Goal: Task Accomplishment & Management: Manage account settings

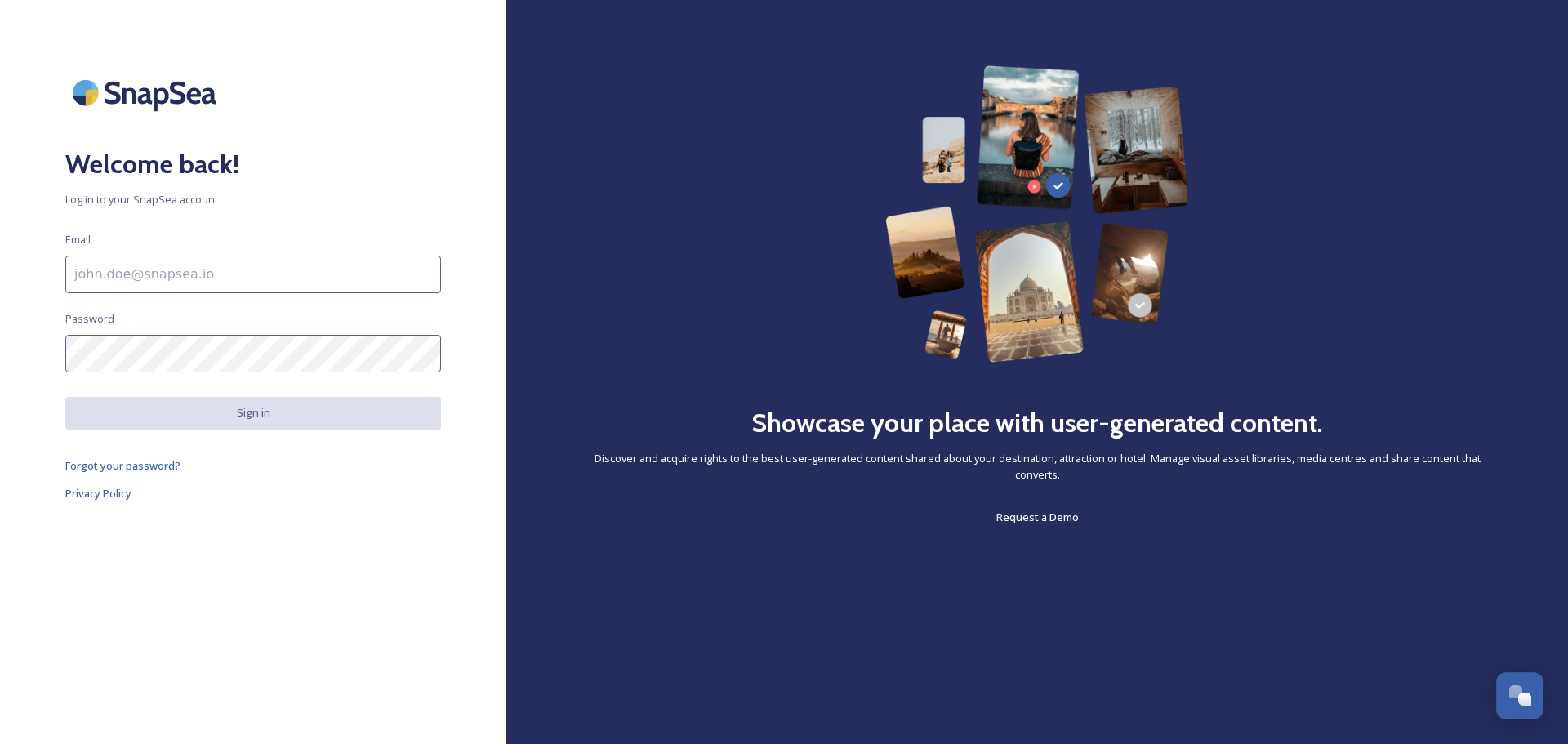
click at [202, 277] on input at bounding box center [253, 273] width 376 height 37
type input "[EMAIL_ADDRESS][DOMAIN_NAME]"
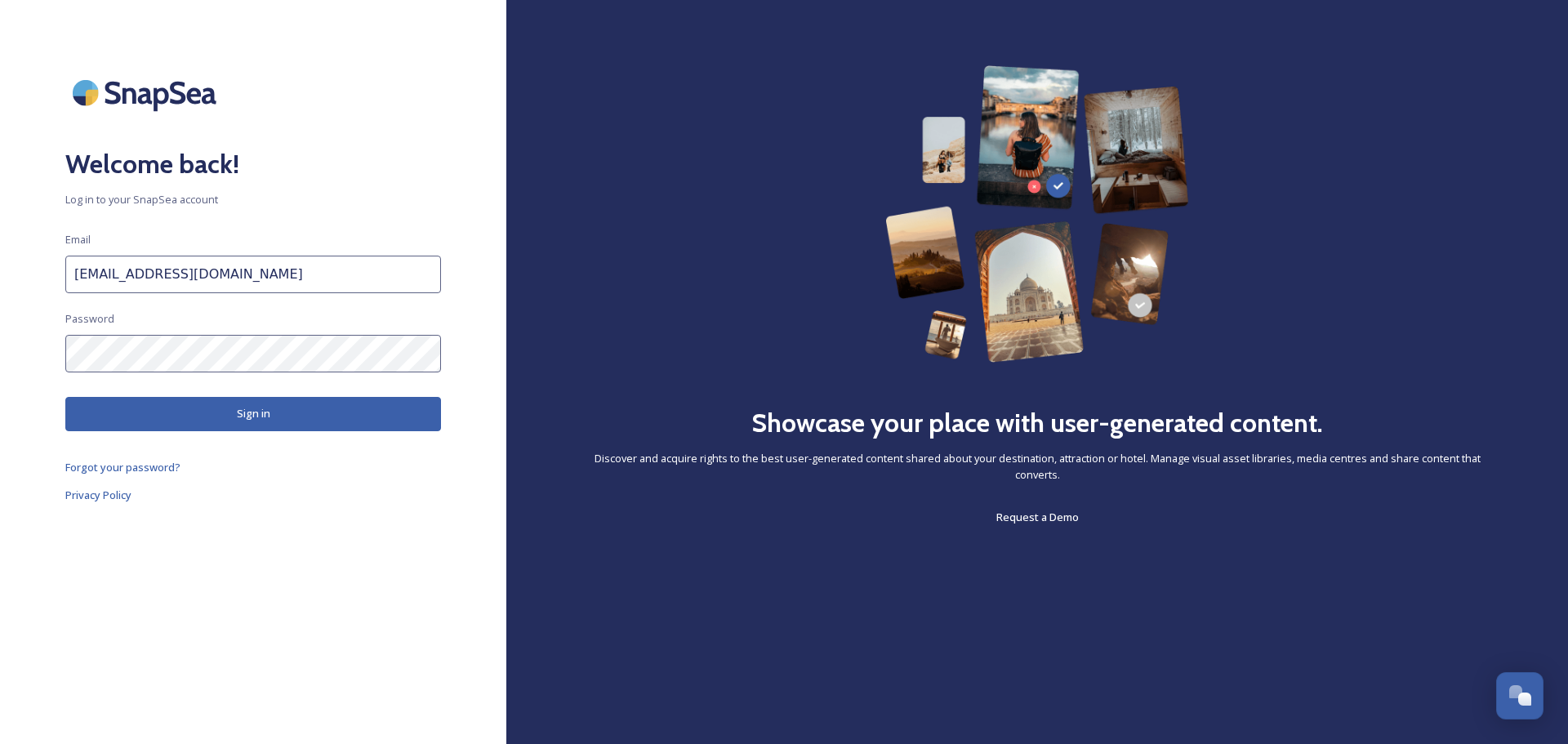
click at [175, 412] on button "Sign in" at bounding box center [253, 413] width 376 height 34
click at [29, 363] on div "Welcome back! Log in to your SnapSea account Email [EMAIL_ADDRESS][DOMAIN_NAME]…" at bounding box center [253, 372] width 506 height 613
click at [120, 405] on button "Sign in" at bounding box center [253, 413] width 376 height 34
click at [106, 467] on span "Forgot your password?" at bounding box center [122, 468] width 115 height 15
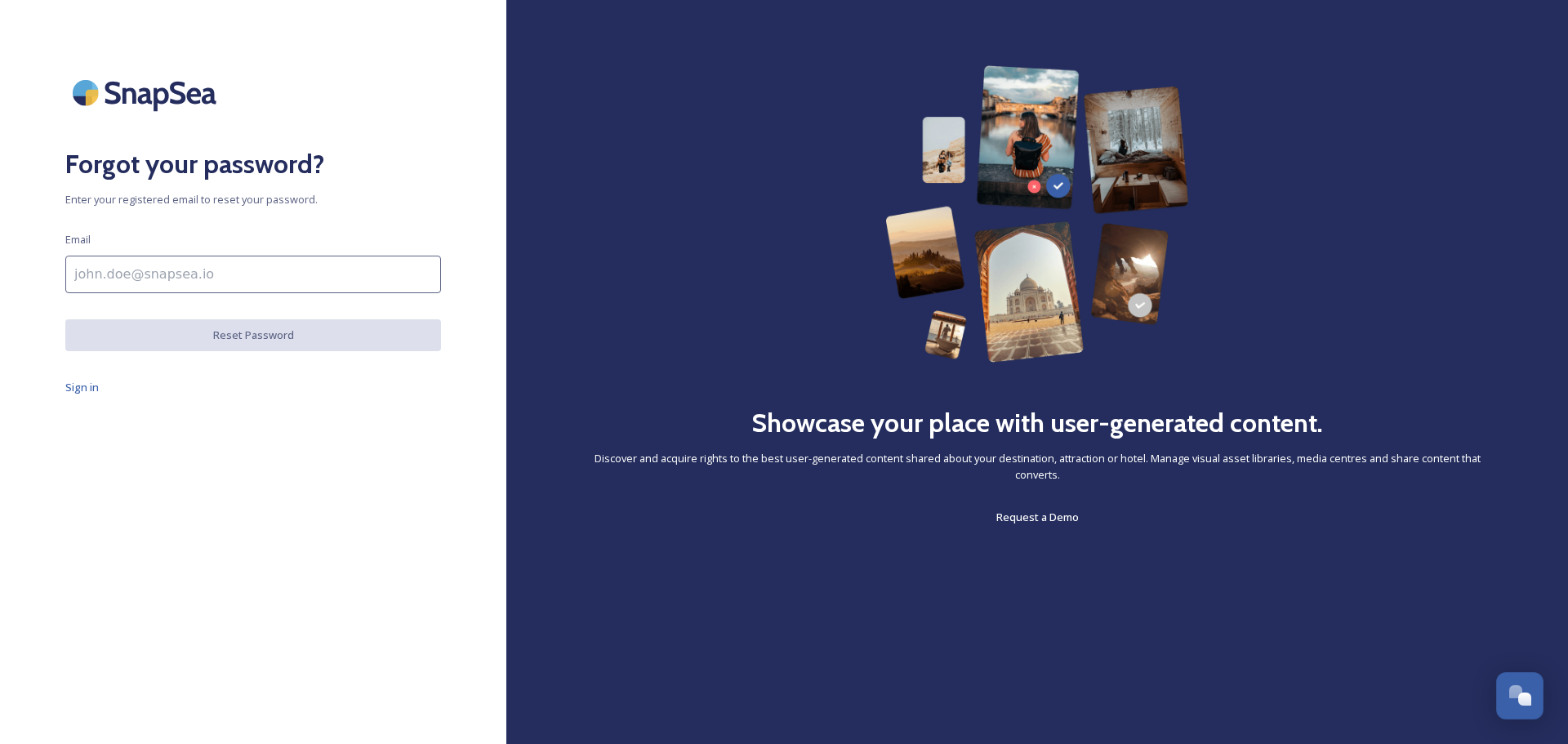
click at [88, 281] on input at bounding box center [253, 273] width 376 height 37
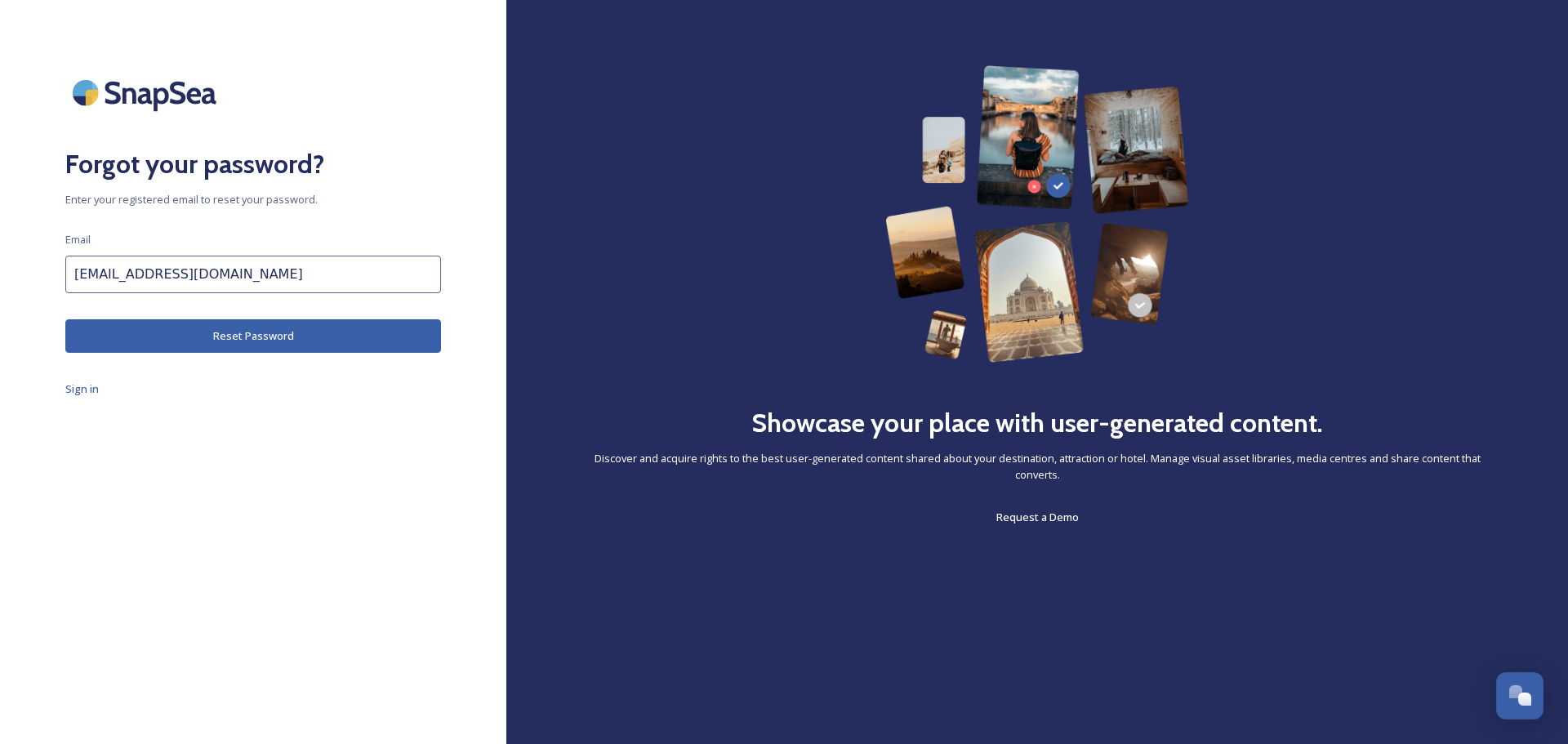
drag, startPoint x: 233, startPoint y: 280, endPoint x: 0, endPoint y: 280, distance: 233.0
click at [0, 280] on div "Forgot your password? Enter your registered email to reset your password. Email…" at bounding box center [253, 372] width 506 height 613
type input "[PERSON_NAME][EMAIL_ADDRESS][PERSON_NAME][DOMAIN_NAME]"
click at [132, 332] on button "Reset Password" at bounding box center [253, 336] width 376 height 34
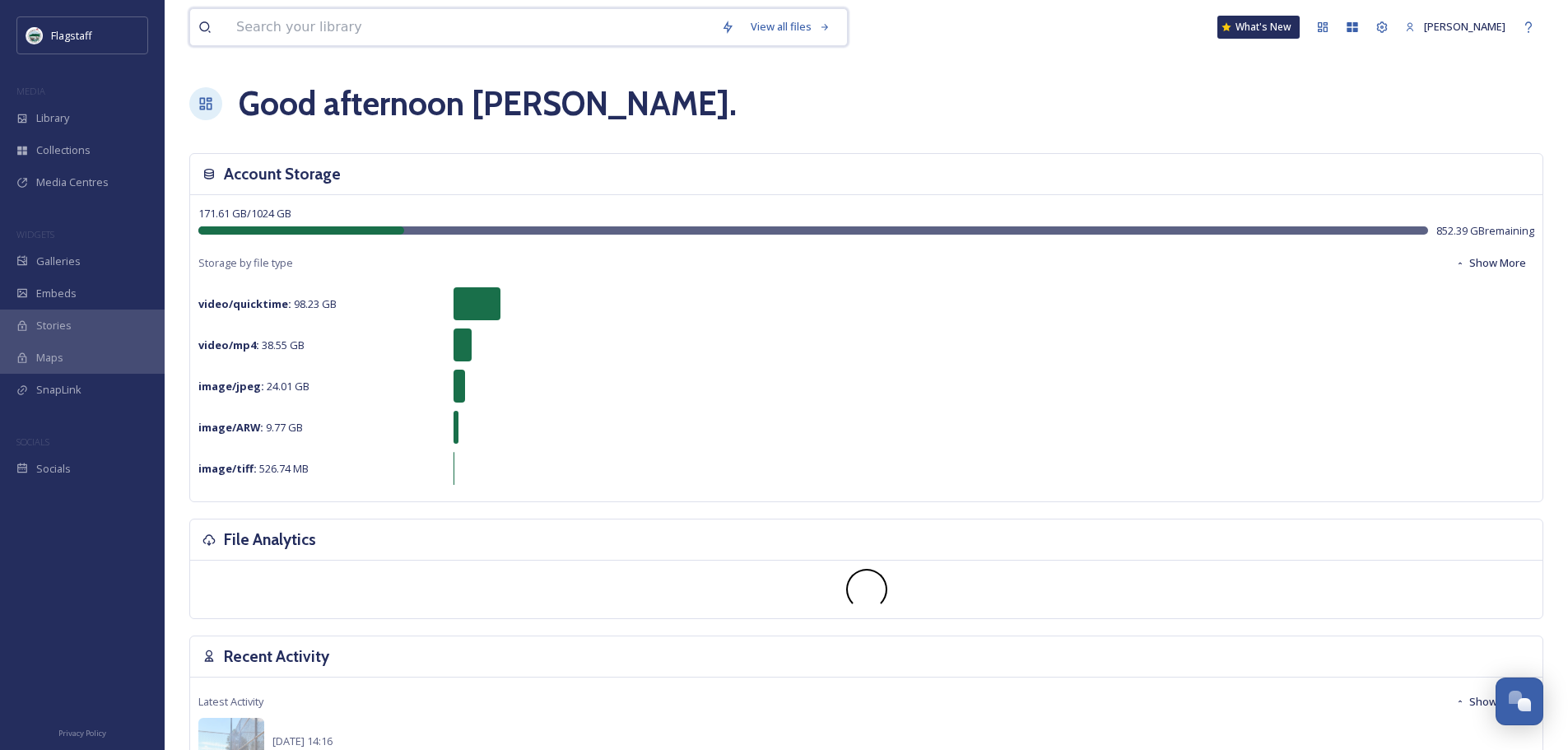
click at [287, 25] on input at bounding box center [471, 26] width 485 height 36
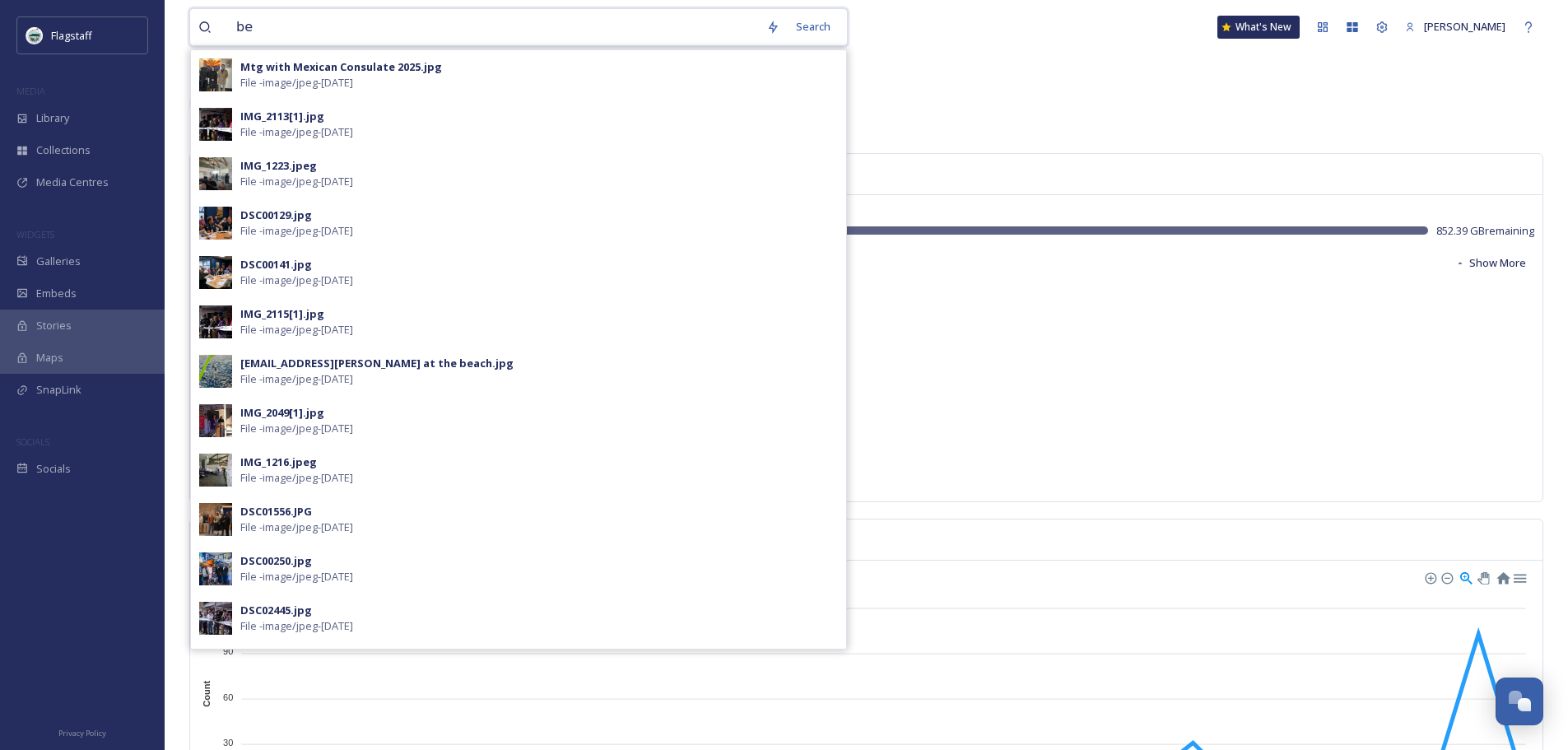
type input "b"
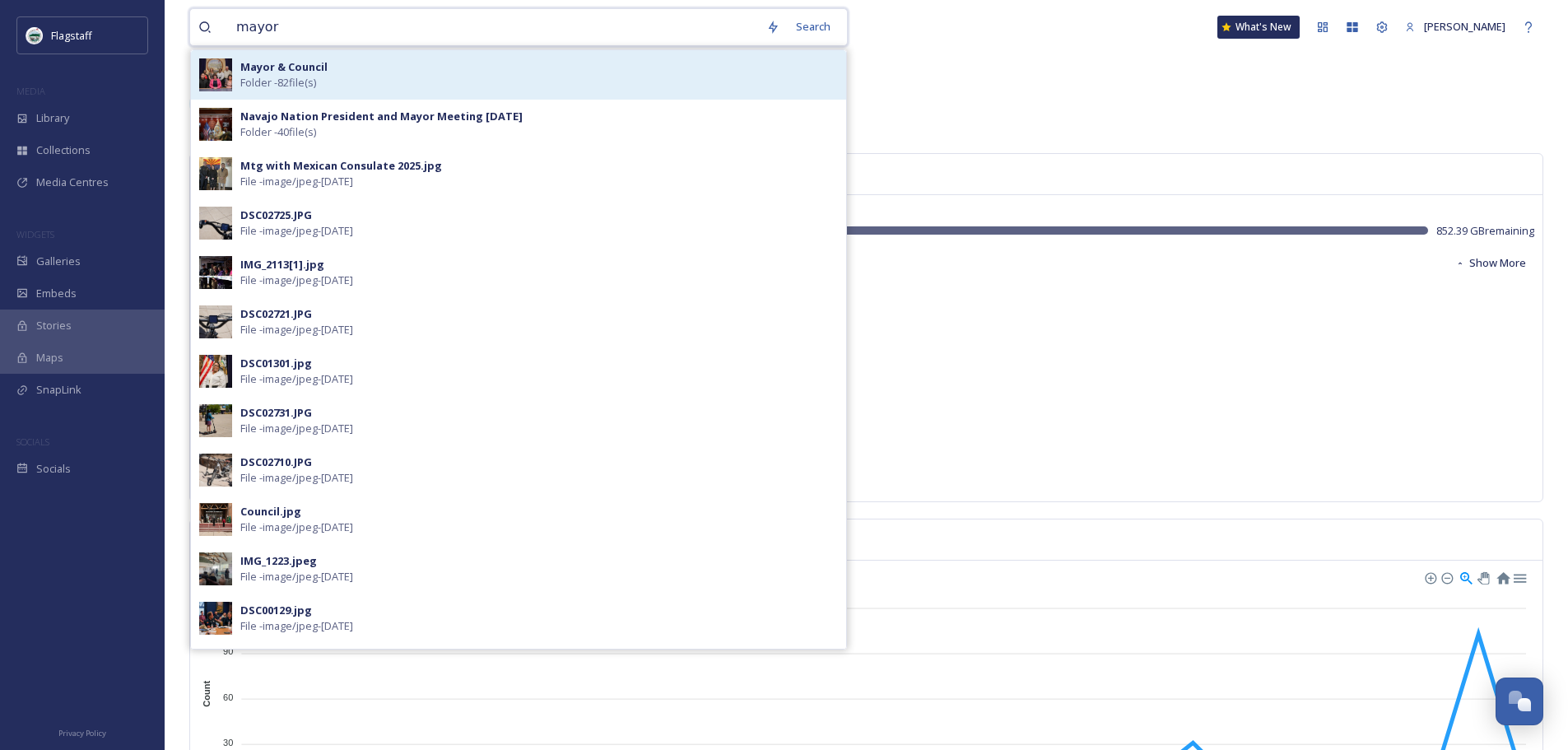
type input "mayor"
click at [357, 83] on div "Mayor & Council Folder - 82 file(s)" at bounding box center [539, 75] width 598 height 32
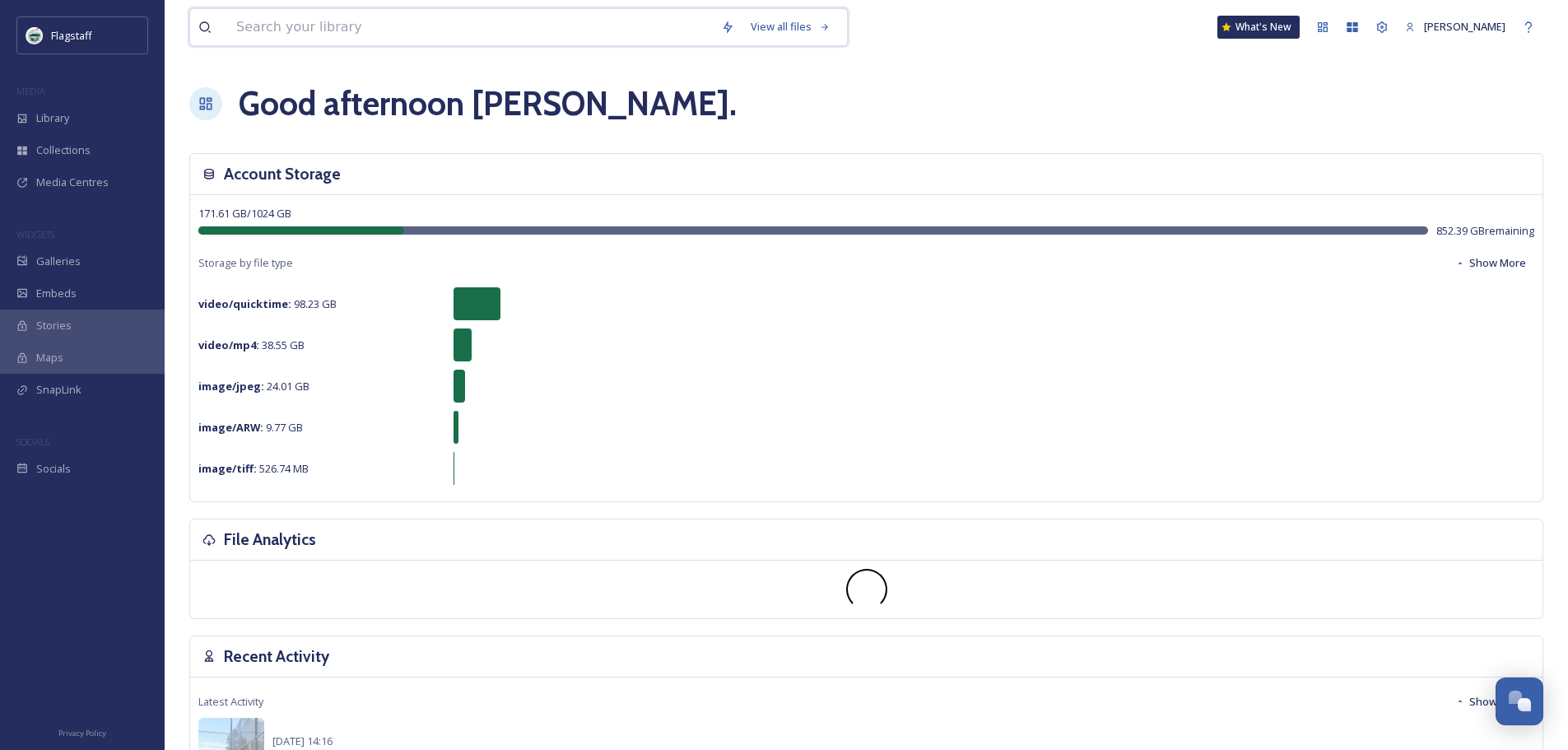
click at [324, 21] on input at bounding box center [471, 26] width 485 height 36
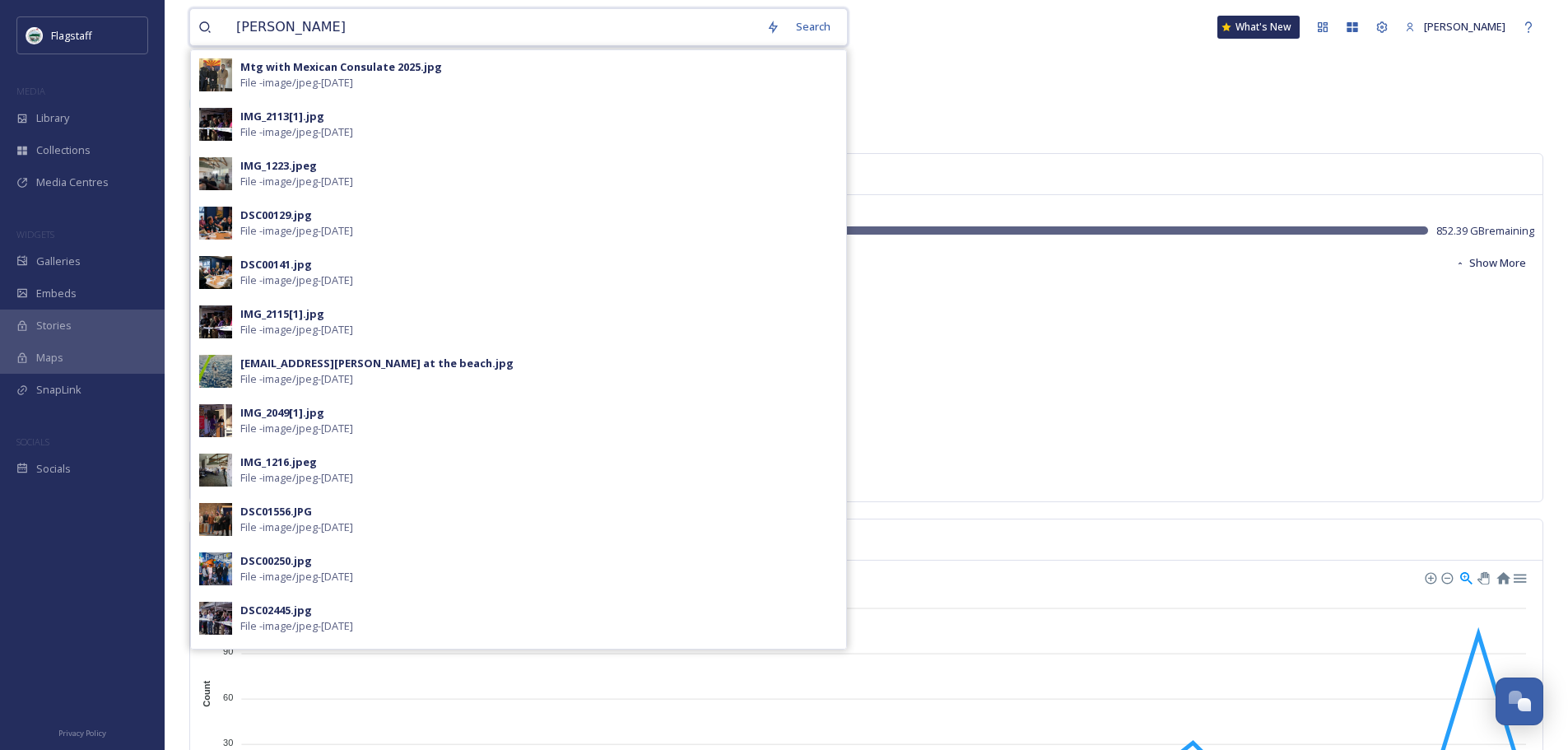
type input "becky daggett"
click at [947, 88] on div "Good afternoon Sarah ." at bounding box center [865, 103] width 1354 height 49
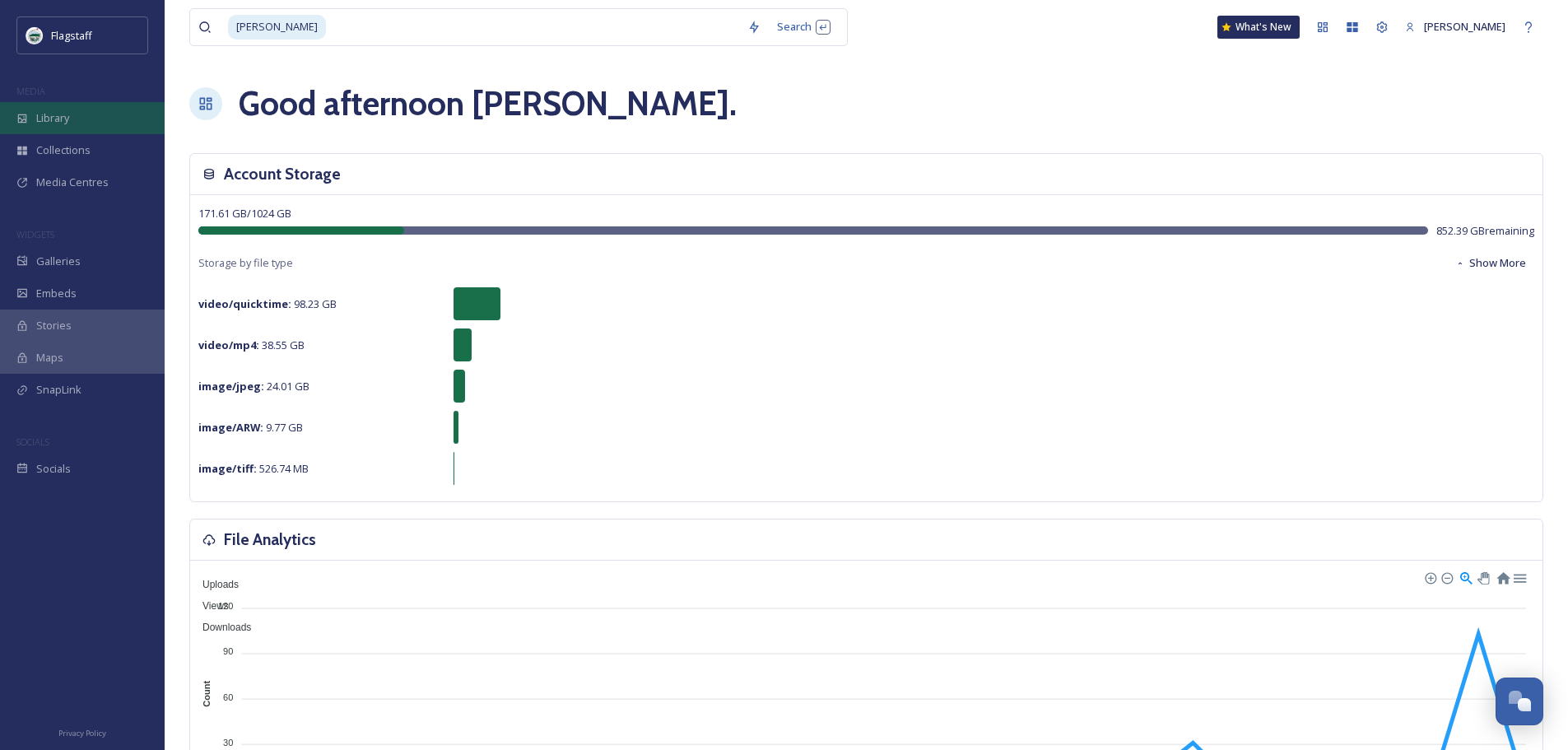
click at [43, 127] on div "Library" at bounding box center [82, 118] width 164 height 32
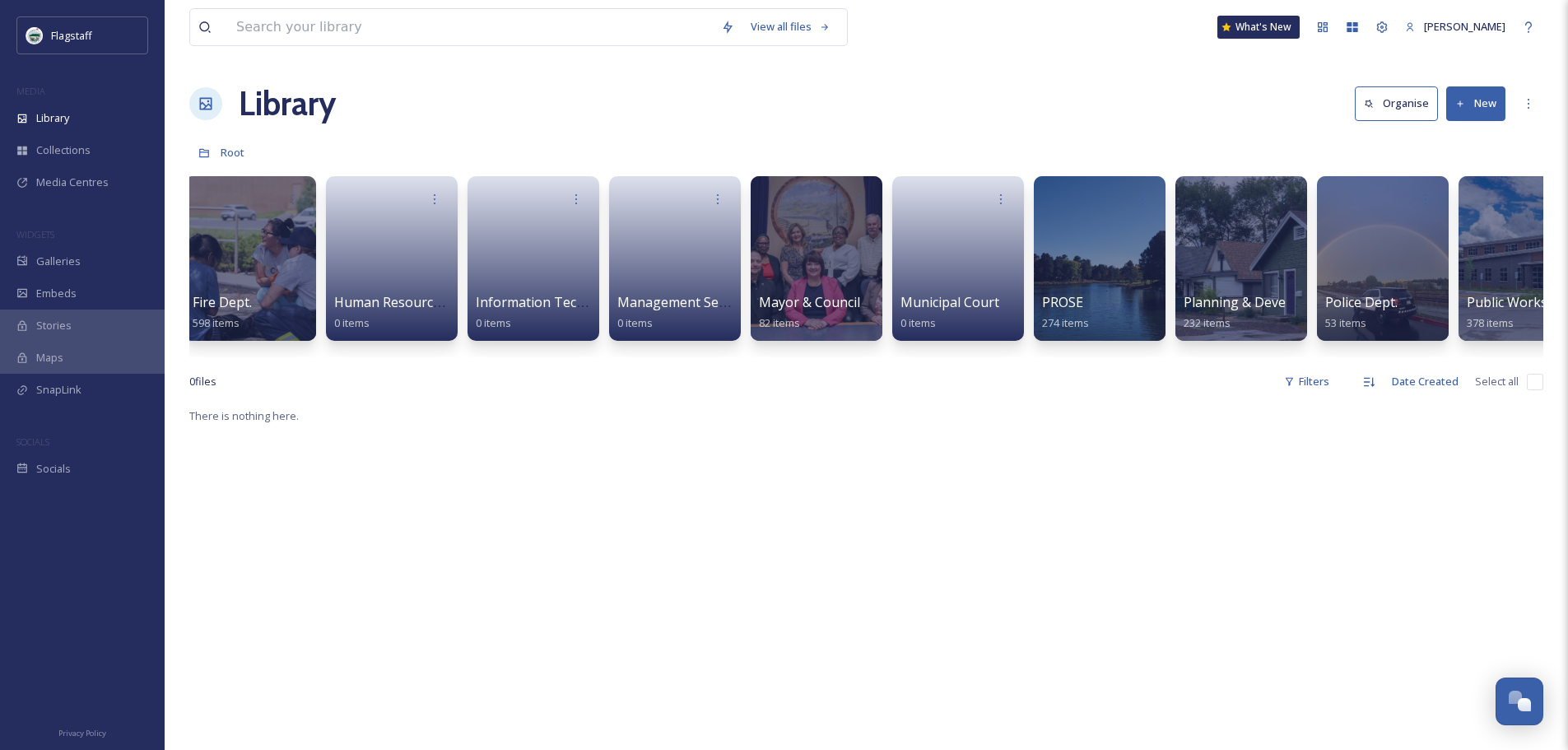
scroll to position [0, 876]
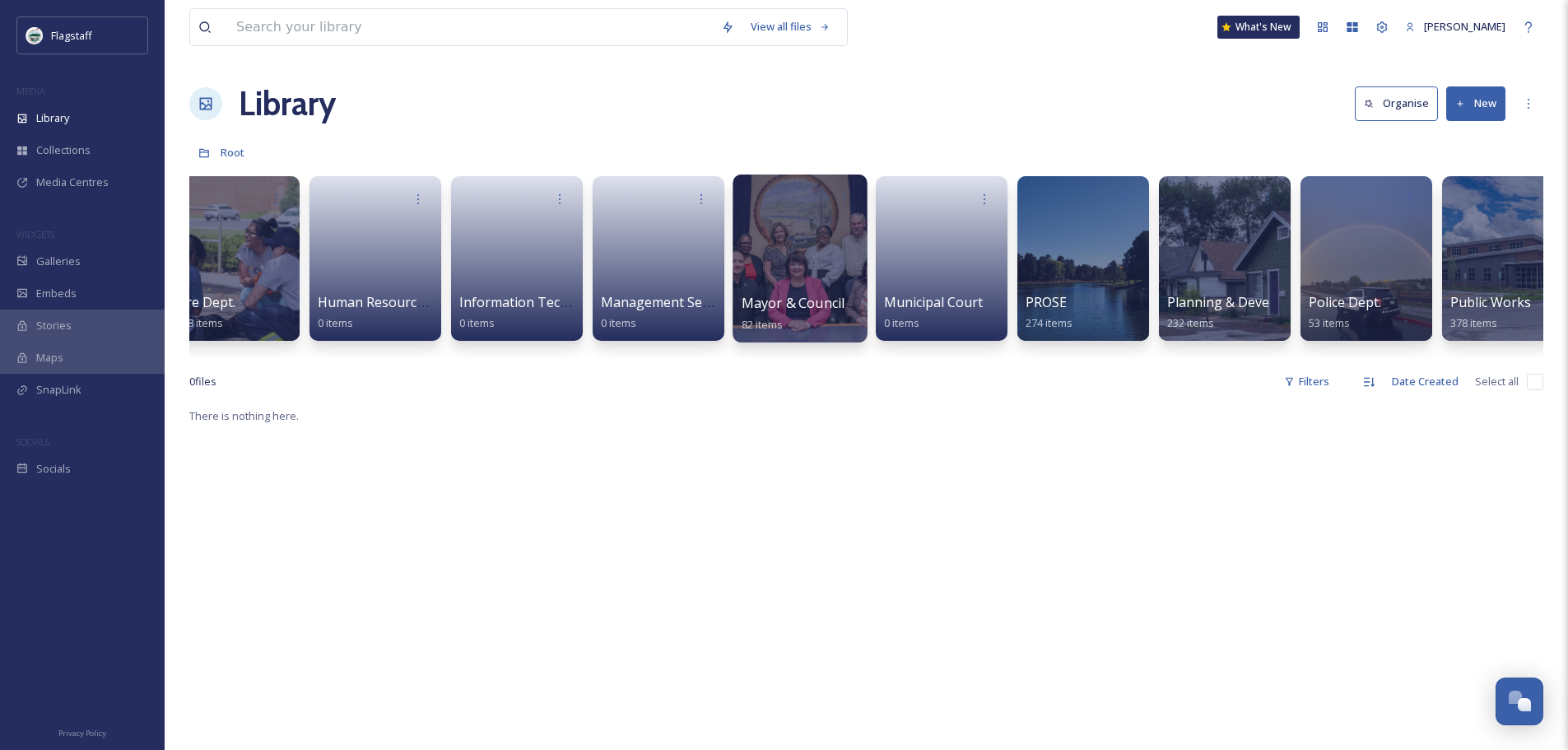
click at [805, 288] on div at bounding box center [799, 258] width 134 height 168
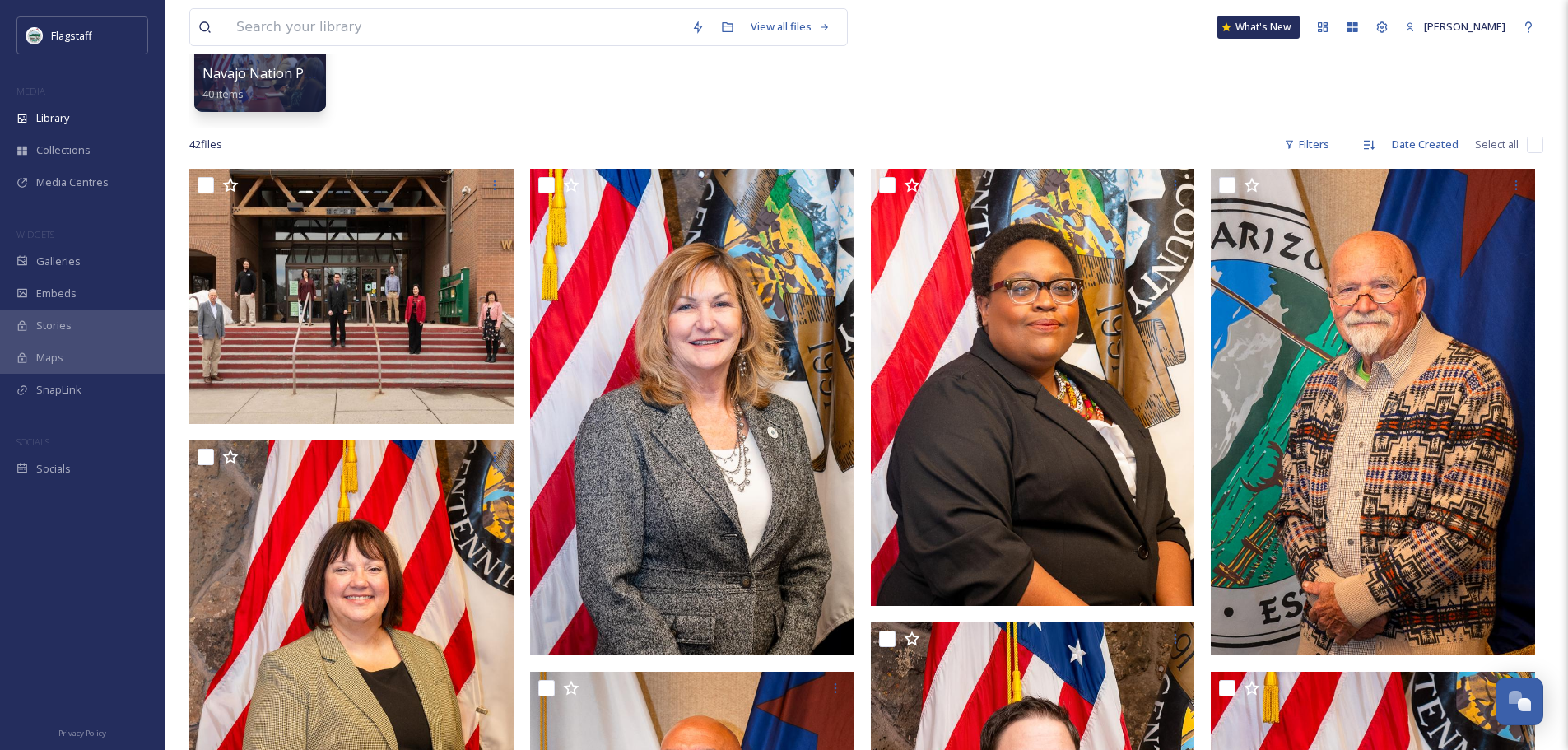
scroll to position [165, 0]
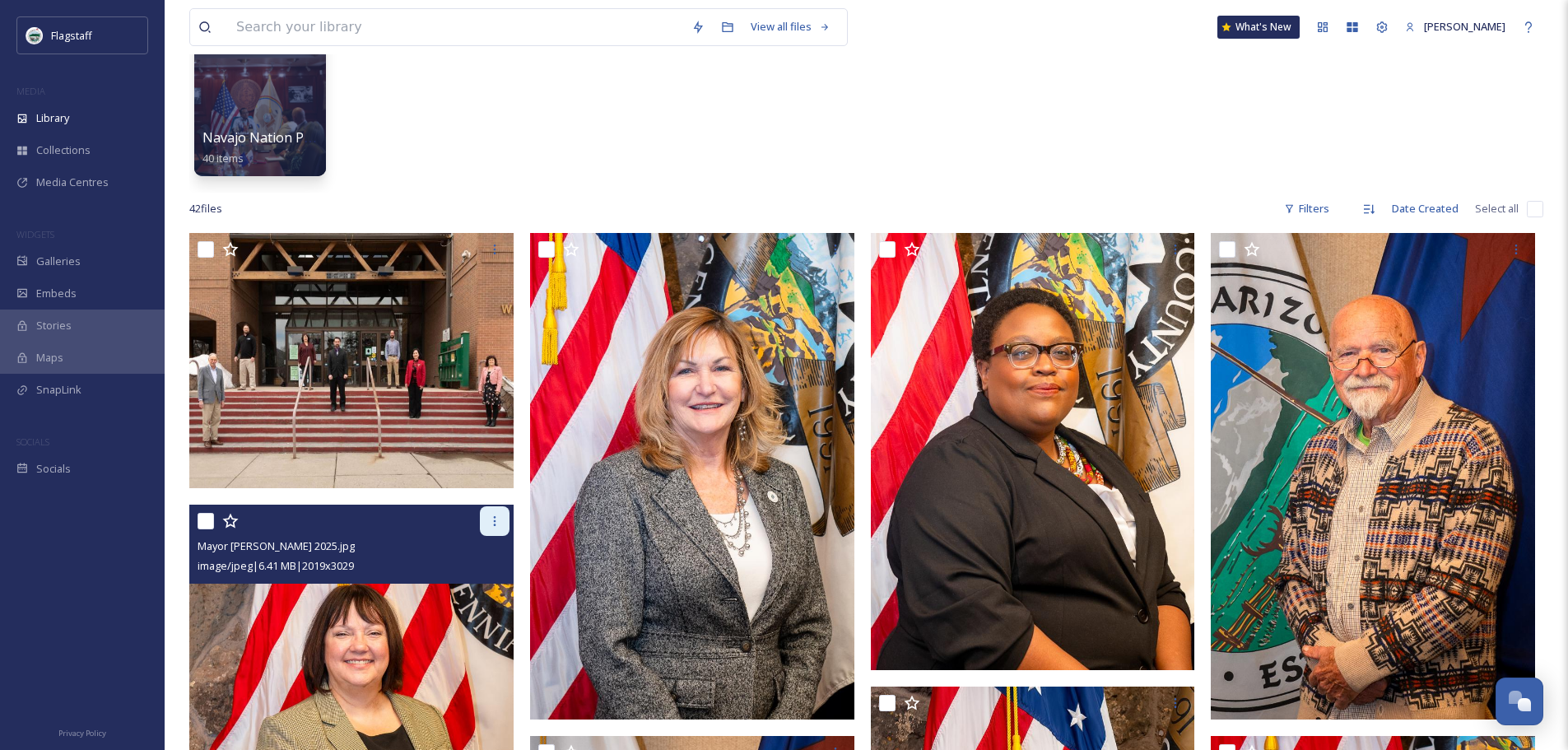
click at [493, 521] on icon at bounding box center [494, 521] width 13 height 13
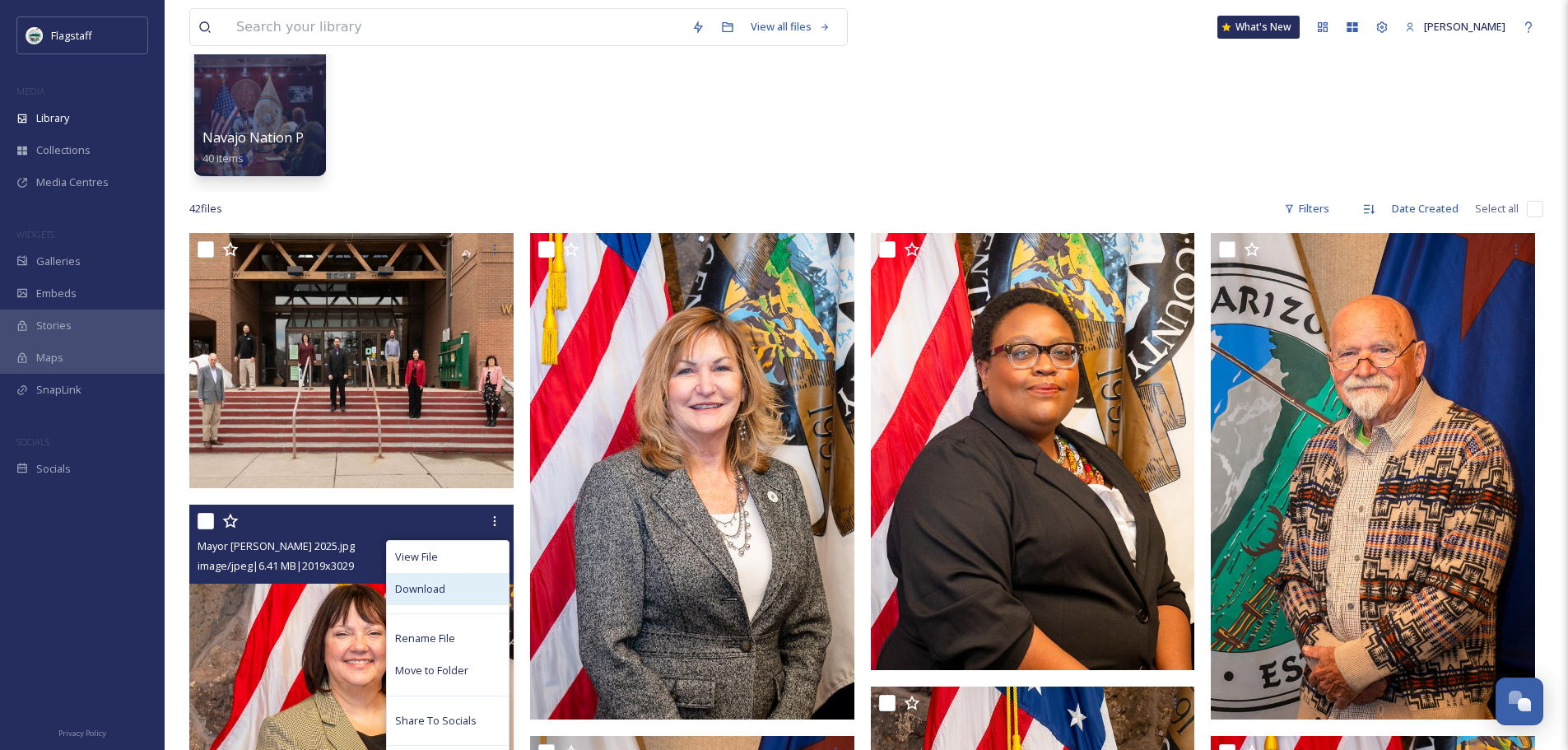
click at [454, 593] on div "Download" at bounding box center [447, 589] width 122 height 32
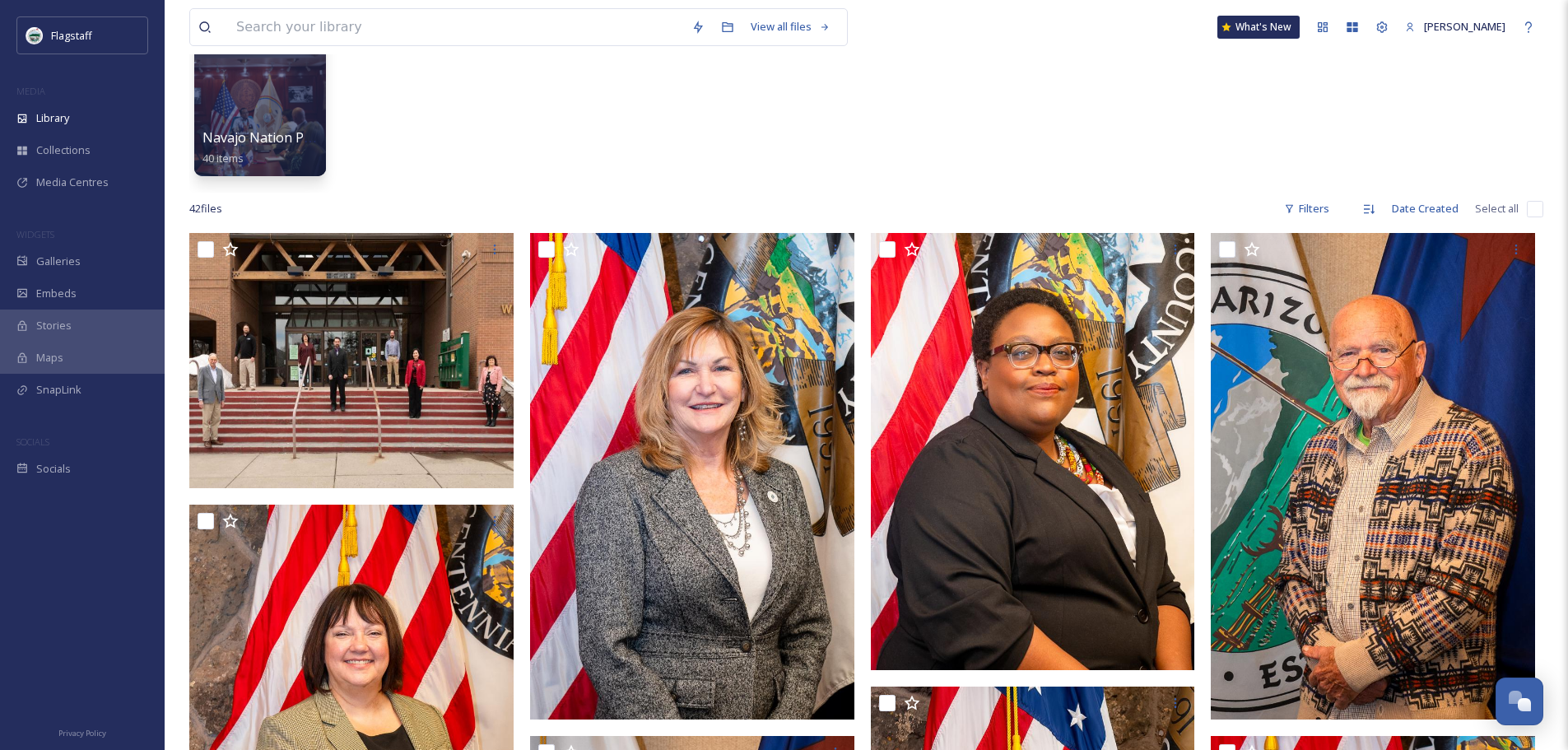
click at [1082, 87] on div "Navajo Nation President and Mayor Meeting 3.3.25 40 items" at bounding box center [865, 98] width 1354 height 189
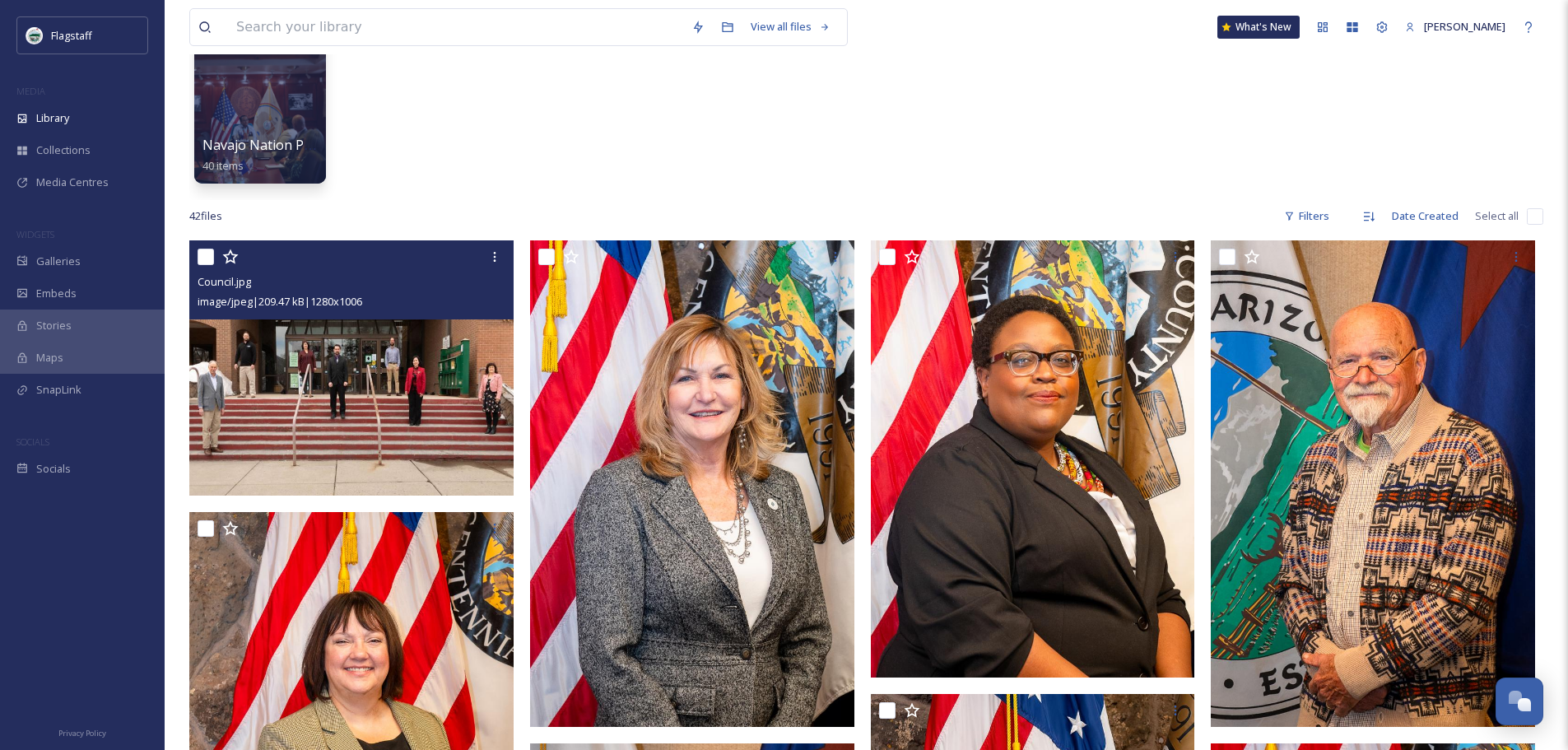
scroll to position [329, 0]
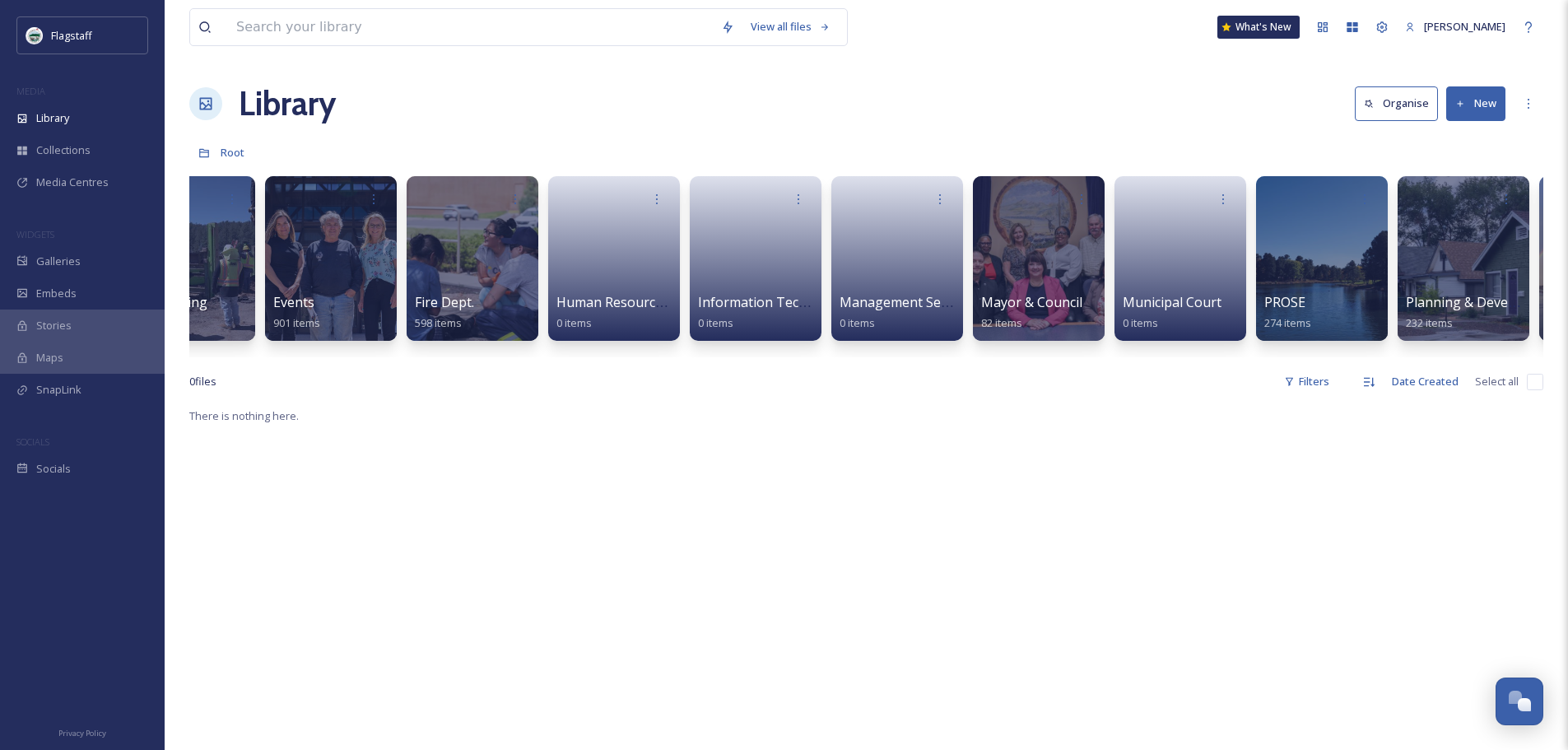
scroll to position [0, 648]
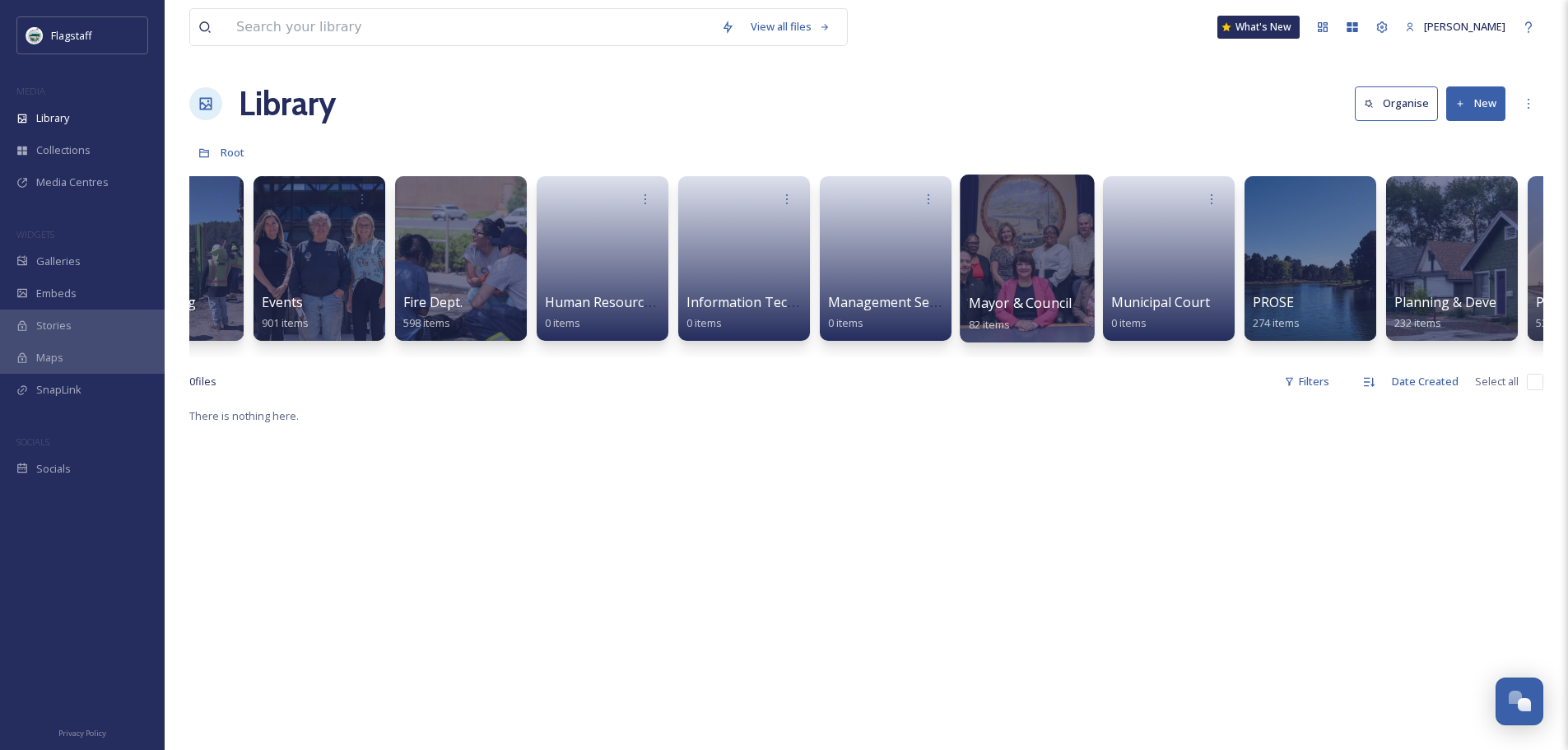
click at [1061, 308] on span "Mayor & Council" at bounding box center [1020, 303] width 103 height 18
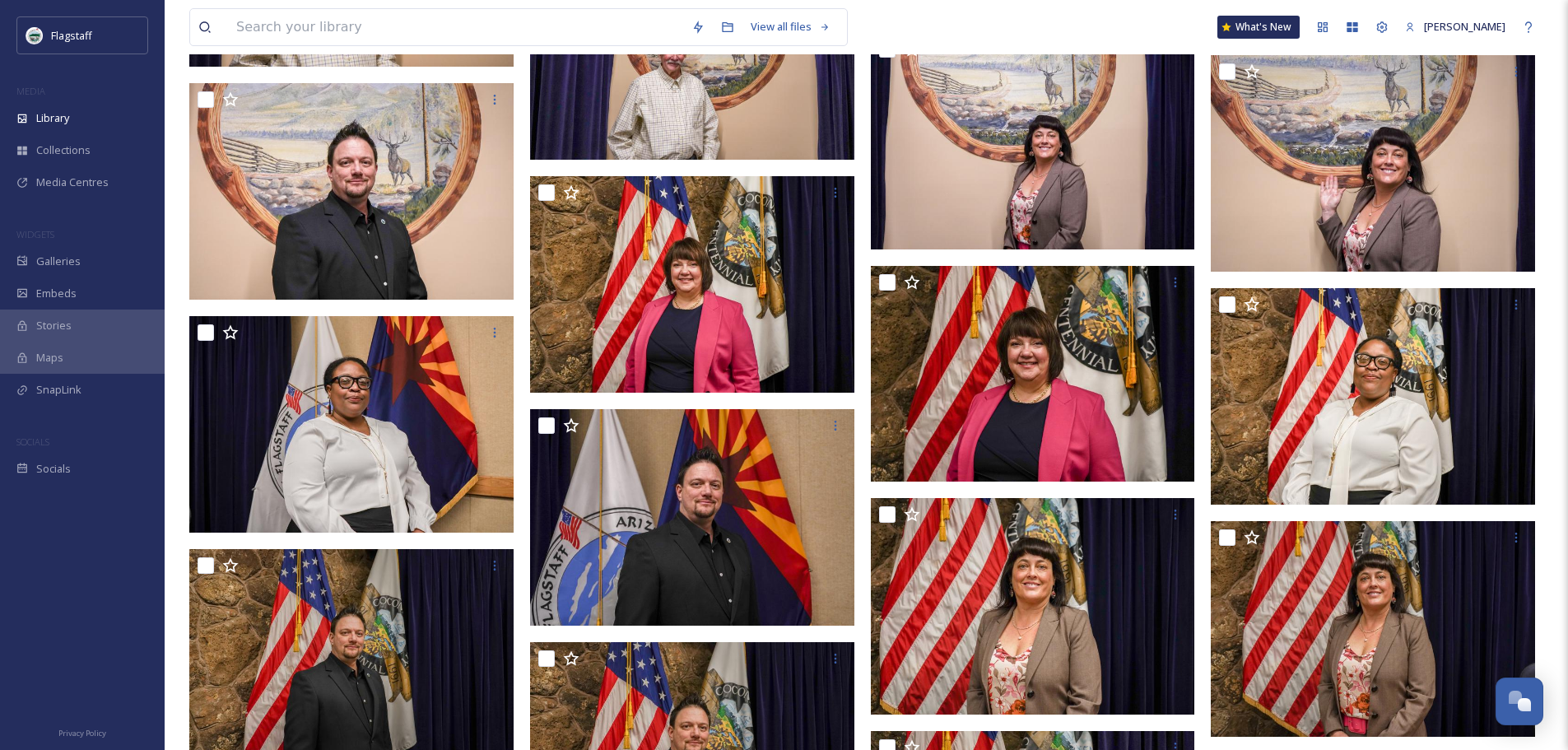
scroll to position [2057, 0]
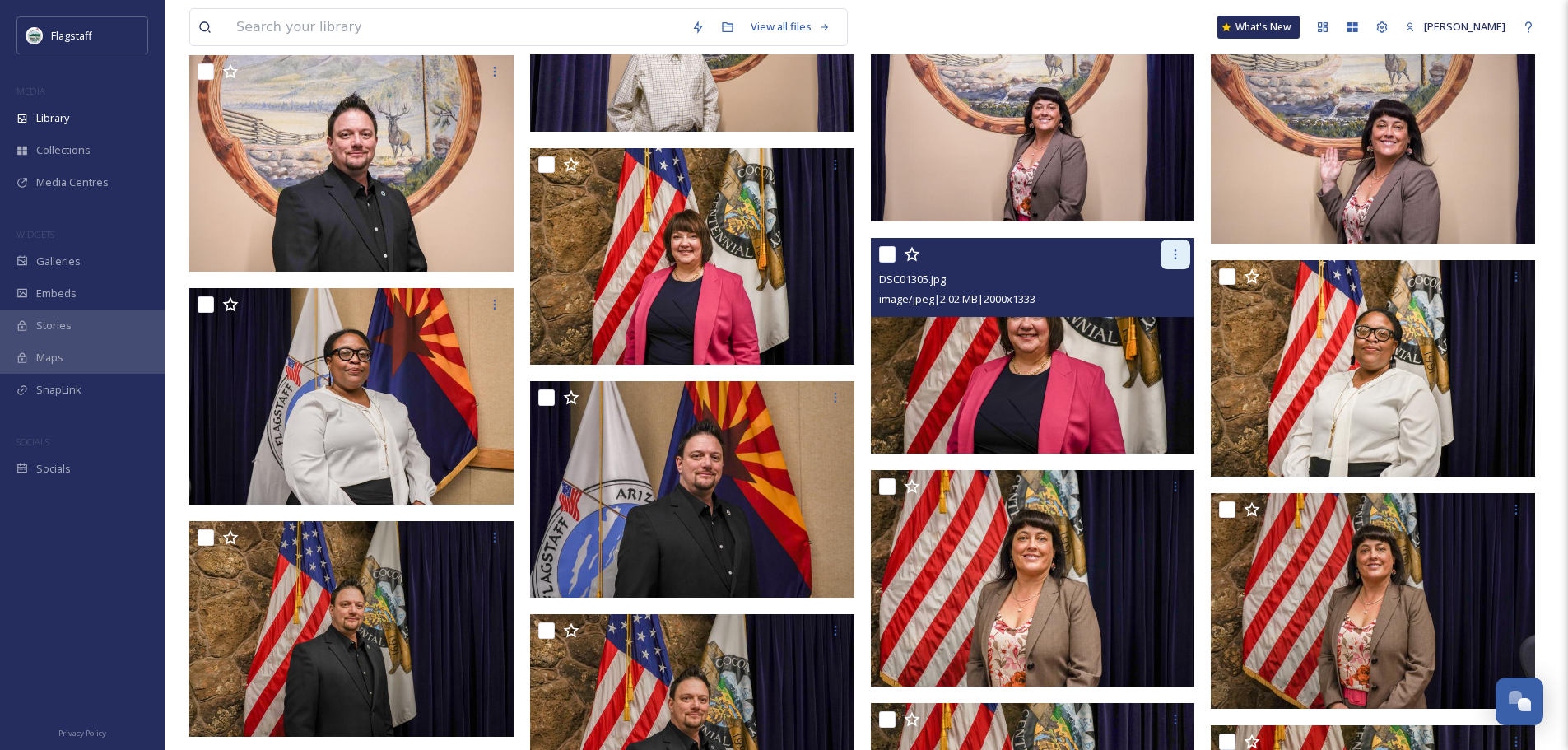
click at [1173, 251] on icon at bounding box center [1175, 254] width 13 height 13
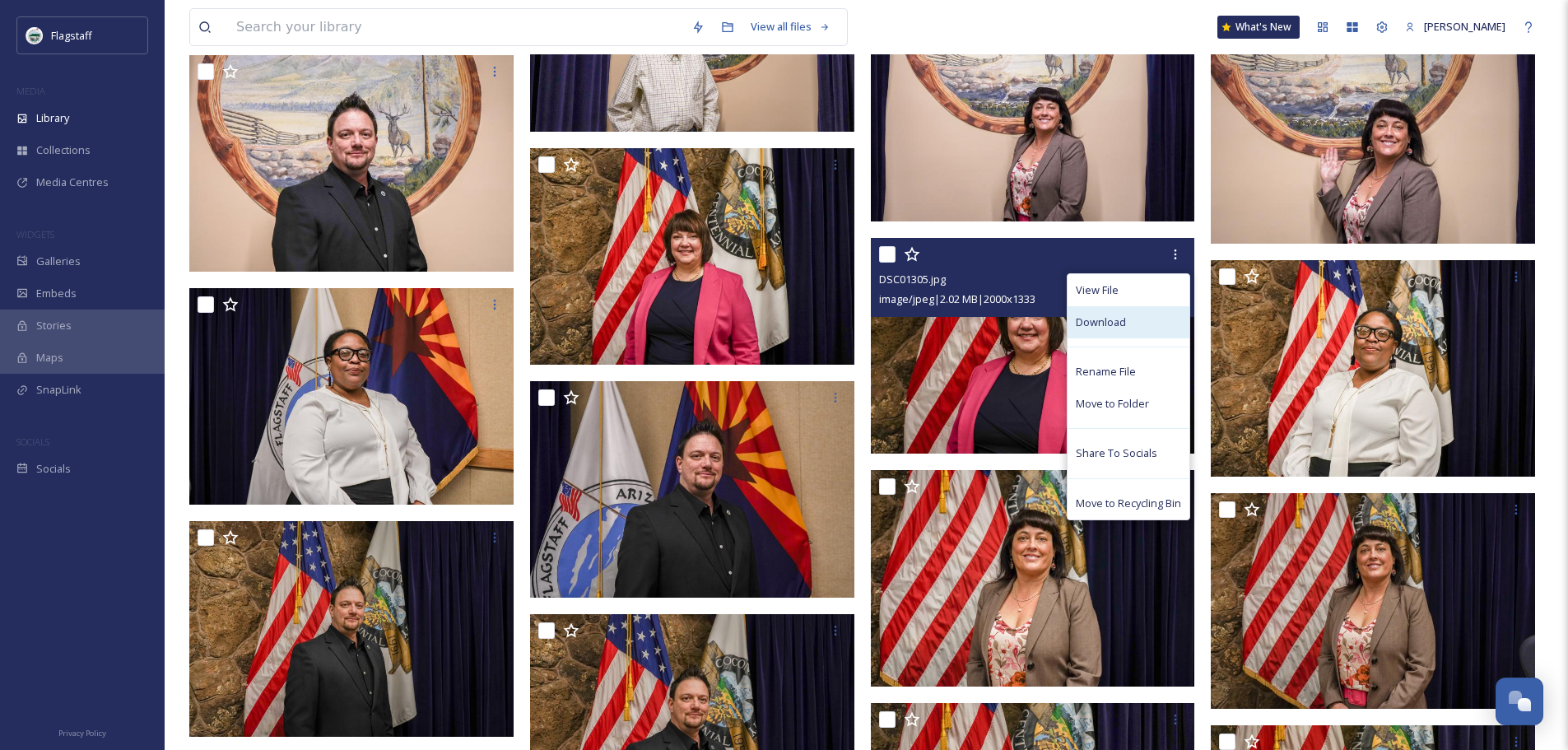
click at [1156, 326] on div "Download" at bounding box center [1128, 322] width 122 height 32
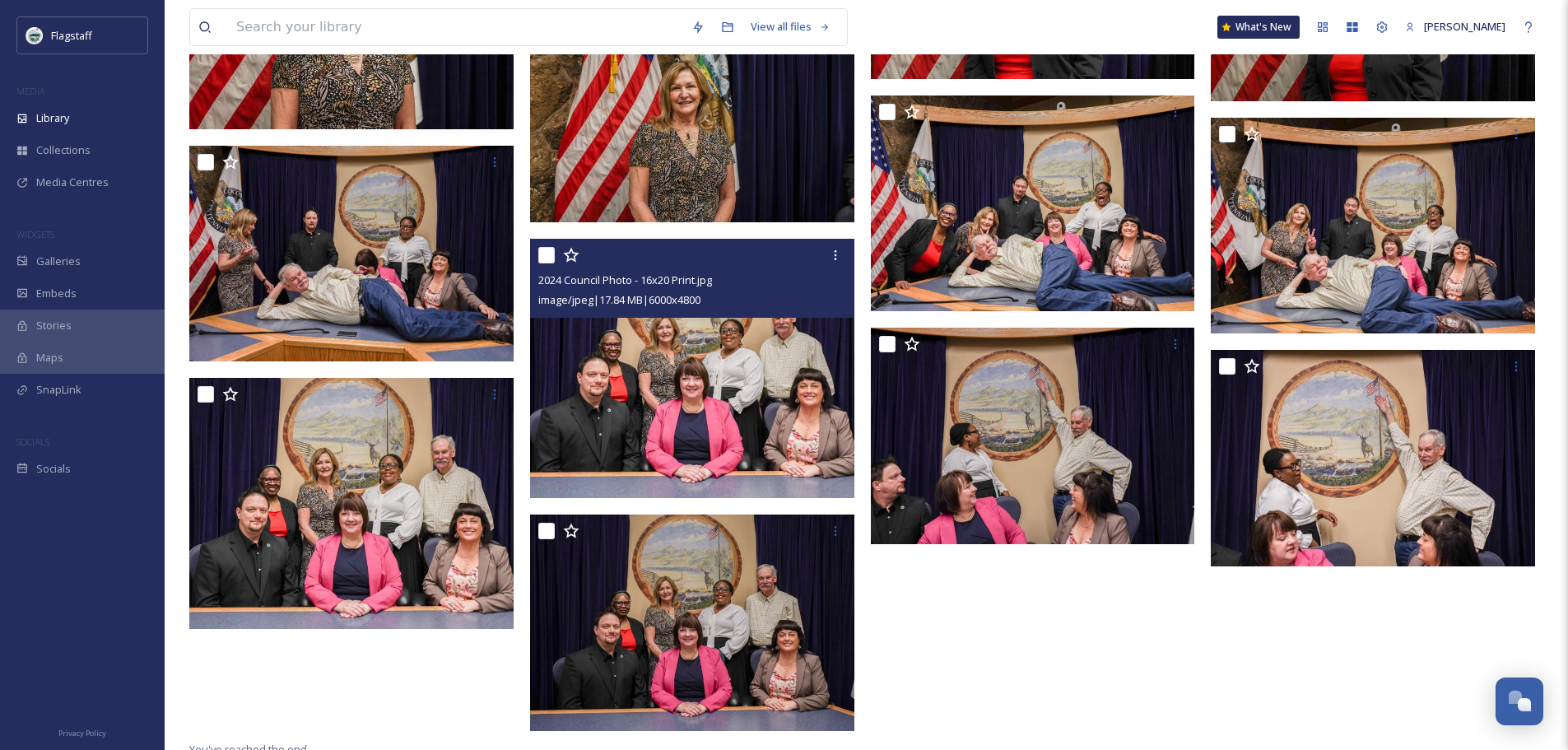
scroll to position [2907, 0]
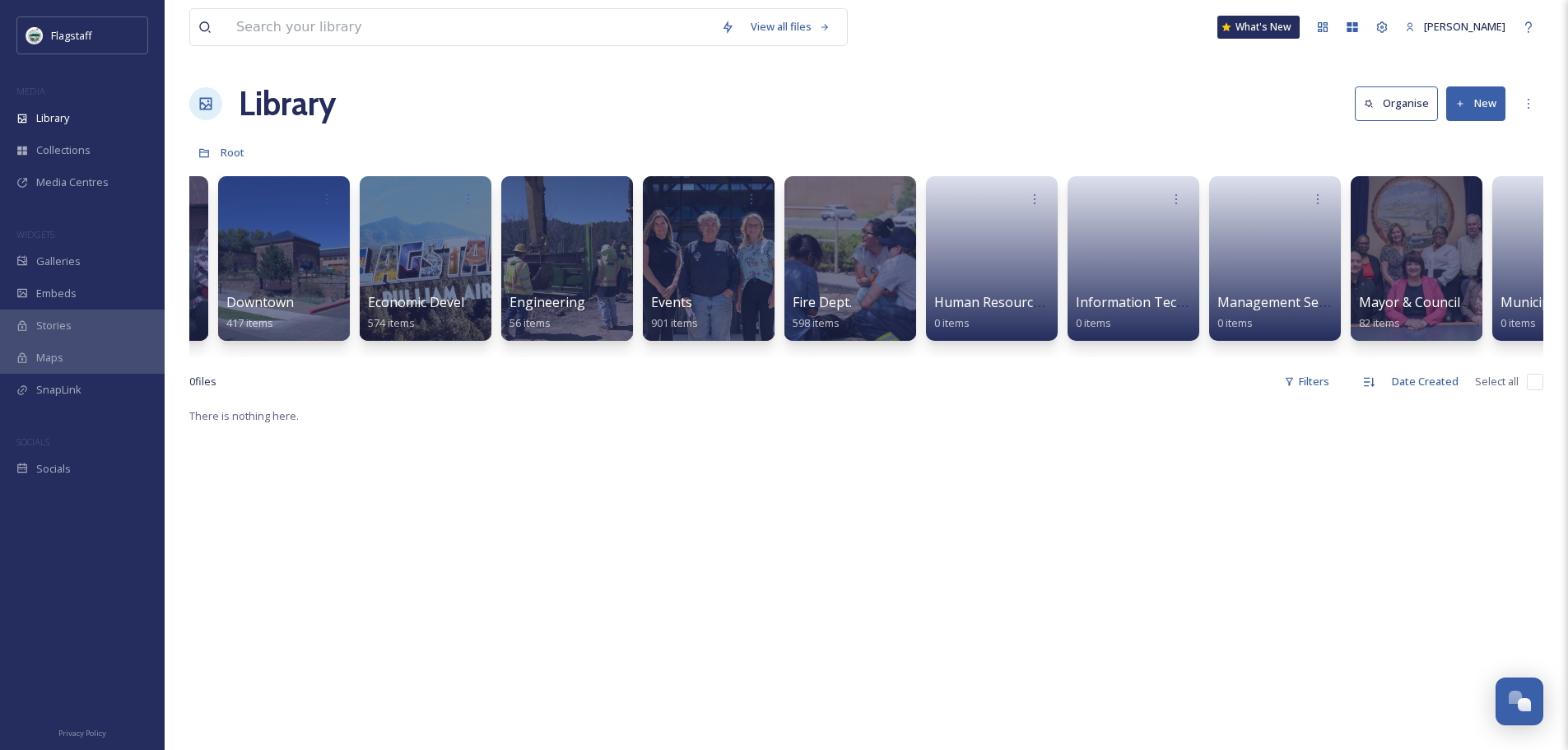
scroll to position [0, 268]
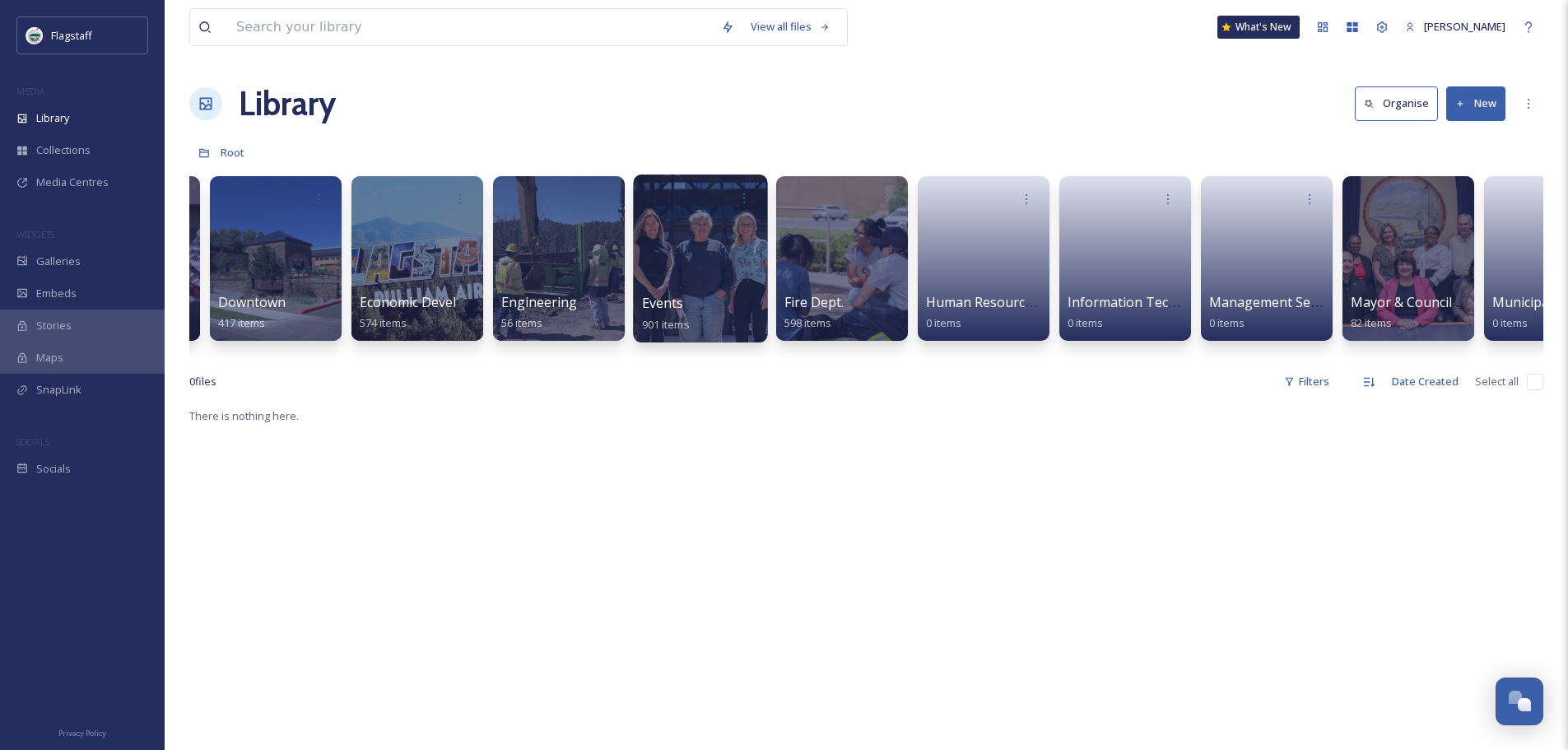
click at [685, 277] on div at bounding box center [699, 258] width 134 height 168
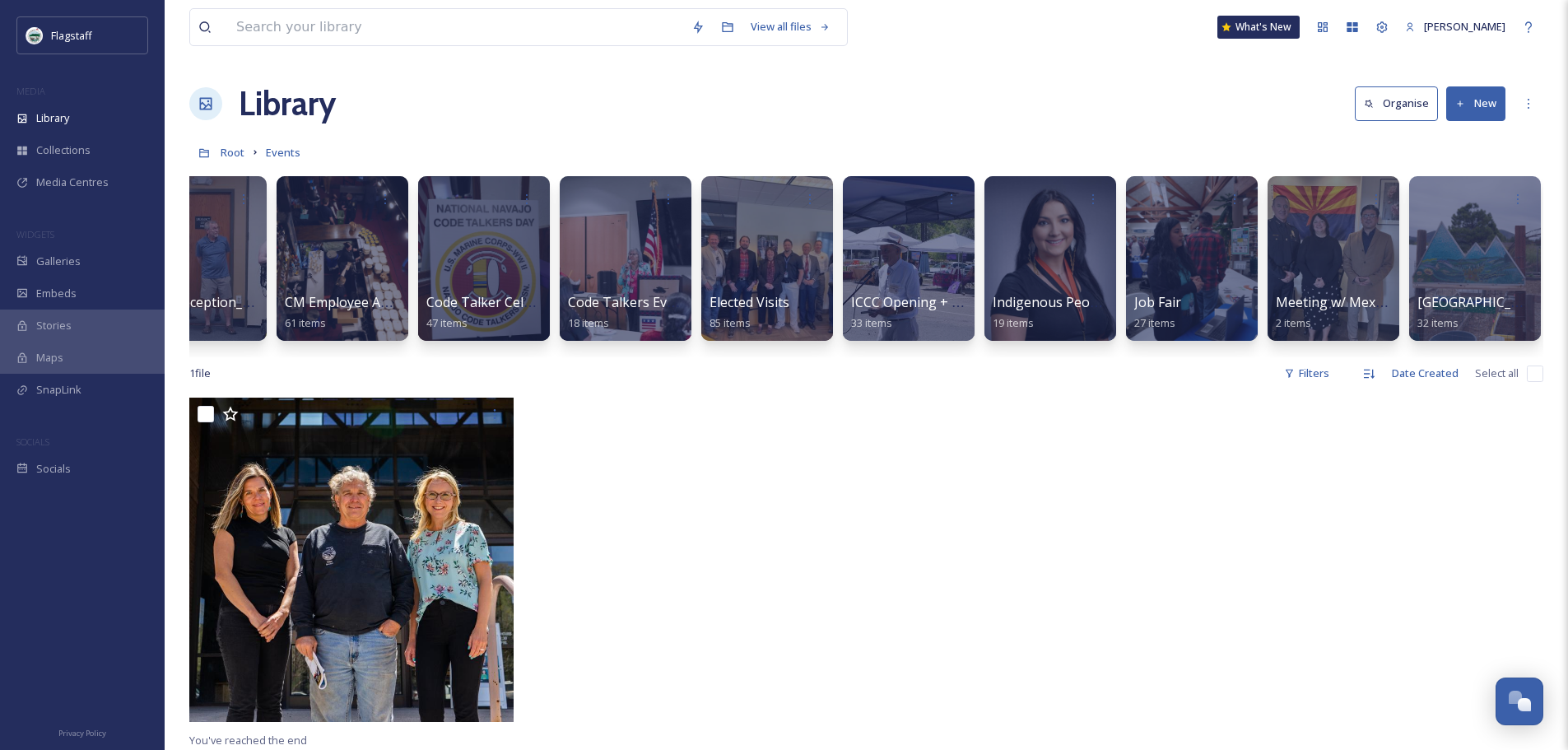
scroll to position [0, 833]
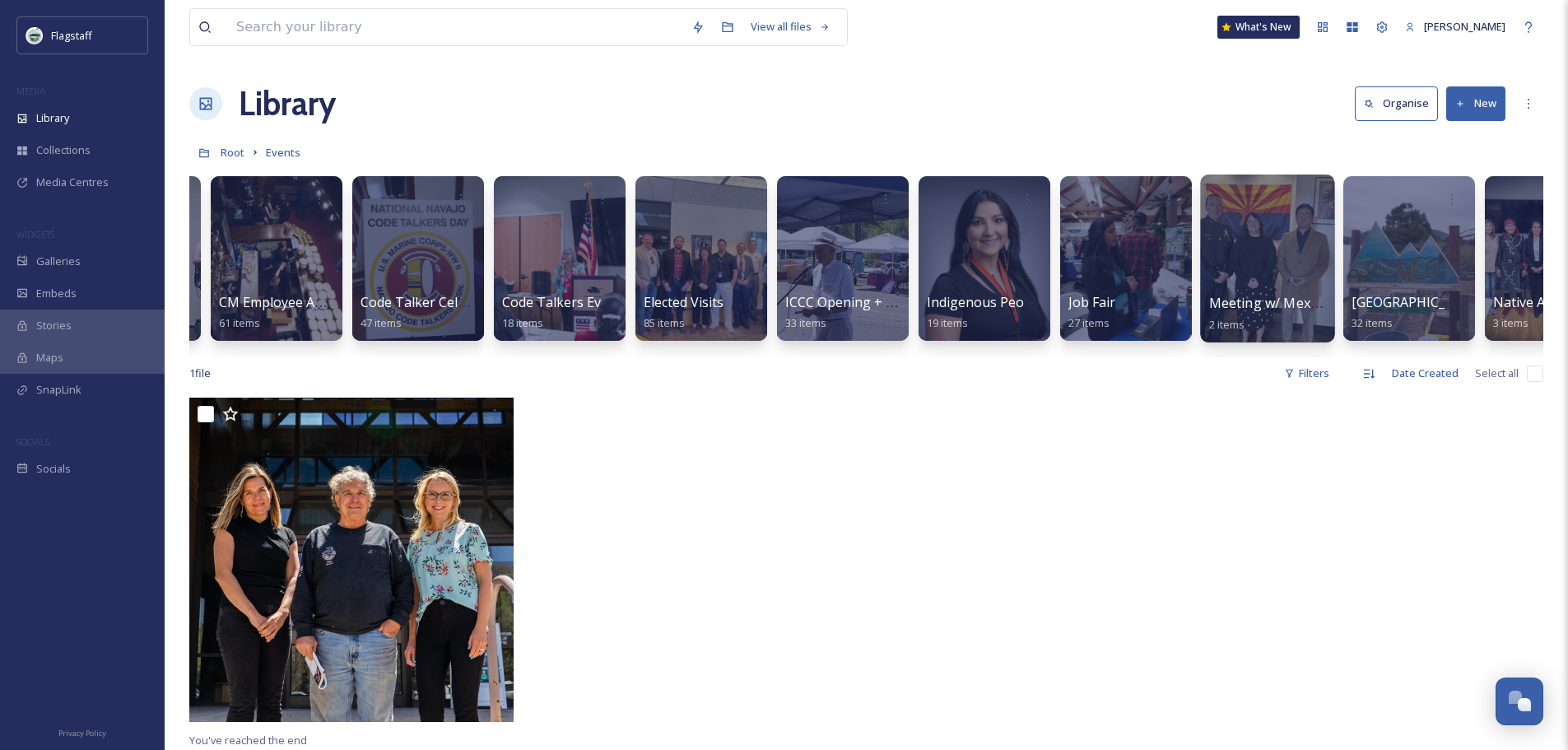
click at [1237, 259] on div at bounding box center [1266, 258] width 134 height 168
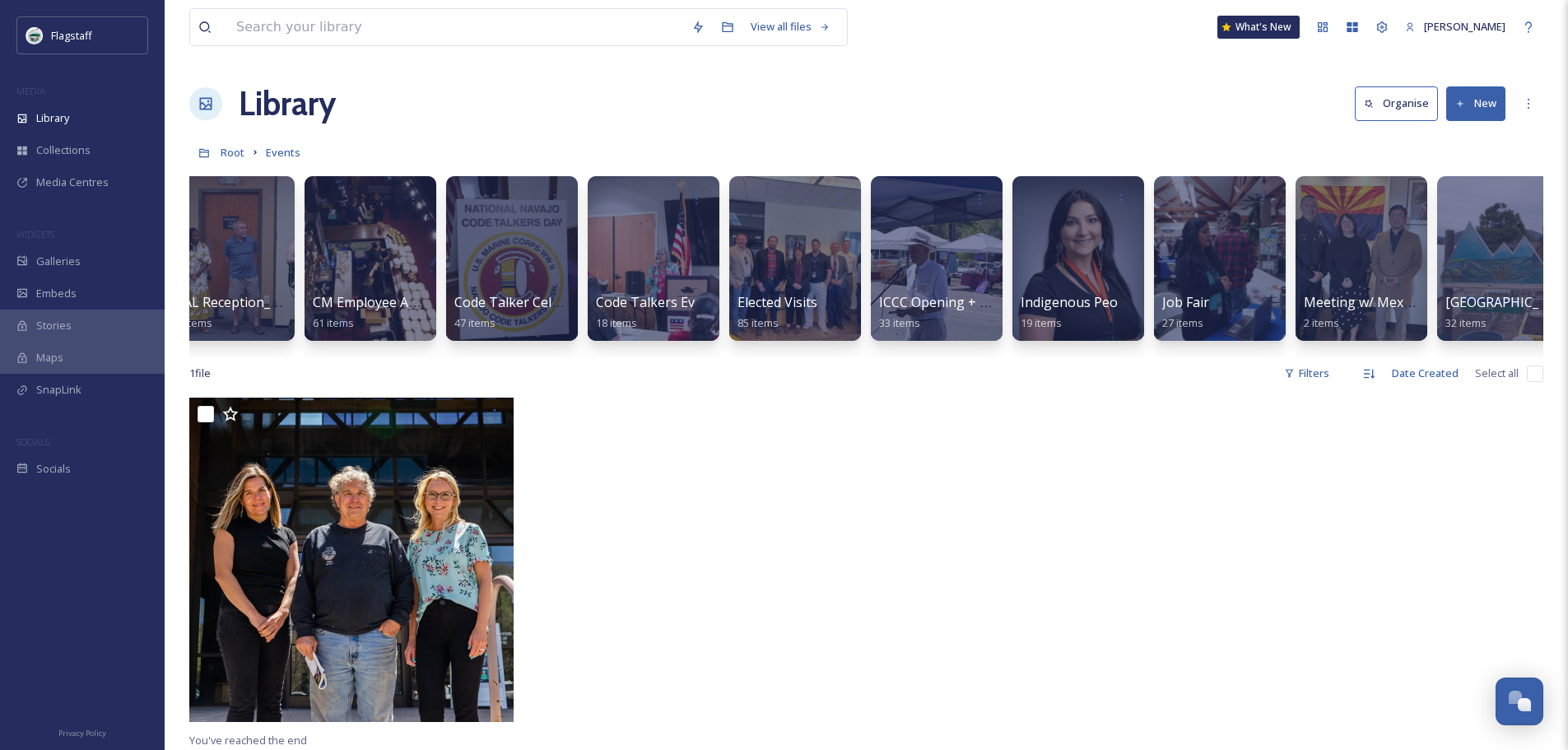
scroll to position [0, 770]
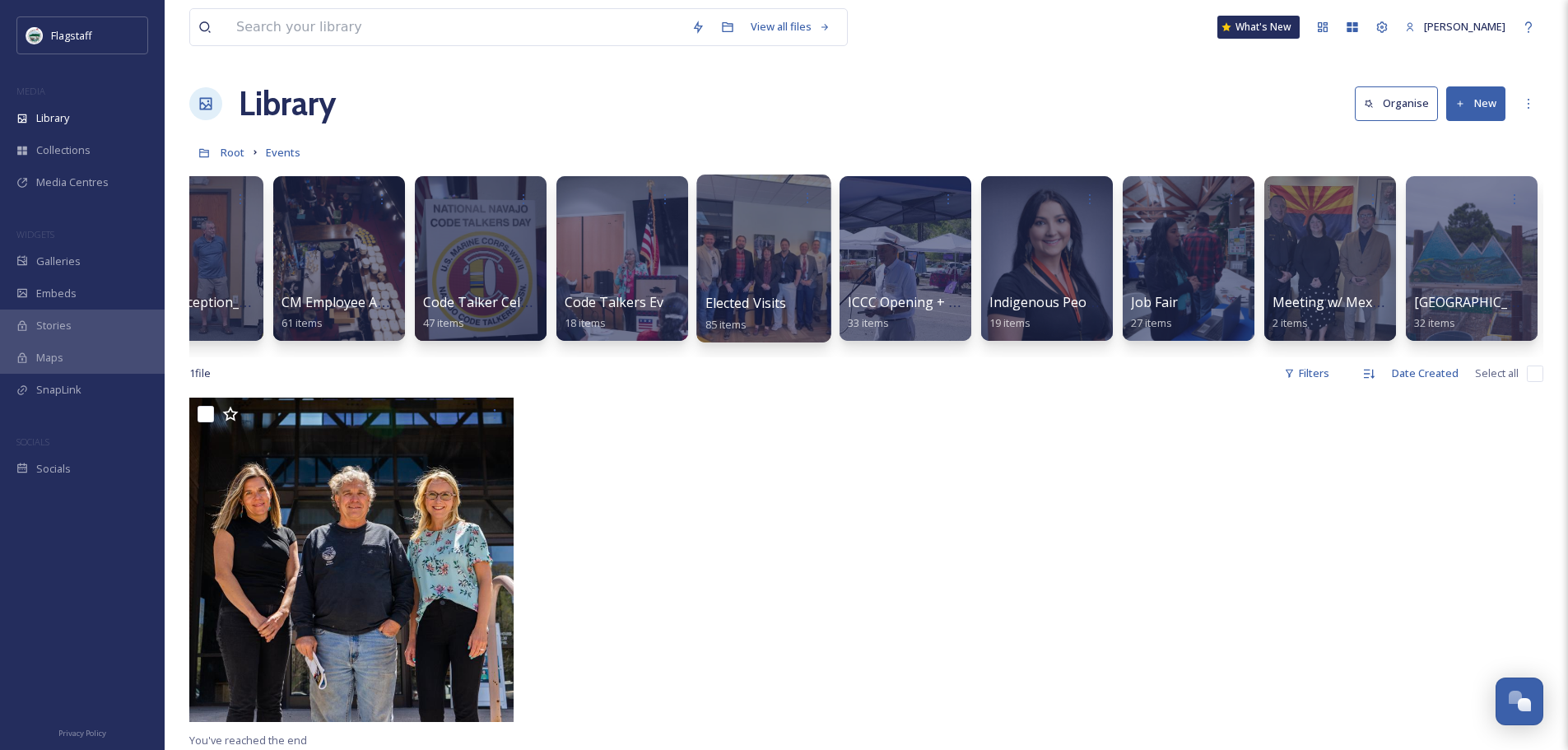
click at [757, 259] on div at bounding box center [763, 258] width 134 height 168
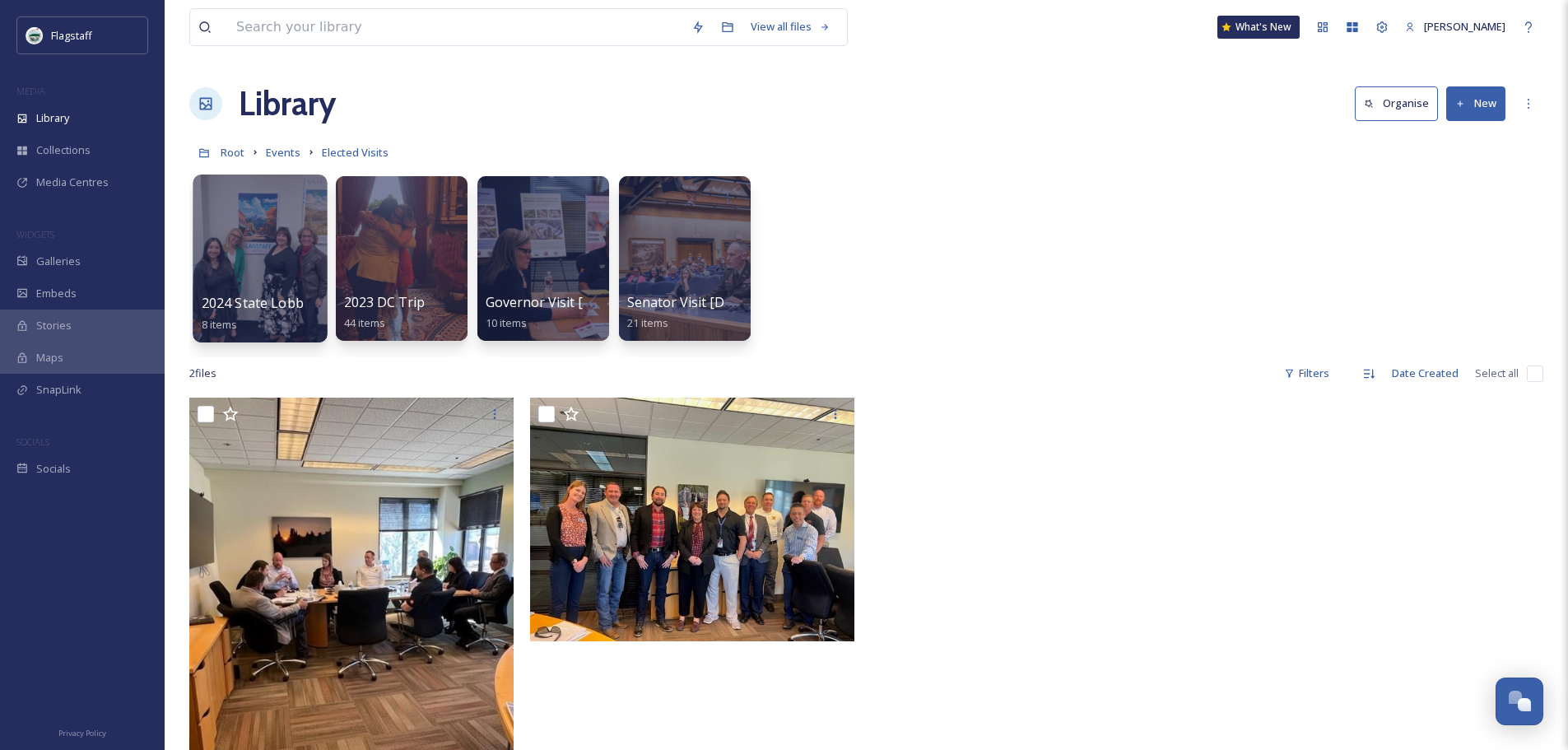
click at [276, 260] on div at bounding box center [259, 258] width 134 height 168
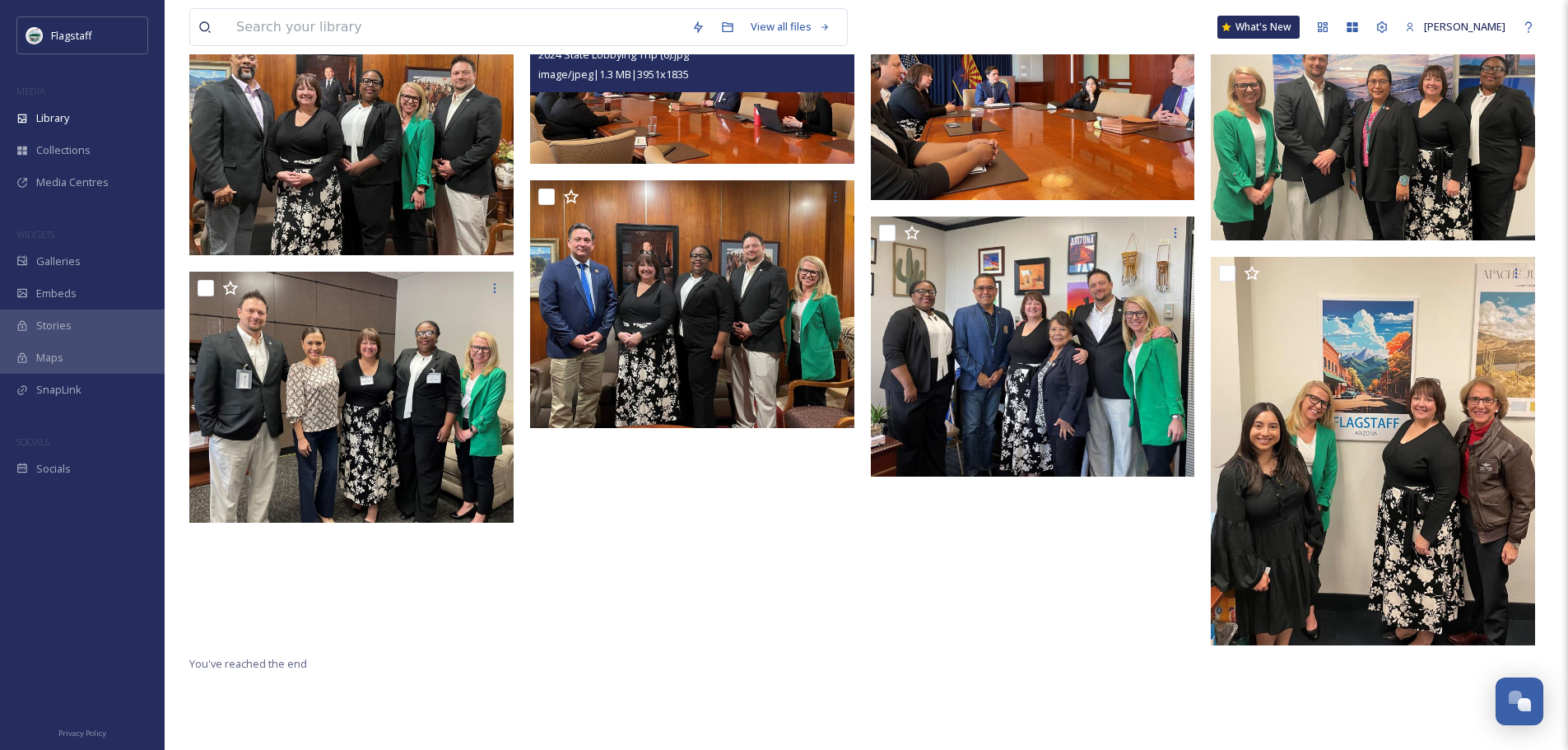
scroll to position [225, 0]
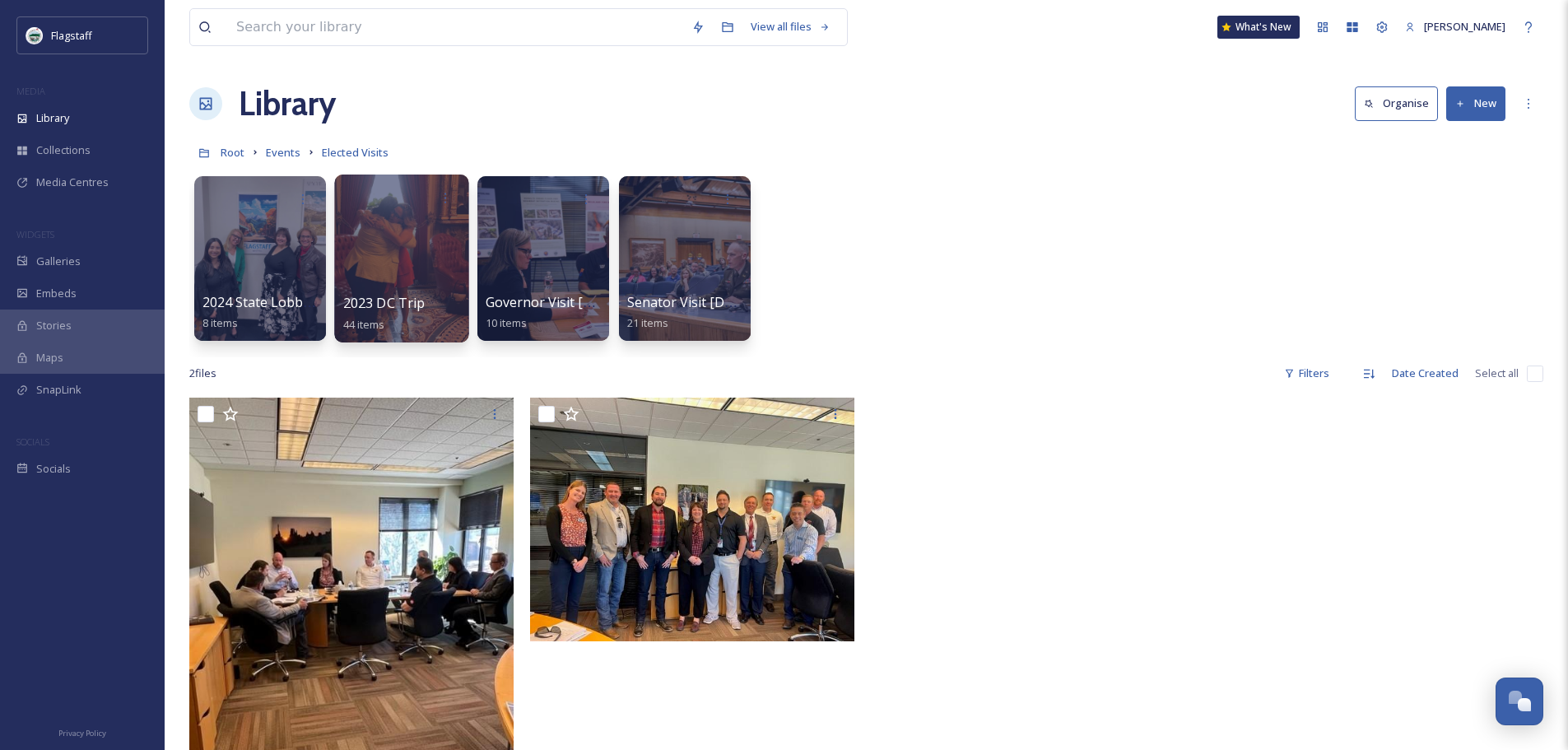
click at [416, 271] on div at bounding box center [401, 258] width 134 height 168
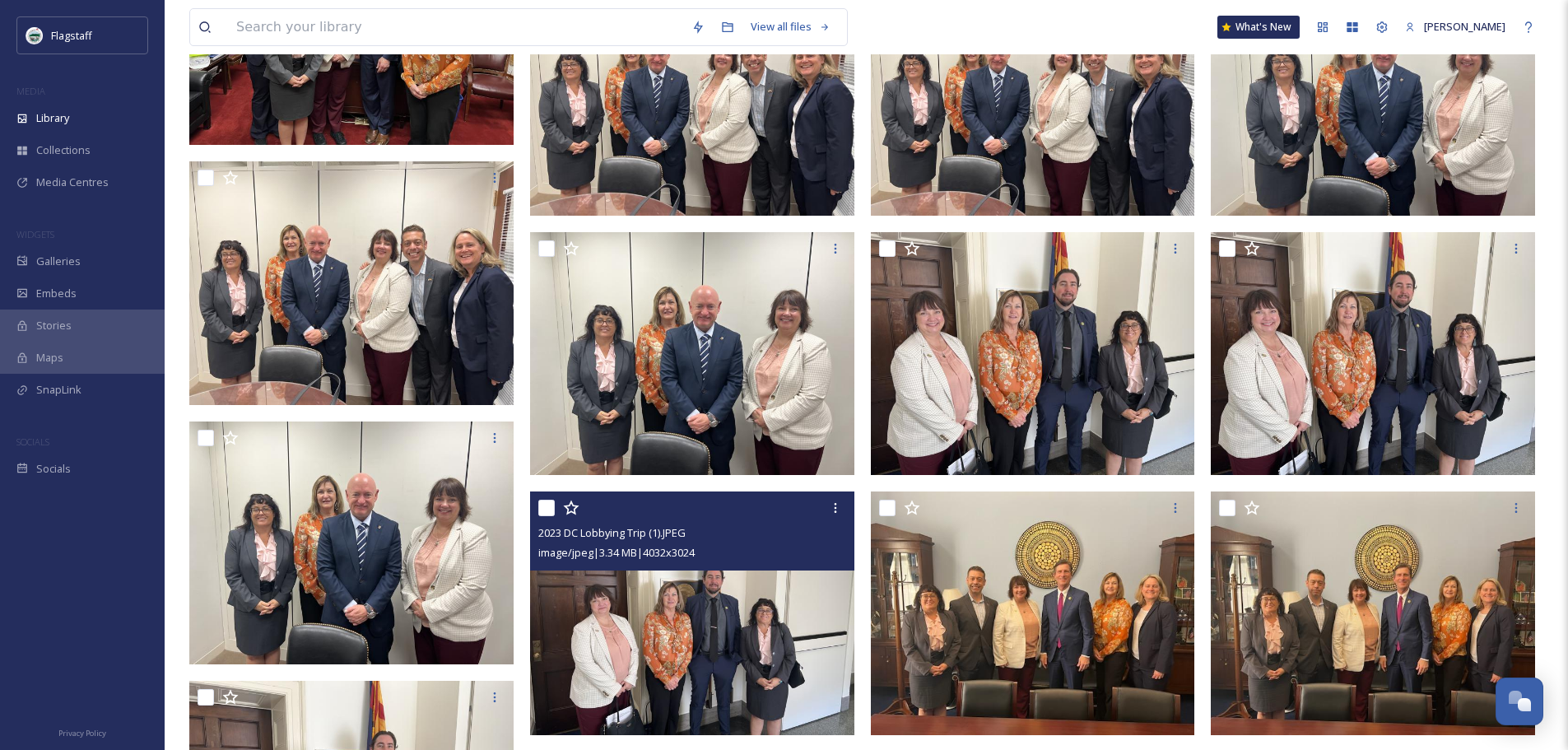
scroll to position [1923, 0]
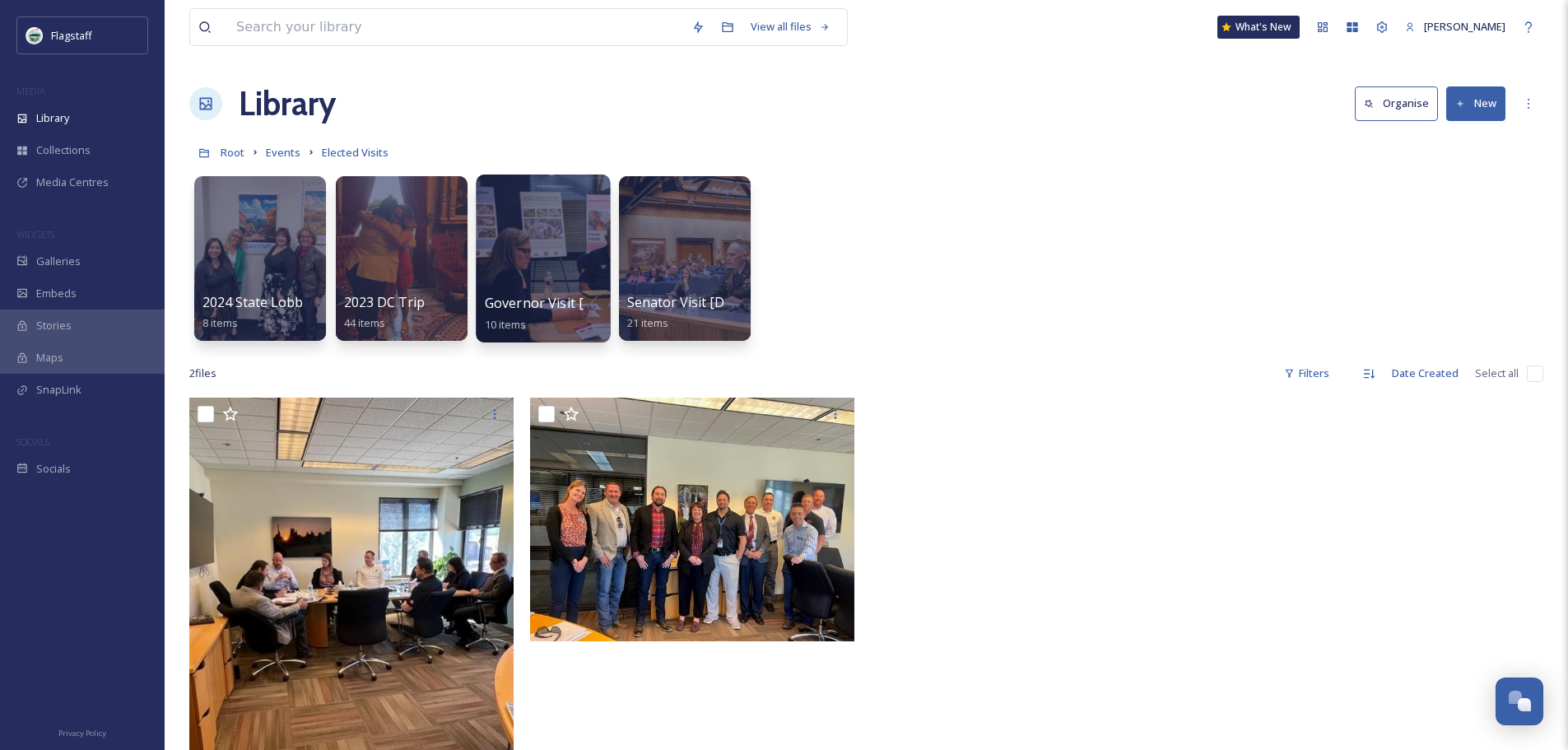
click at [555, 309] on span "Governor Visit 6.23.23" at bounding box center [554, 303] width 138 height 18
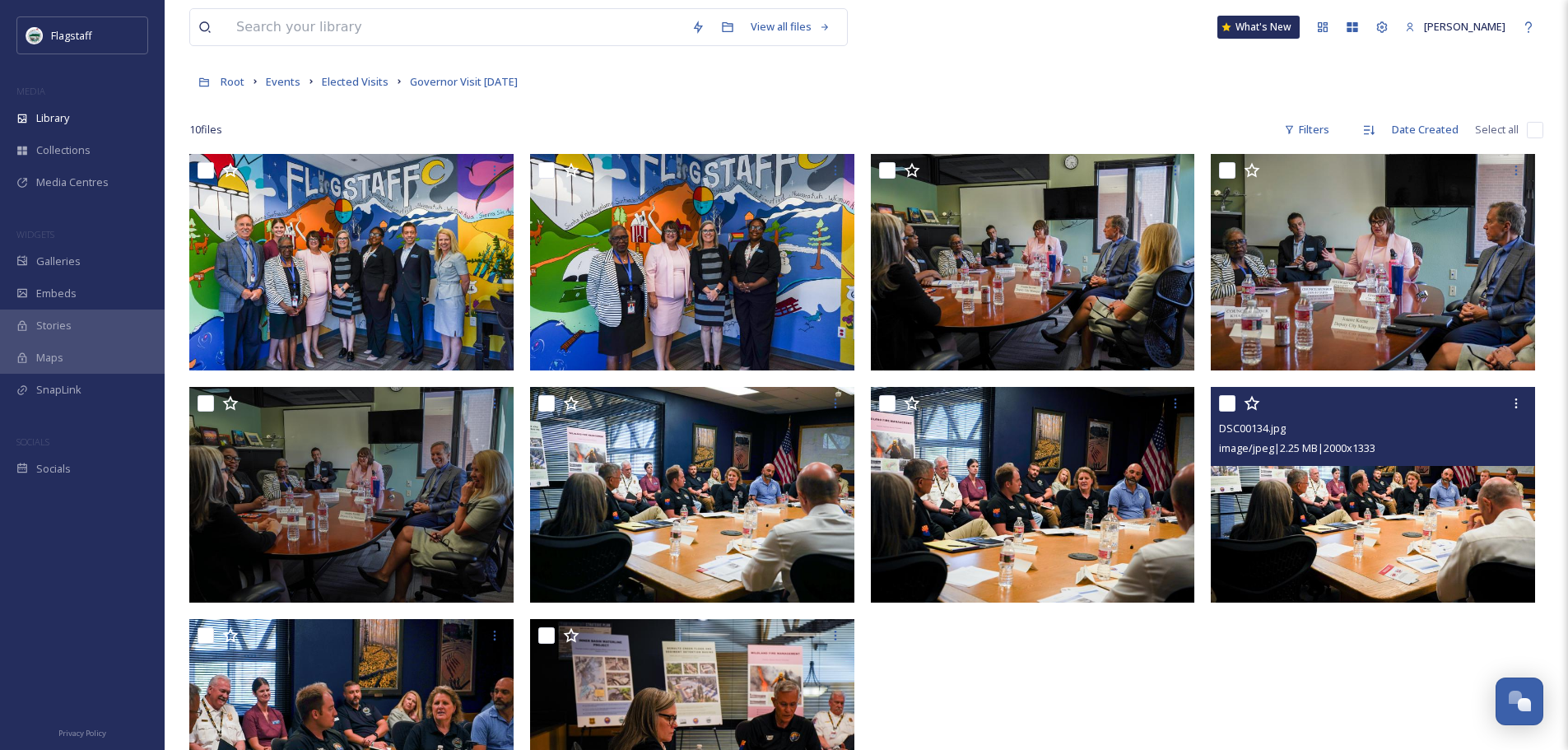
scroll to position [225, 0]
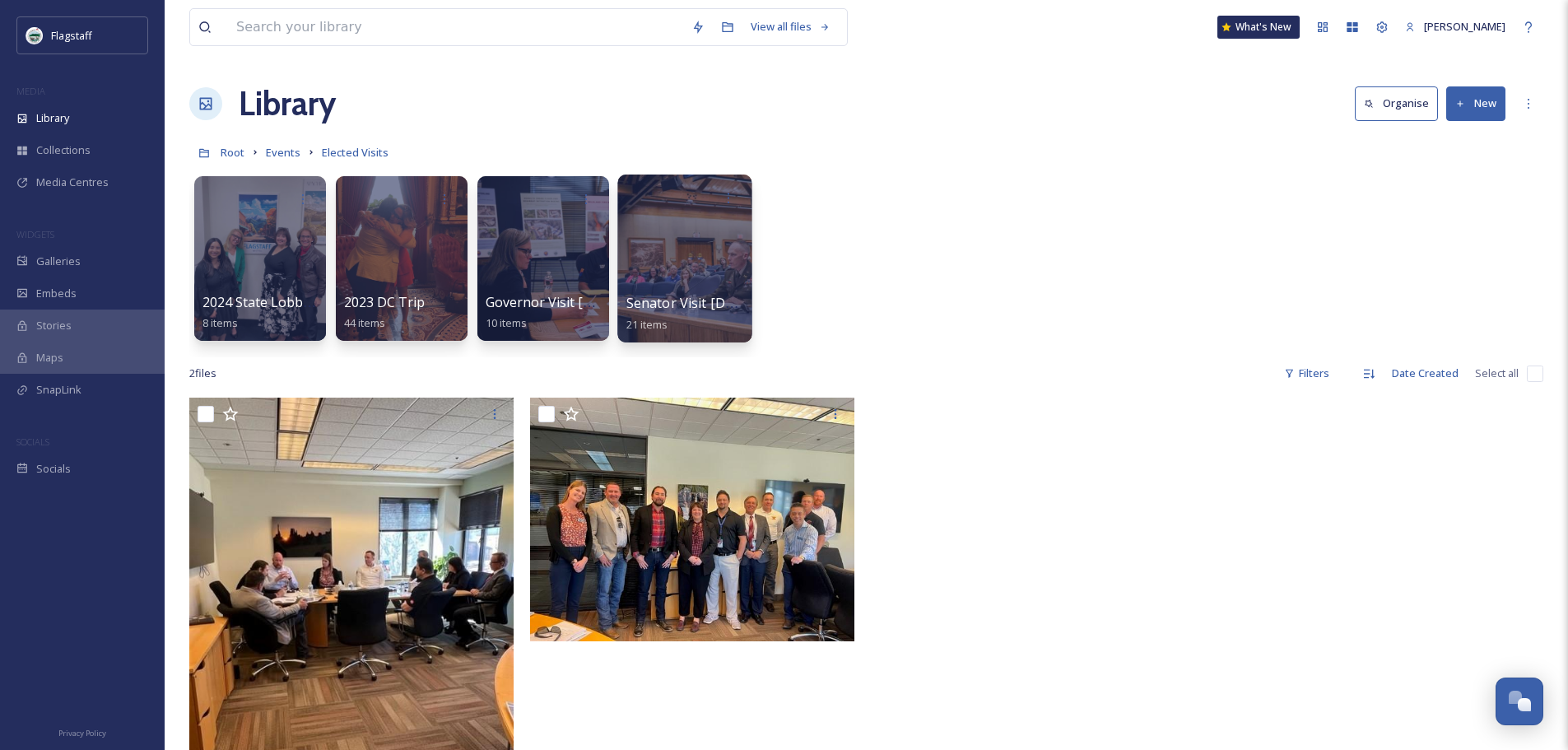
click at [698, 298] on span "Senator Visit 2.15.24" at bounding box center [690, 303] width 129 height 18
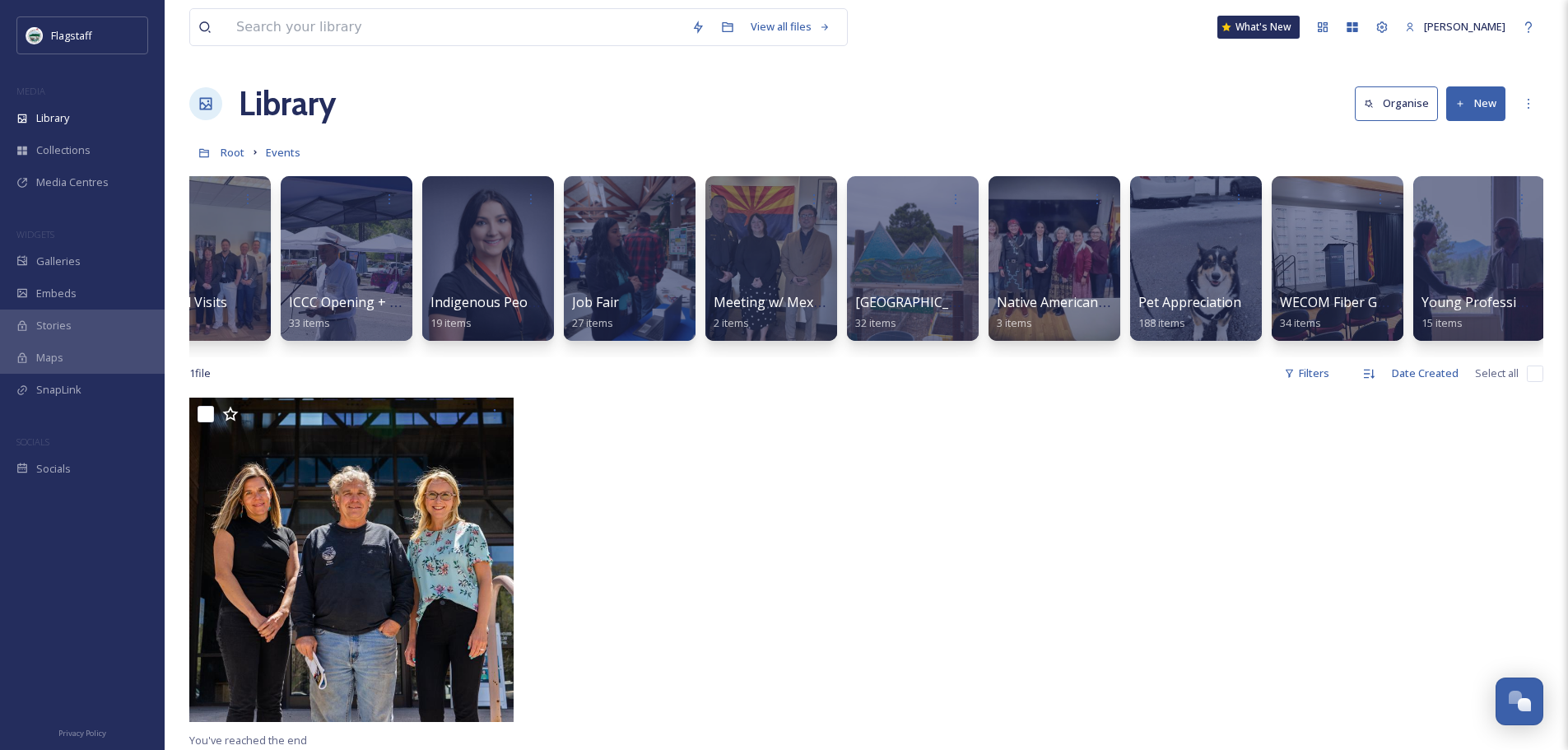
scroll to position [0, 1336]
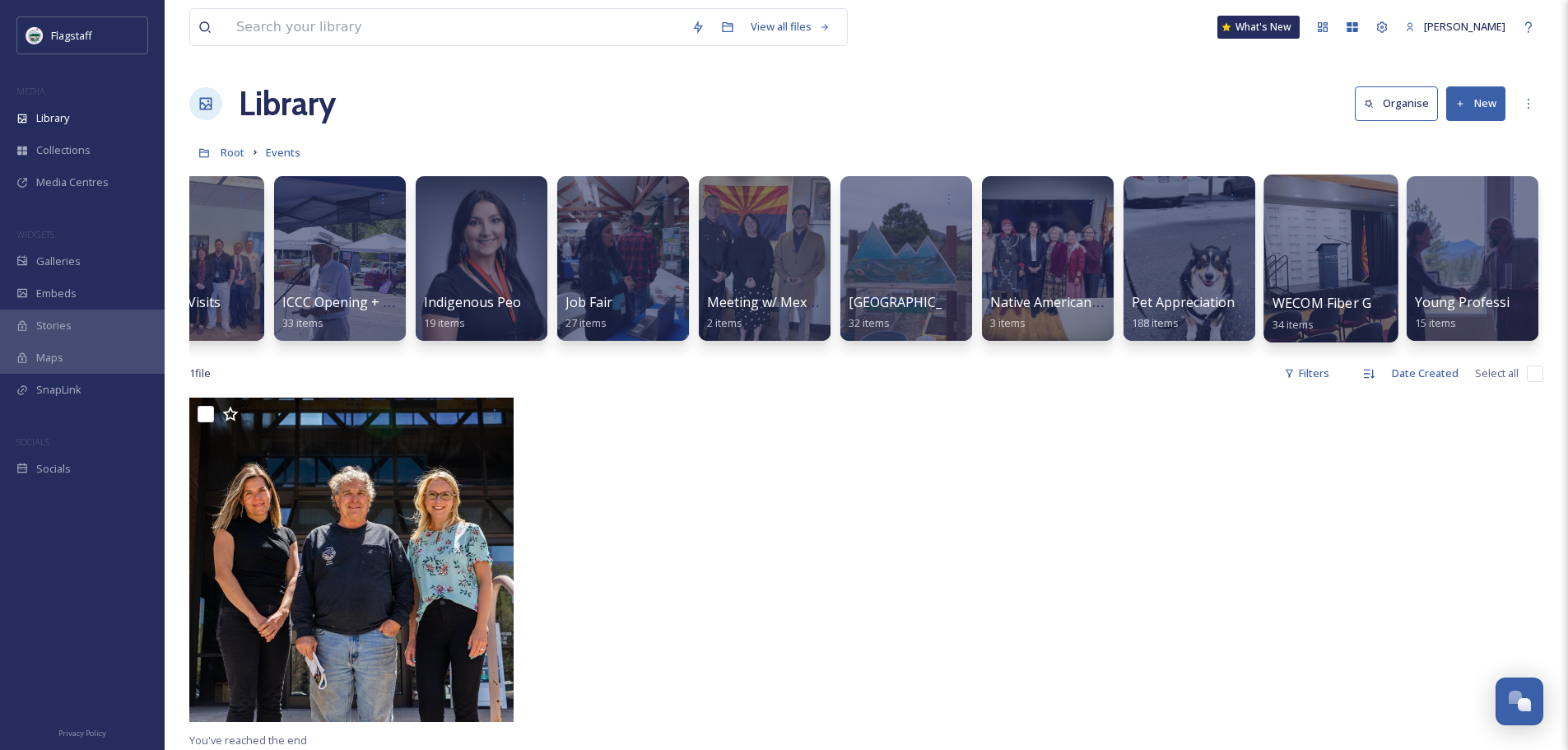
click at [1350, 305] on span "WECOM Fiber Groundbreaking_04.09.25" at bounding box center [1395, 303] width 245 height 18
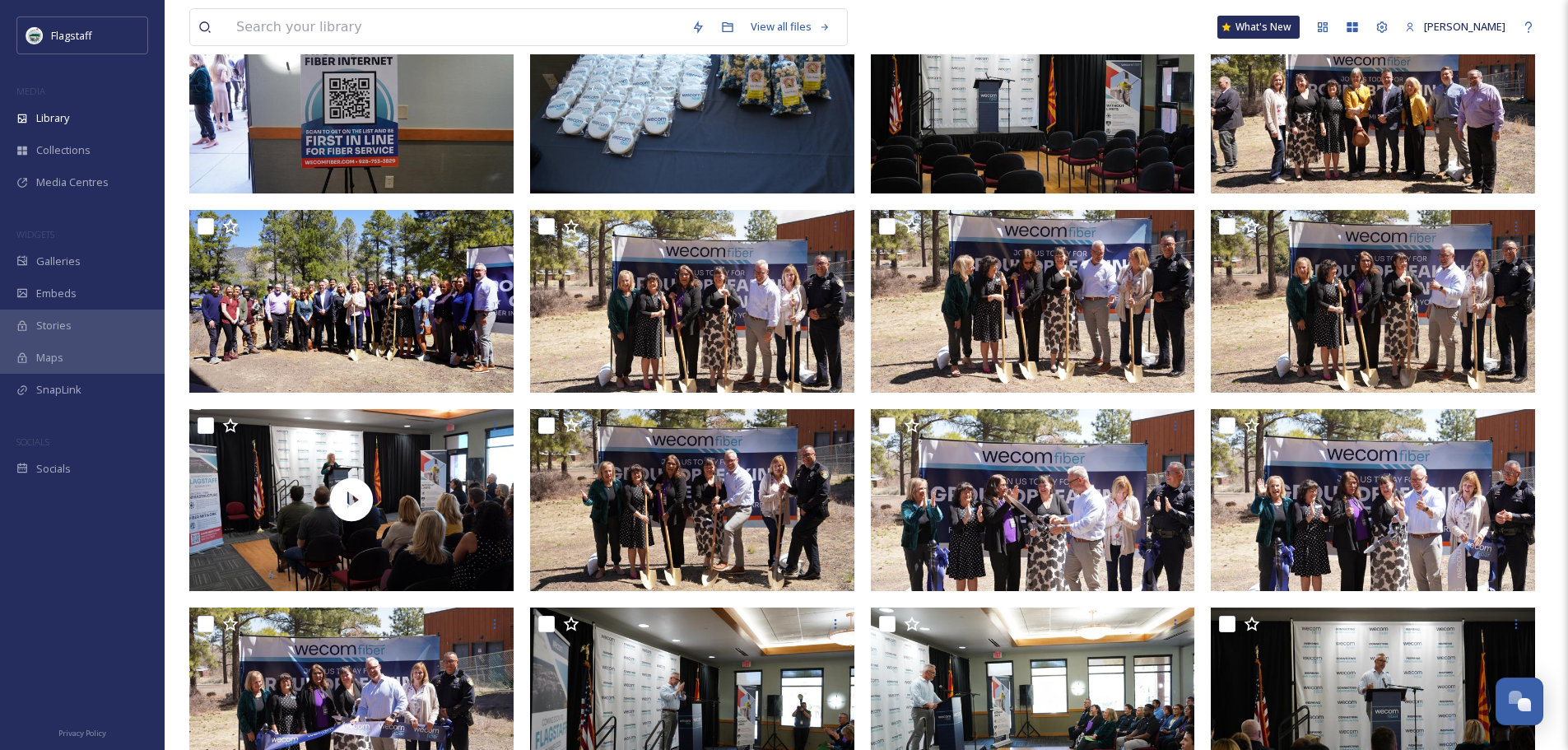
scroll to position [494, 0]
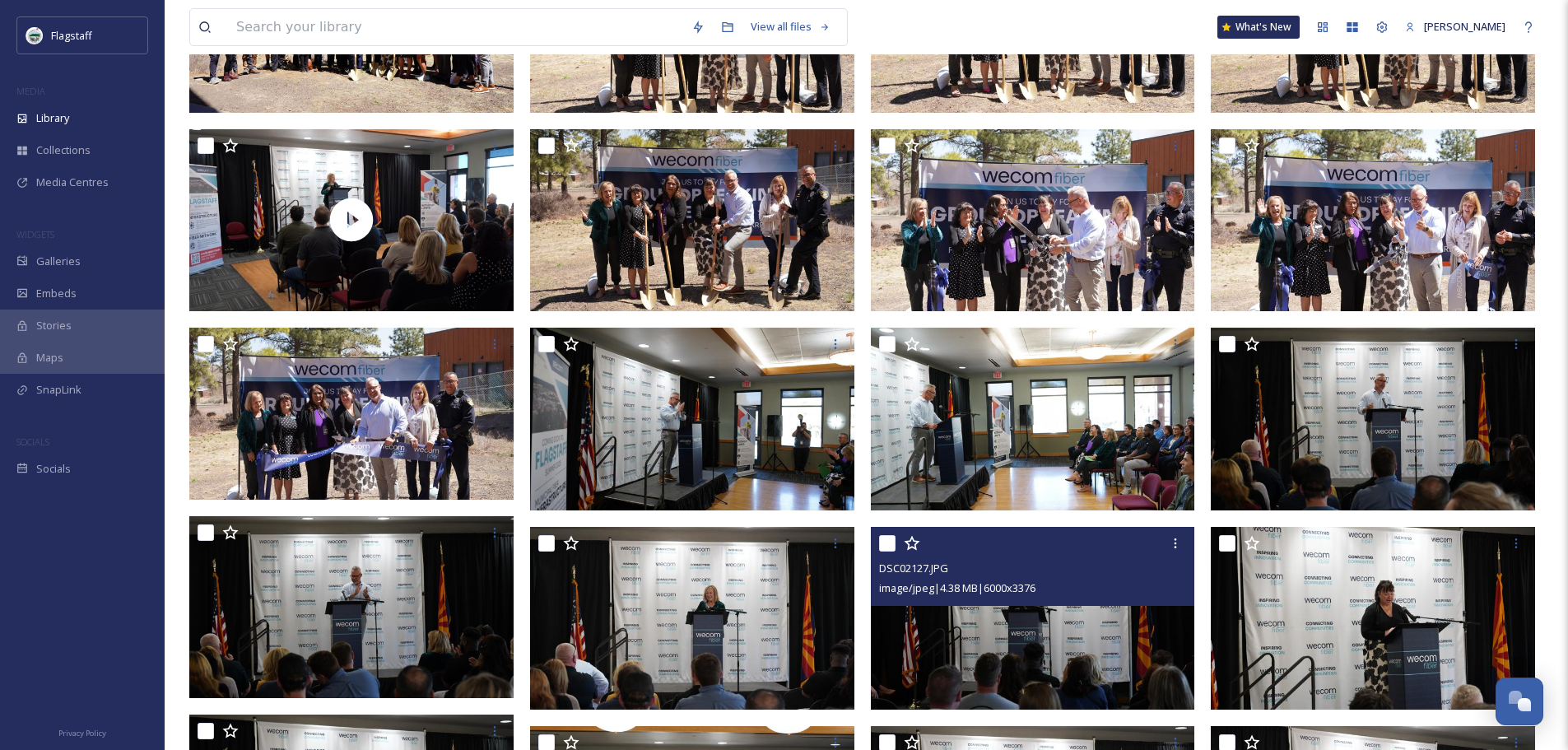
click at [965, 627] on img at bounding box center [1032, 618] width 325 height 183
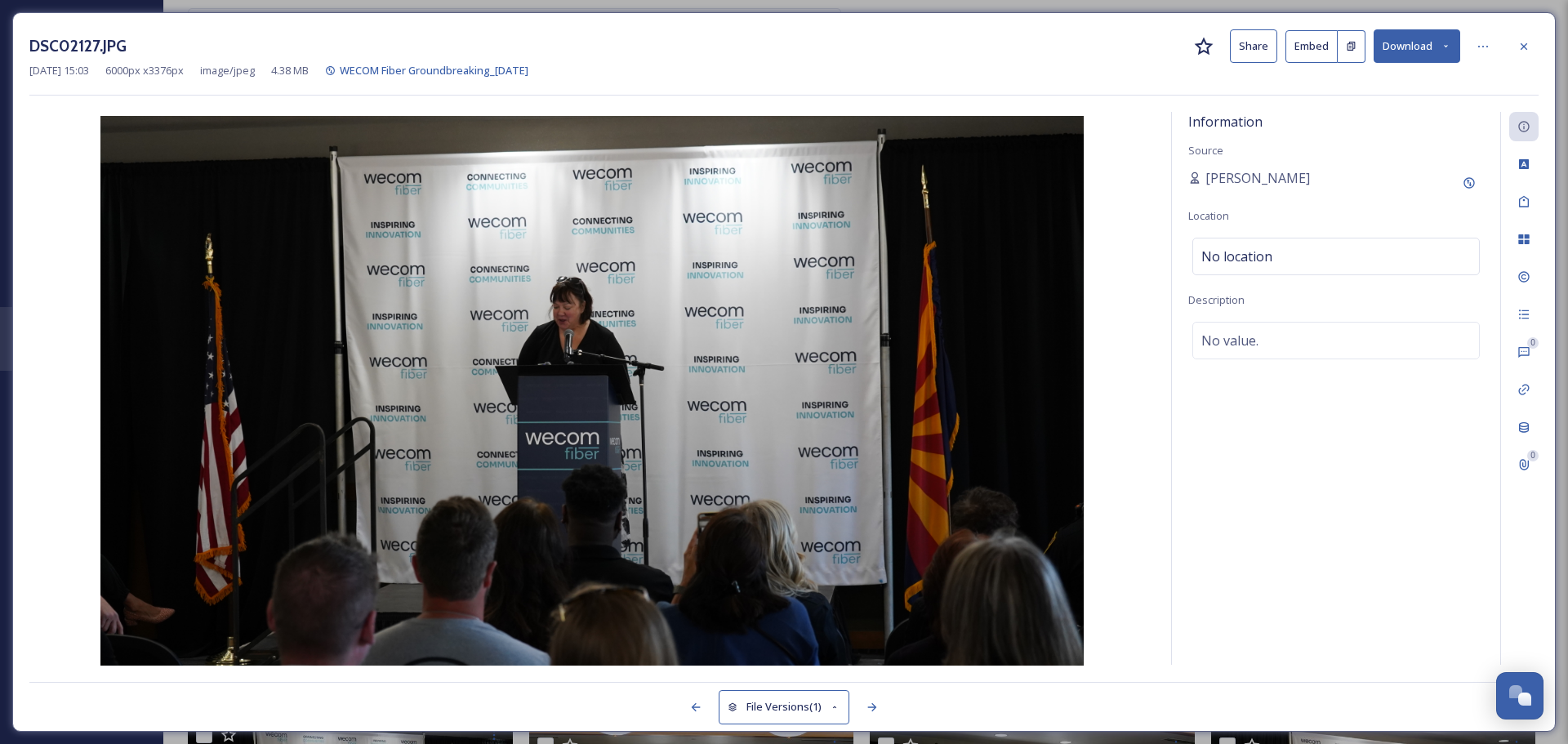
click at [1531, 46] on div at bounding box center [1524, 47] width 30 height 30
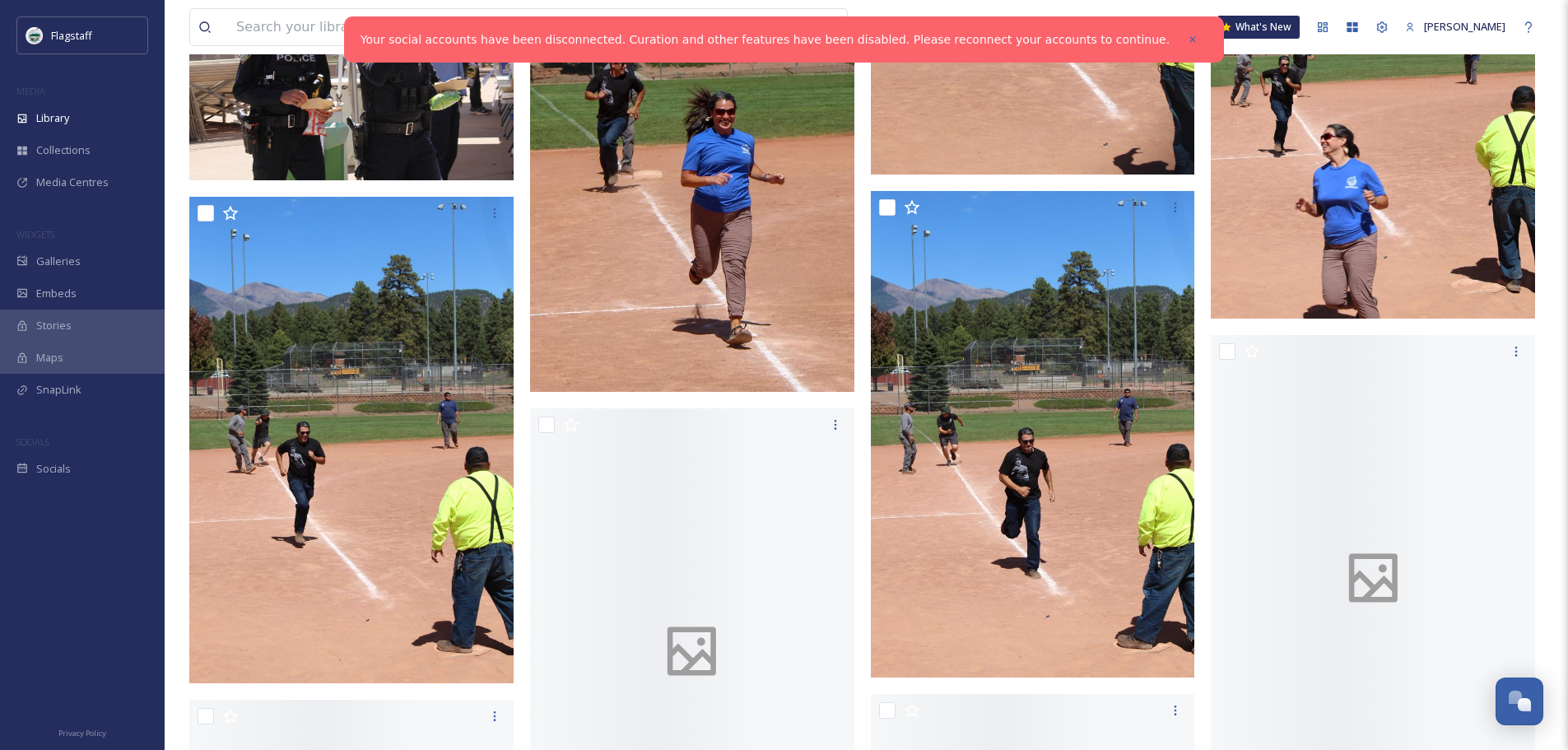
scroll to position [5433, 0]
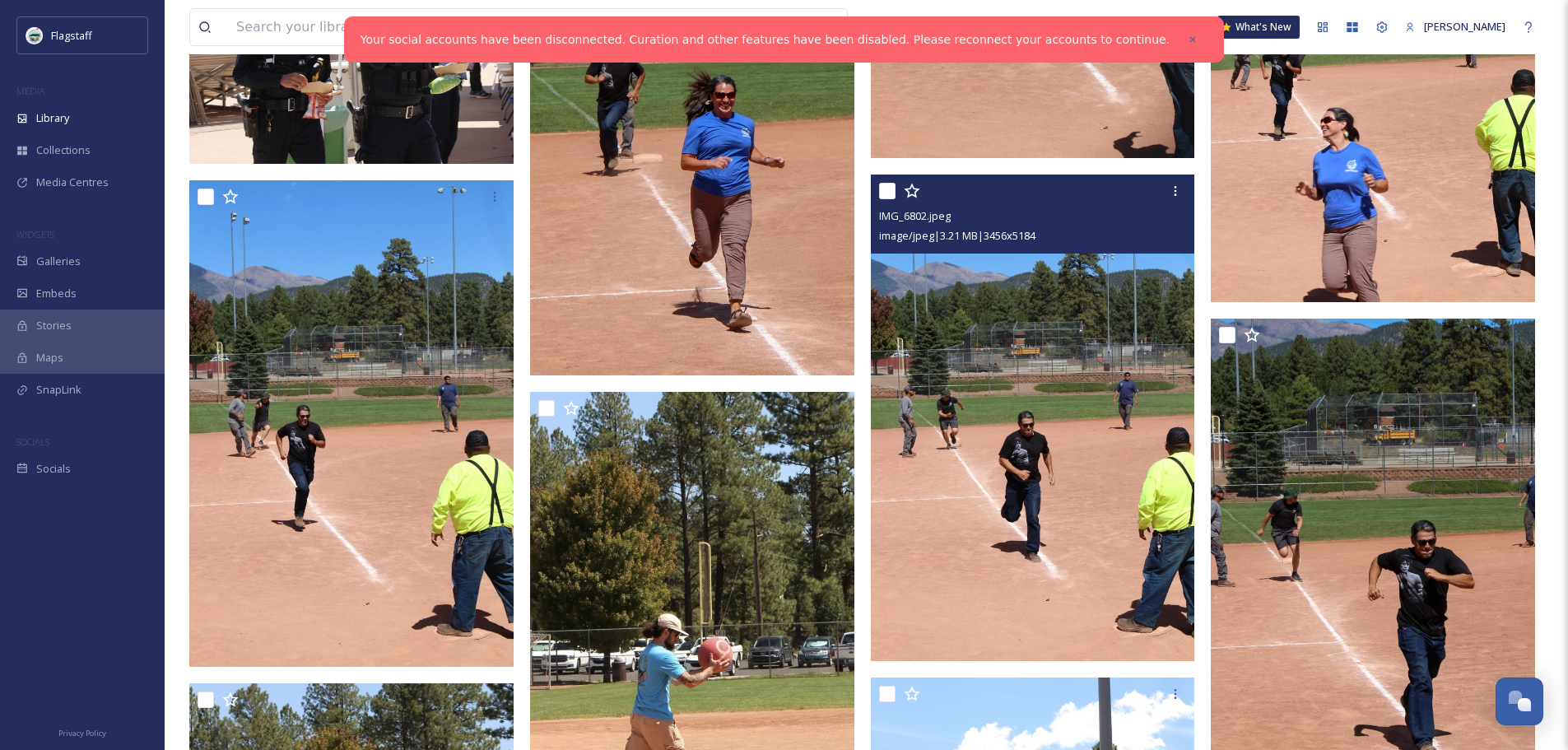
click at [1138, 536] on img at bounding box center [1032, 417] width 325 height 487
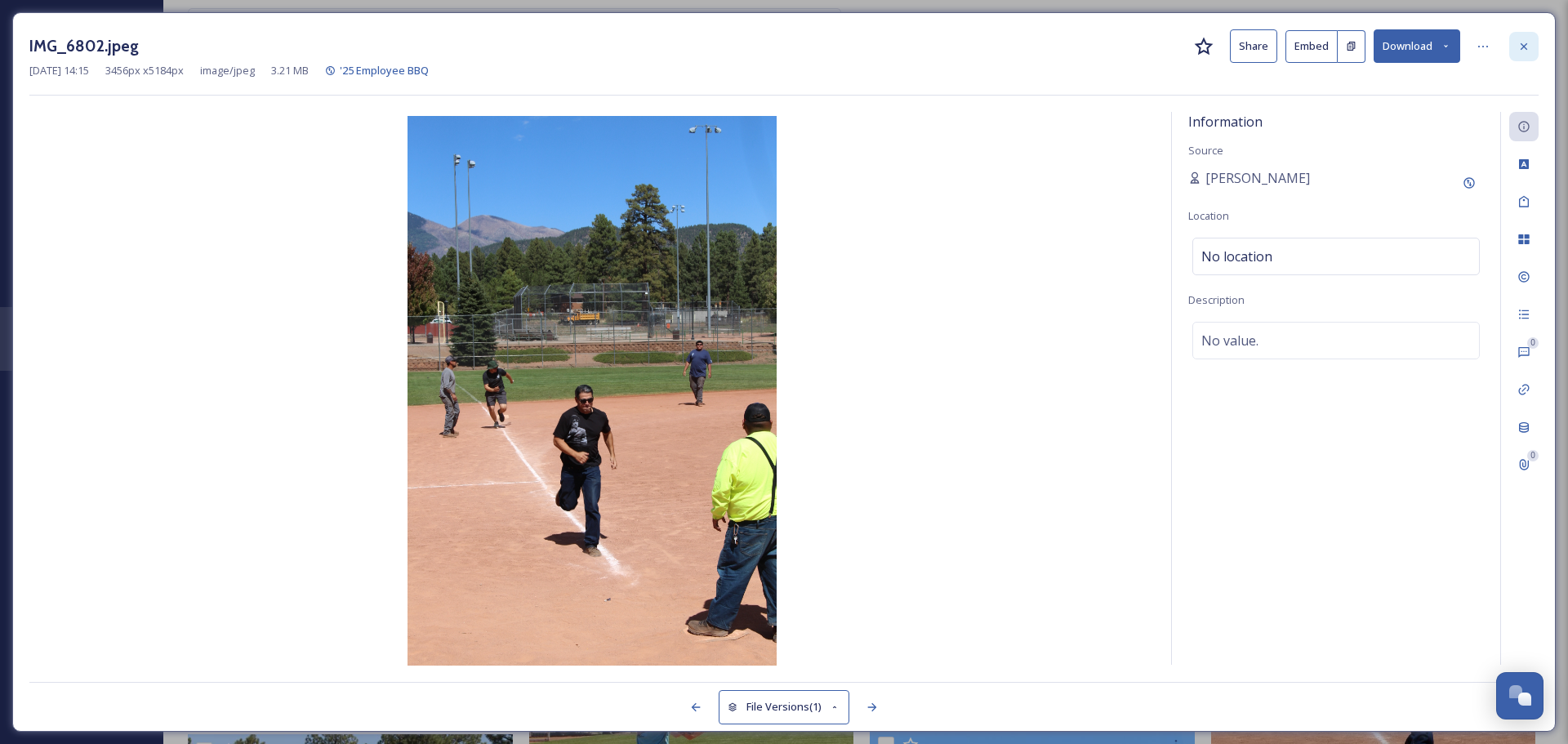
click at [1525, 48] on icon at bounding box center [1524, 46] width 7 height 7
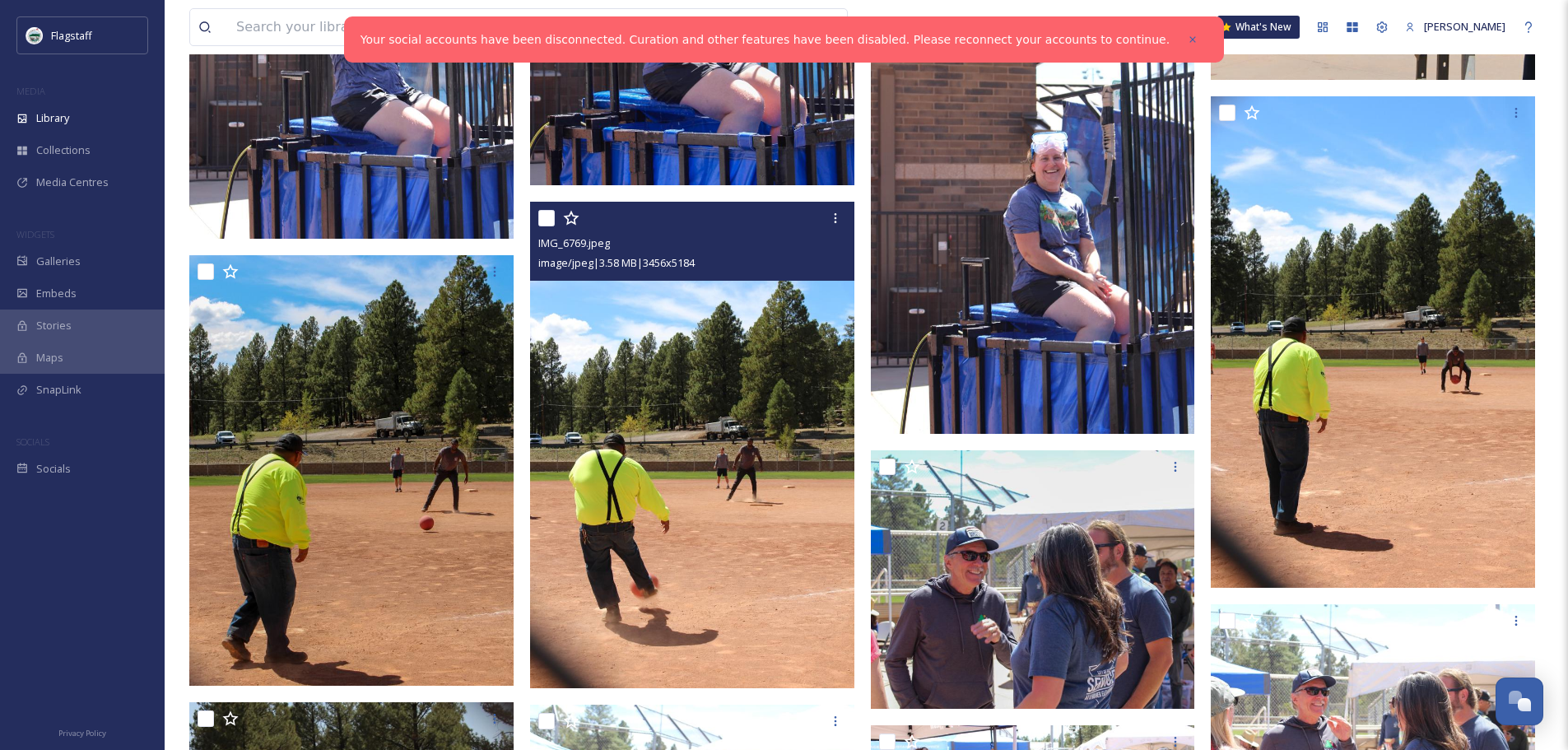
scroll to position [3615, 0]
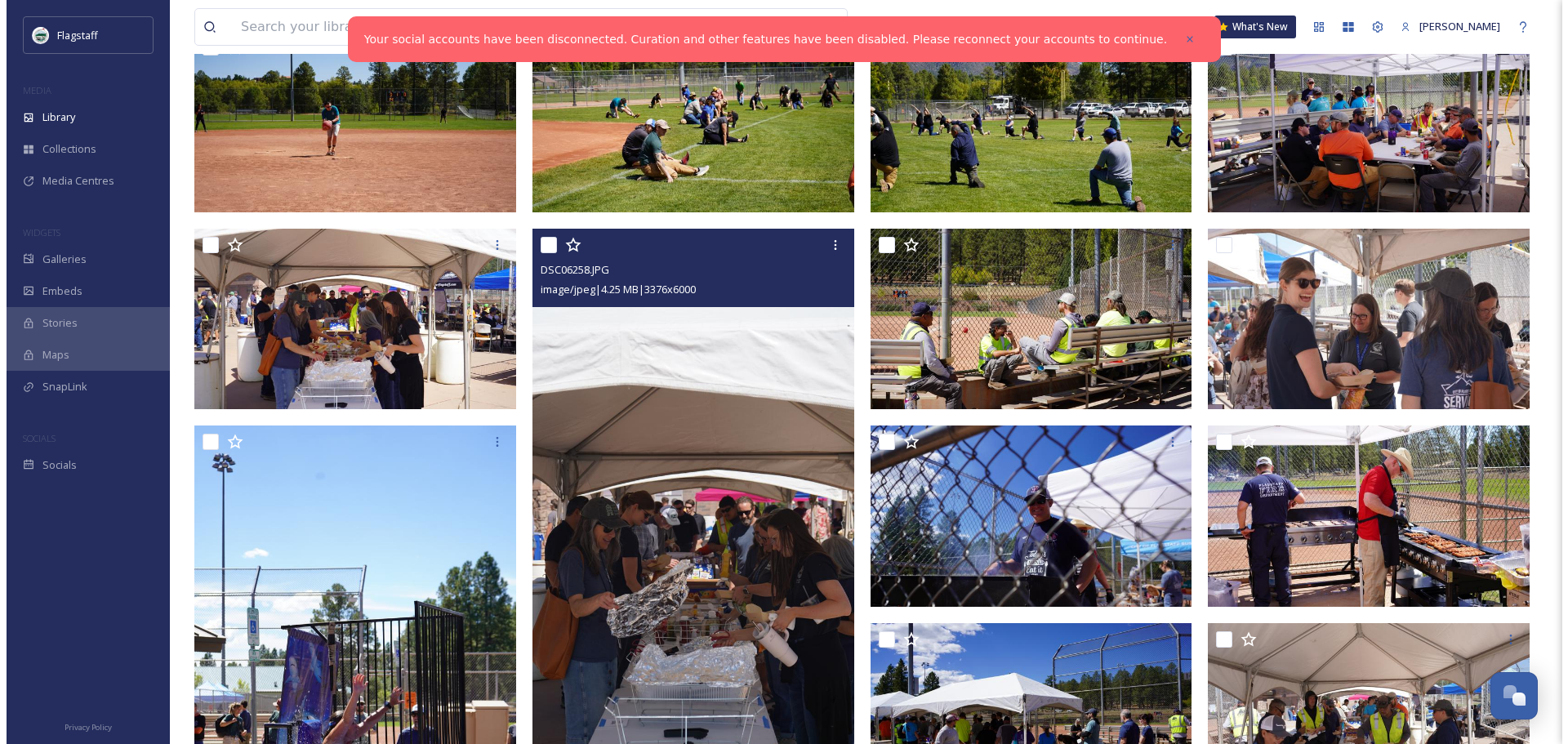
scroll to position [408, 0]
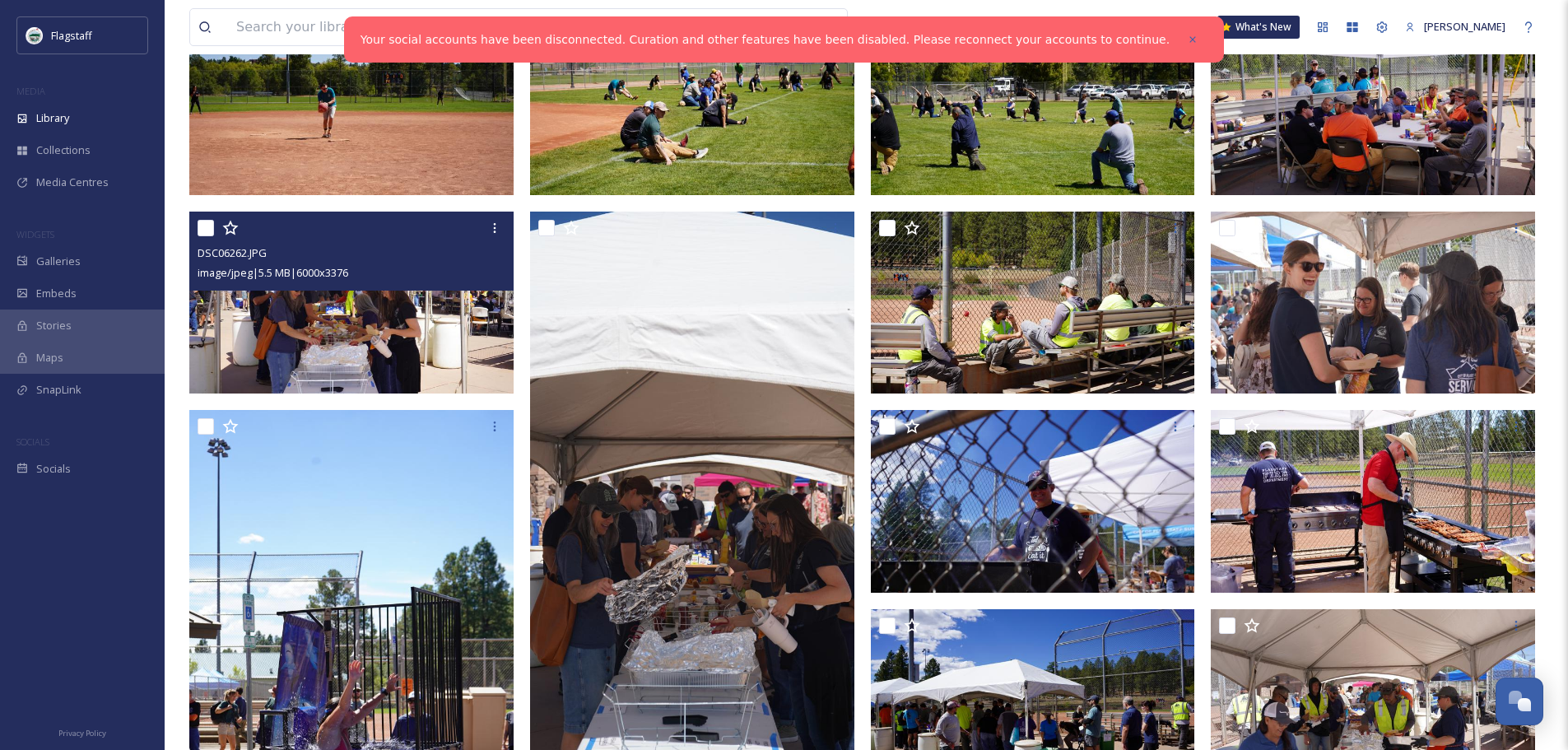
click at [398, 320] on img at bounding box center [351, 303] width 325 height 183
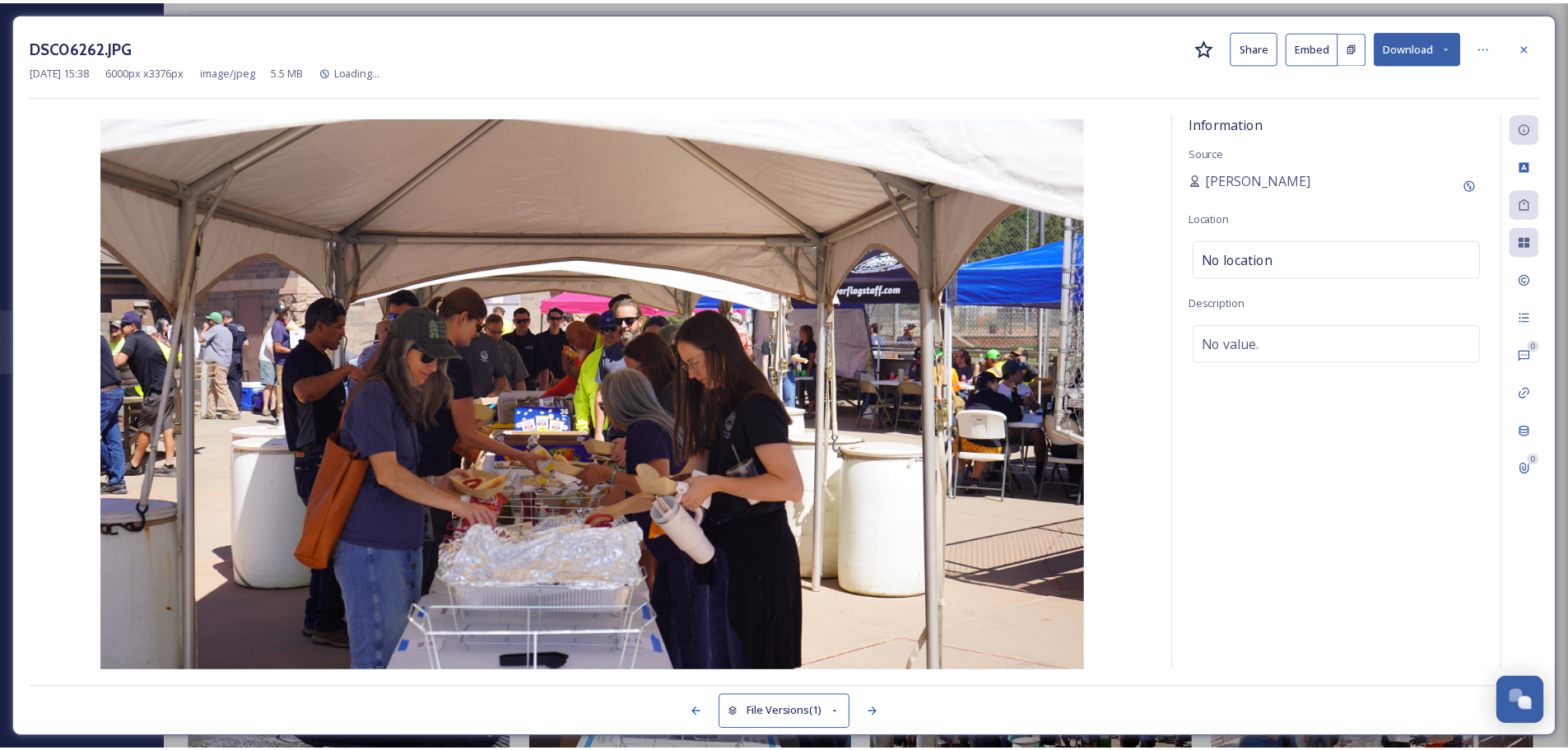
scroll to position [413, 0]
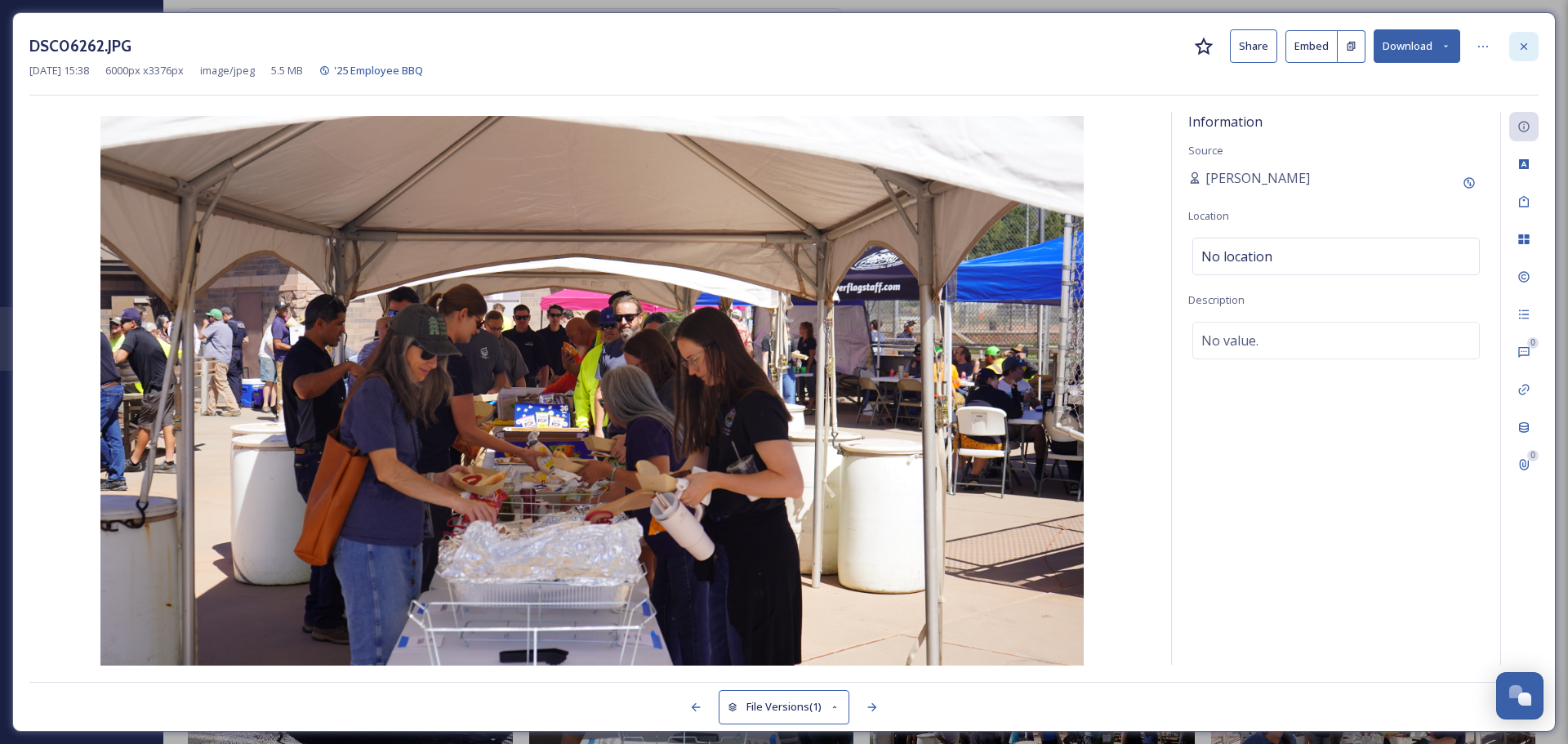
click at [1520, 48] on icon at bounding box center [1524, 46] width 13 height 13
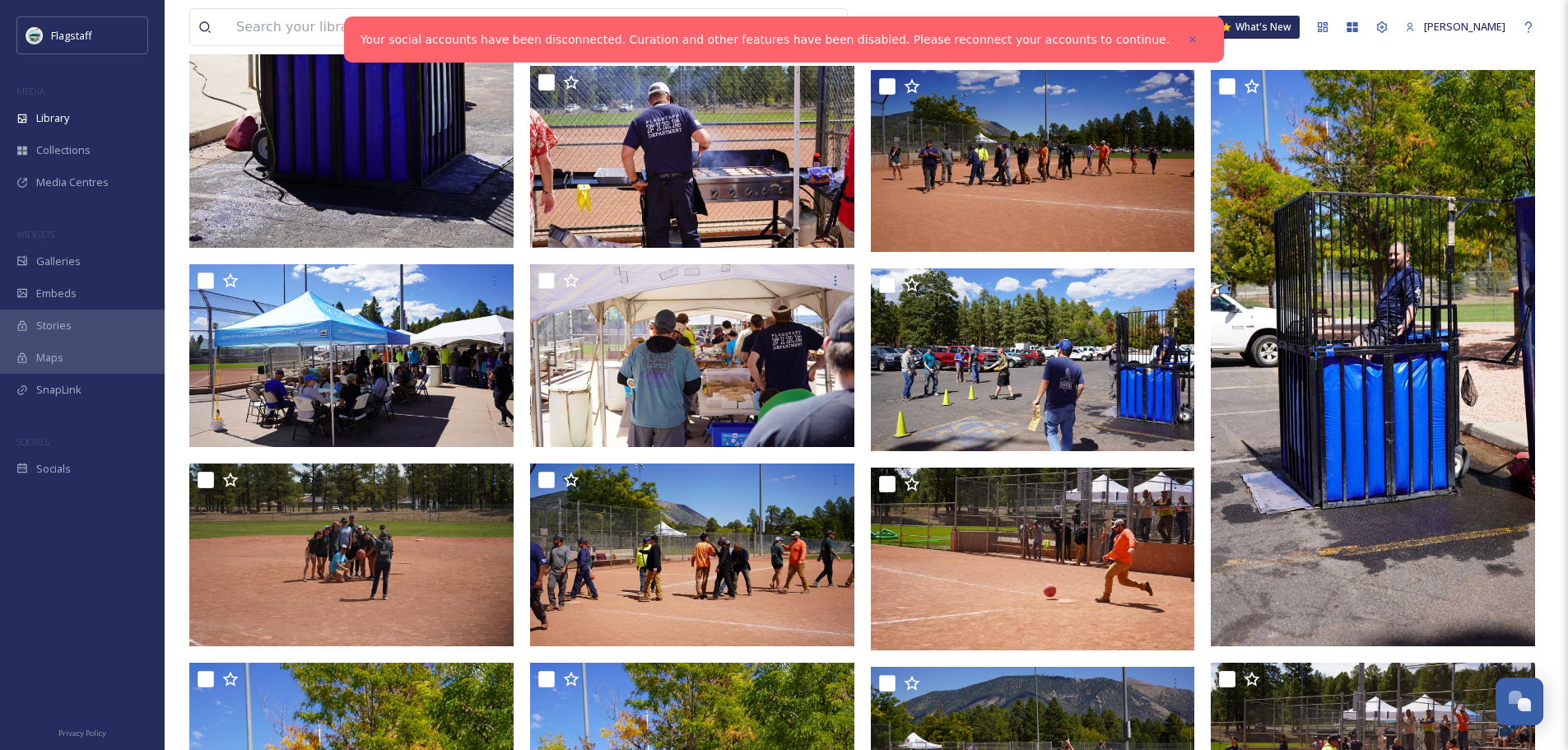
scroll to position [1644, 0]
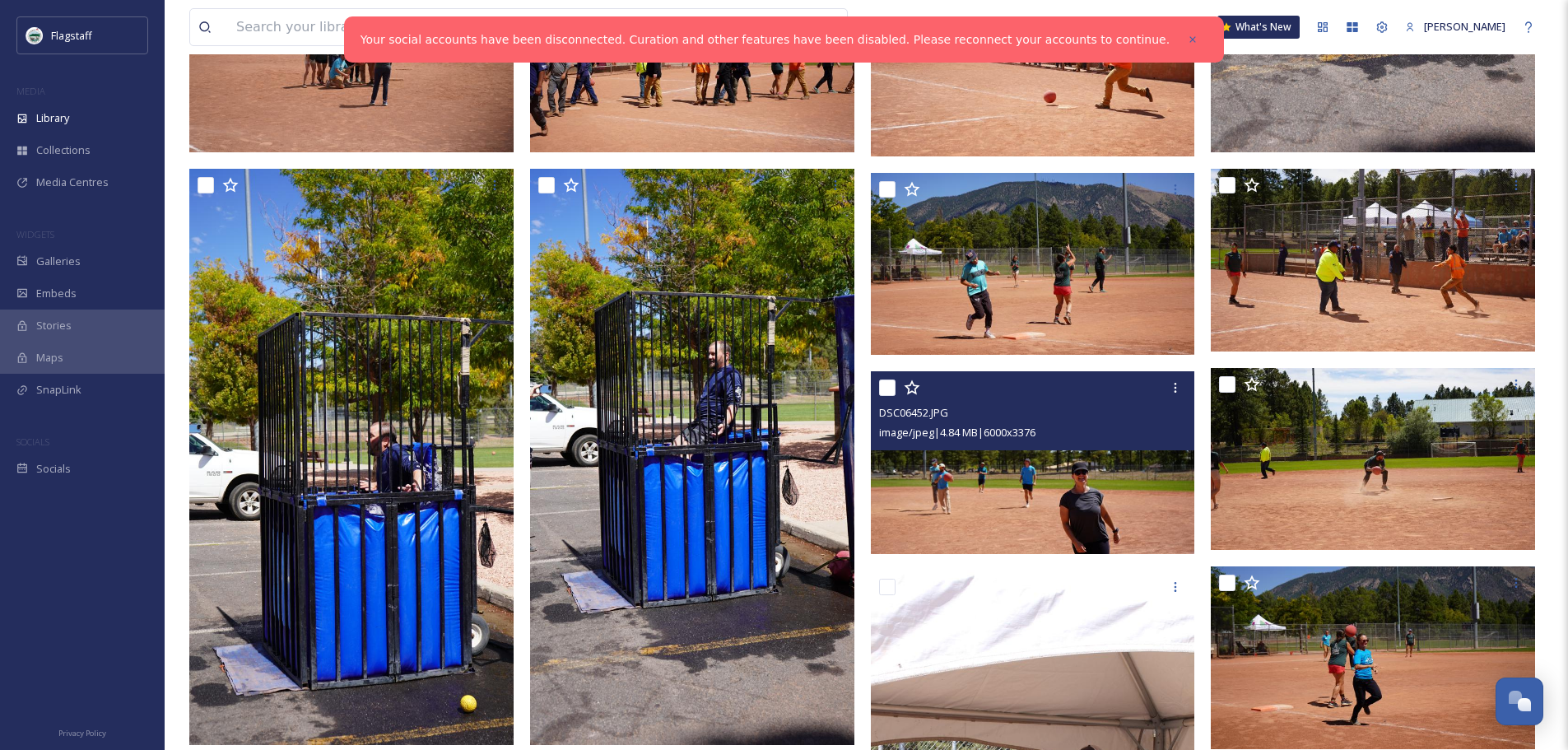
click at [992, 520] on img at bounding box center [1032, 462] width 325 height 183
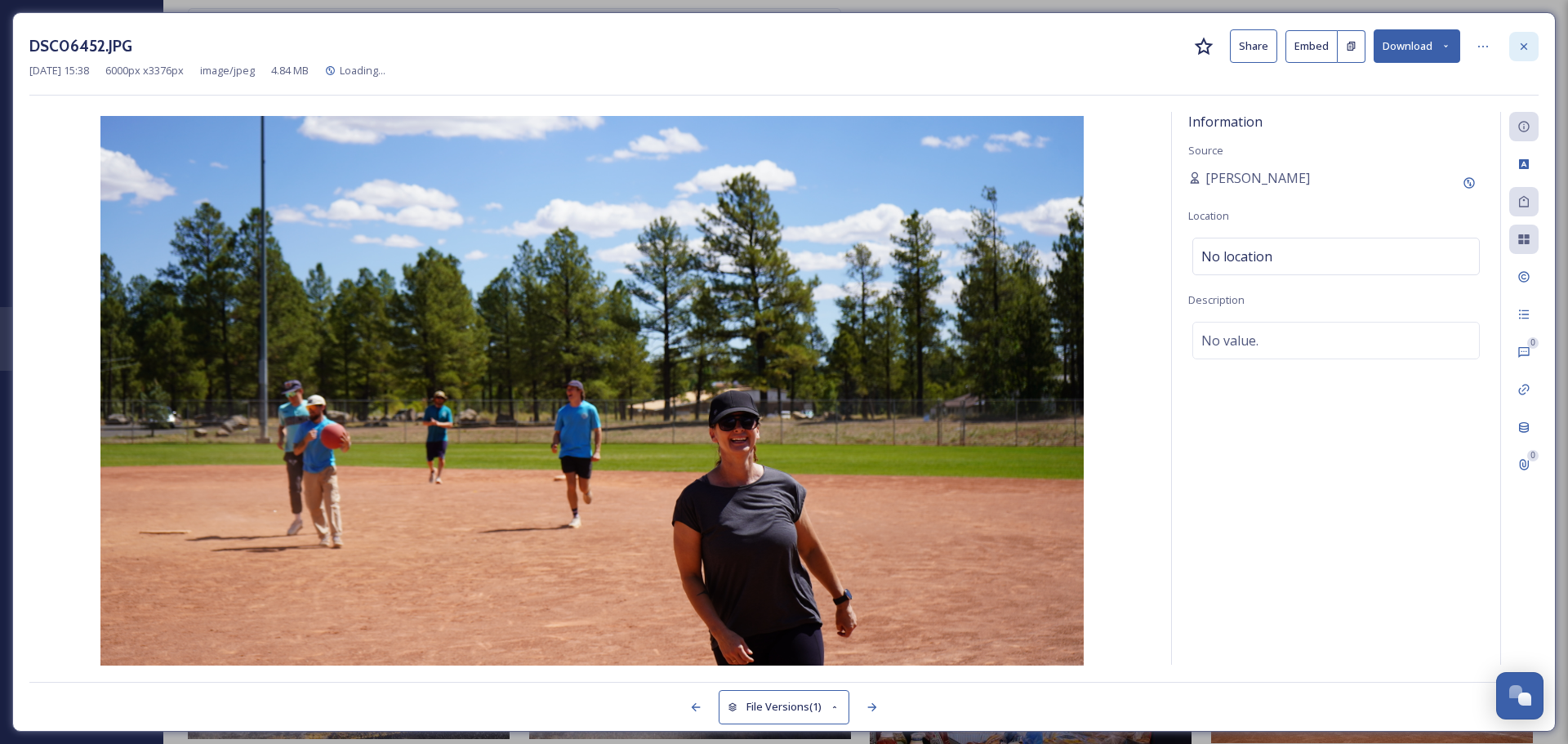
click at [1519, 47] on icon at bounding box center [1524, 46] width 13 height 13
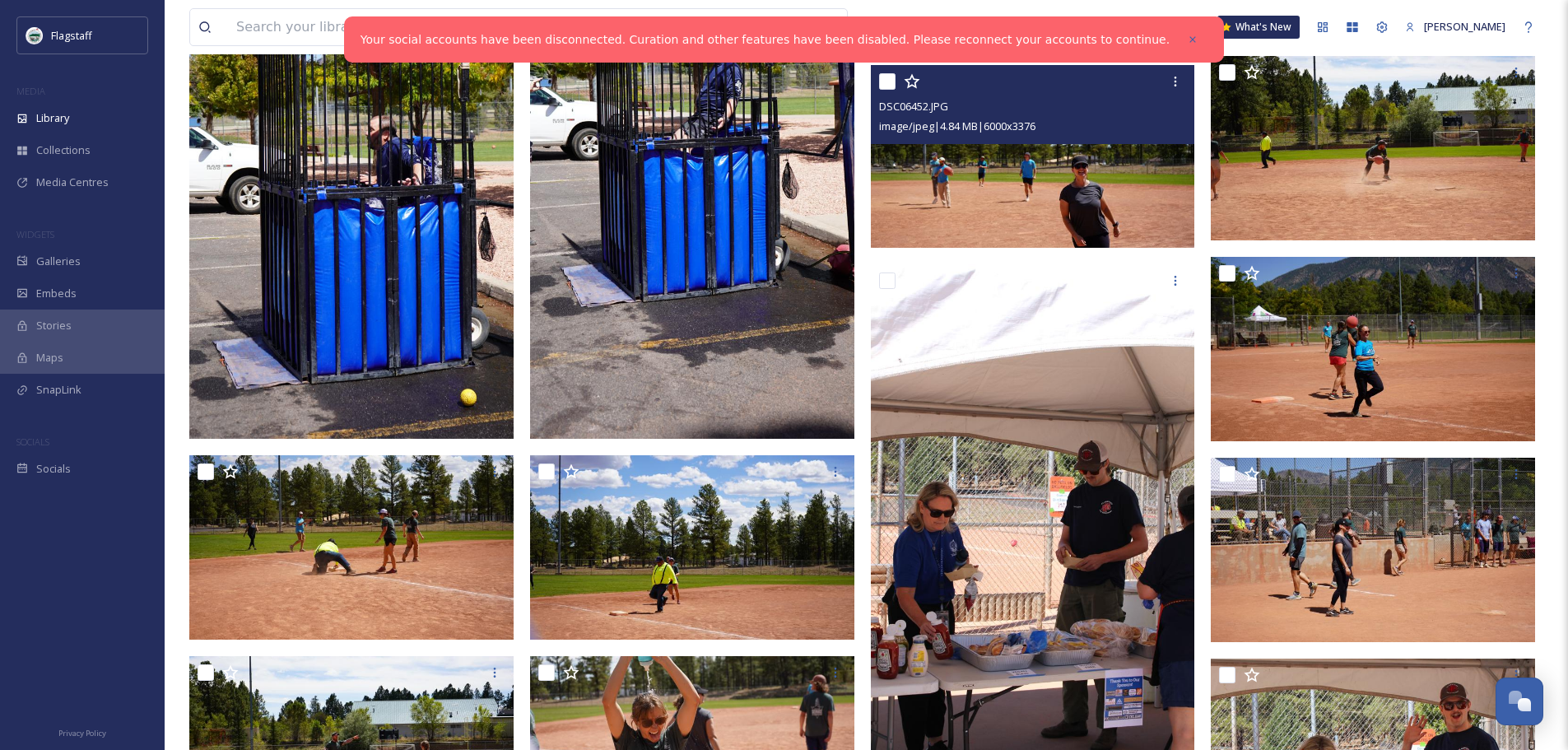
scroll to position [1973, 0]
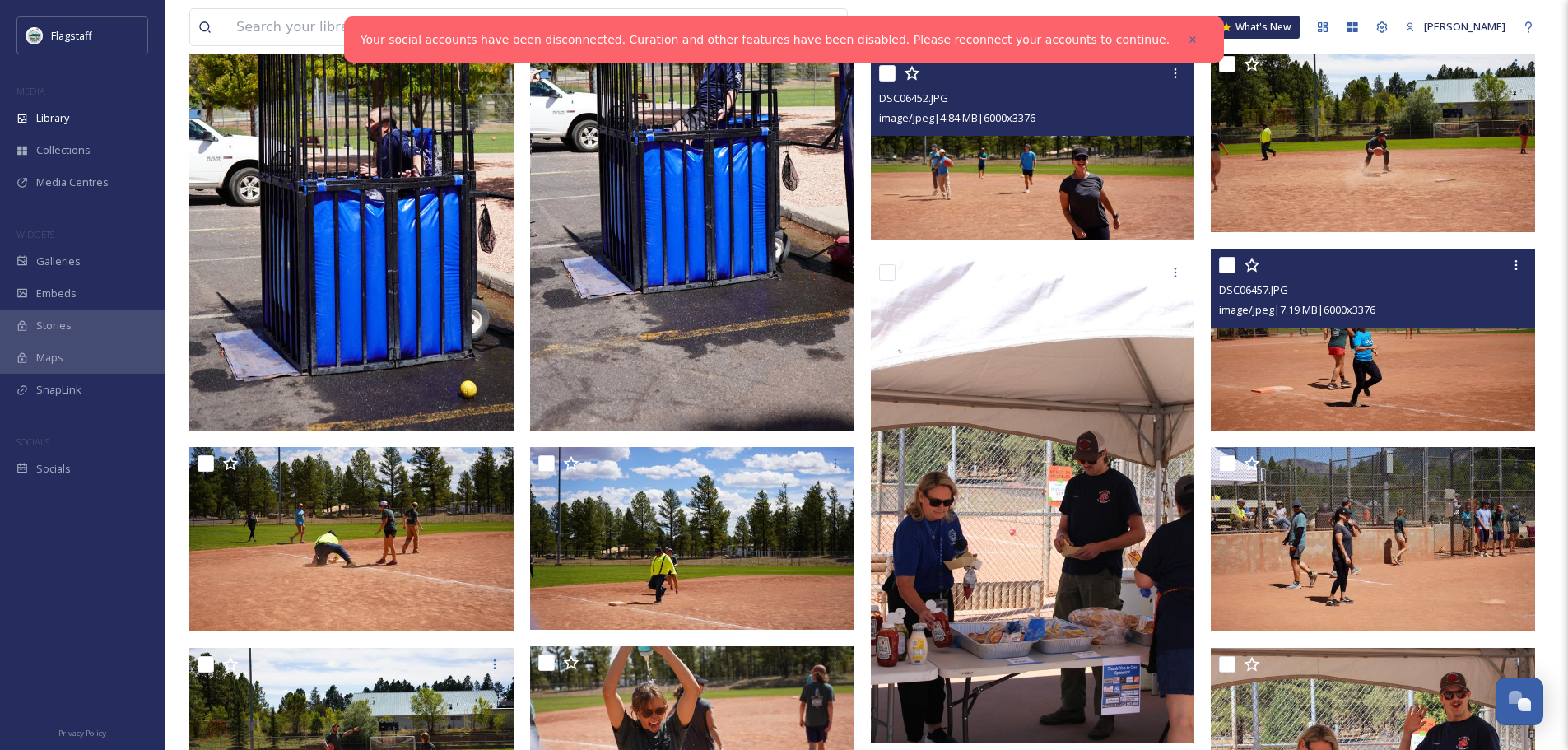
click at [1352, 356] on img at bounding box center [1373, 340] width 325 height 183
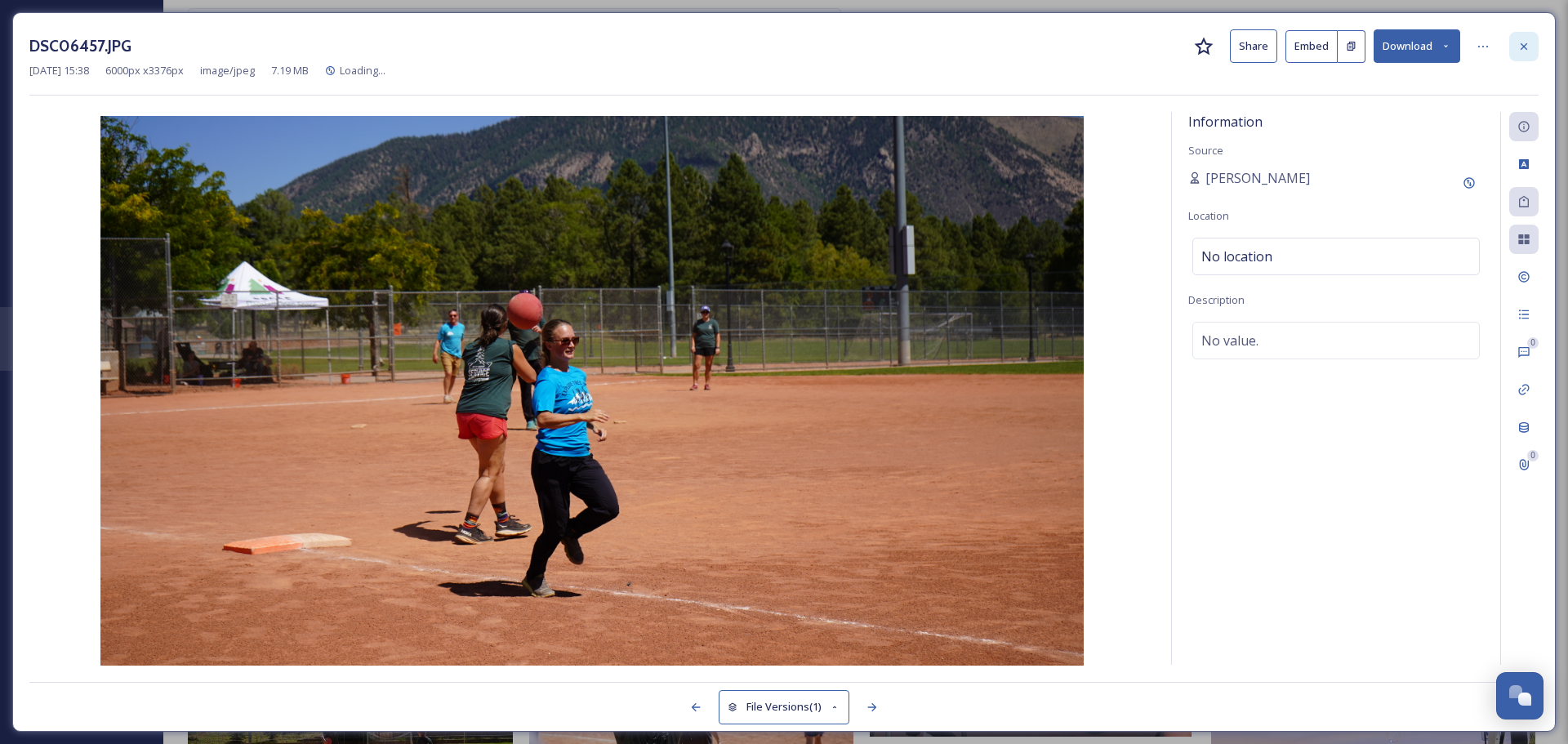
click at [1523, 48] on icon at bounding box center [1524, 46] width 13 height 13
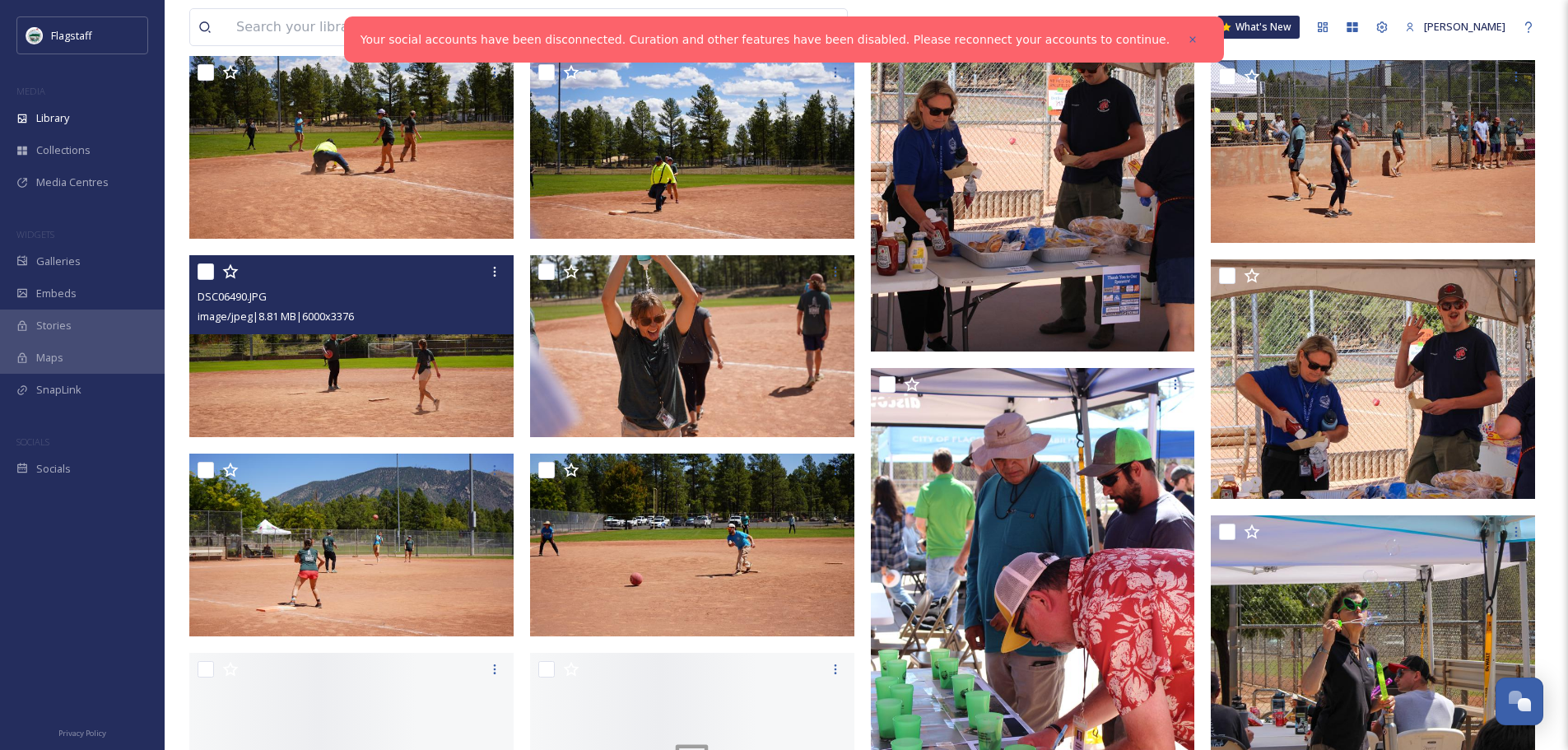
scroll to position [2370, 0]
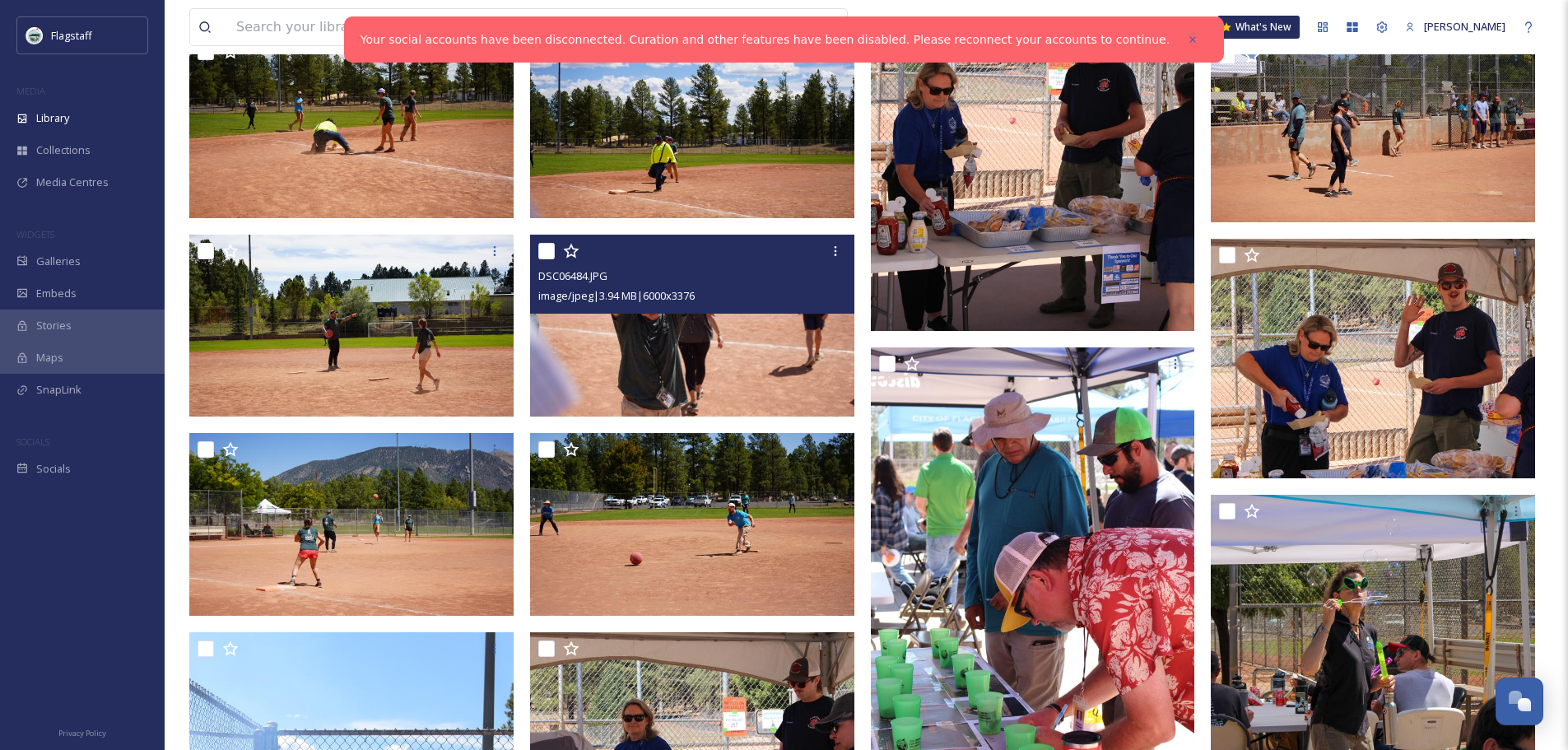
click at [685, 371] on img at bounding box center [692, 326] width 325 height 183
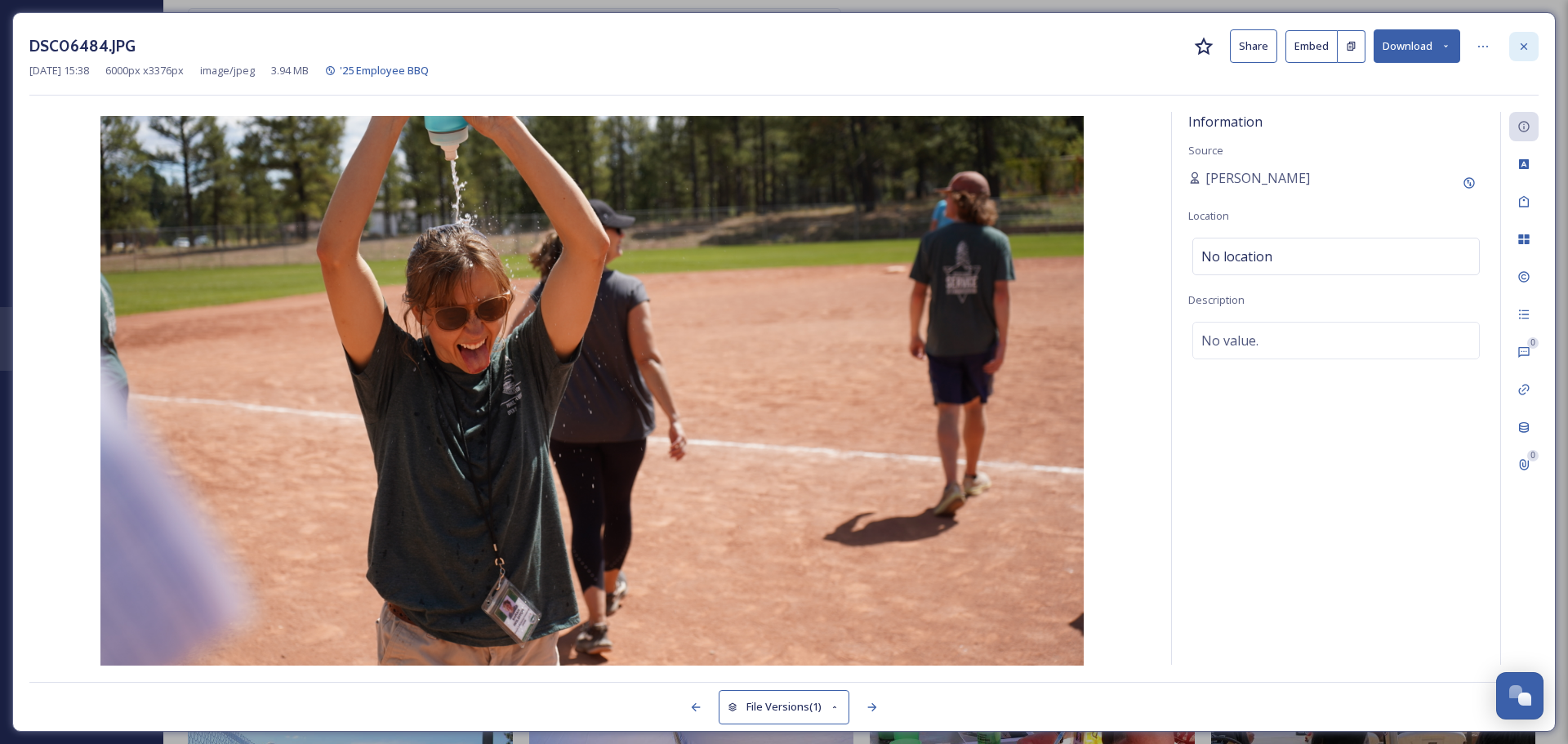
click at [1515, 46] on div at bounding box center [1524, 47] width 30 height 30
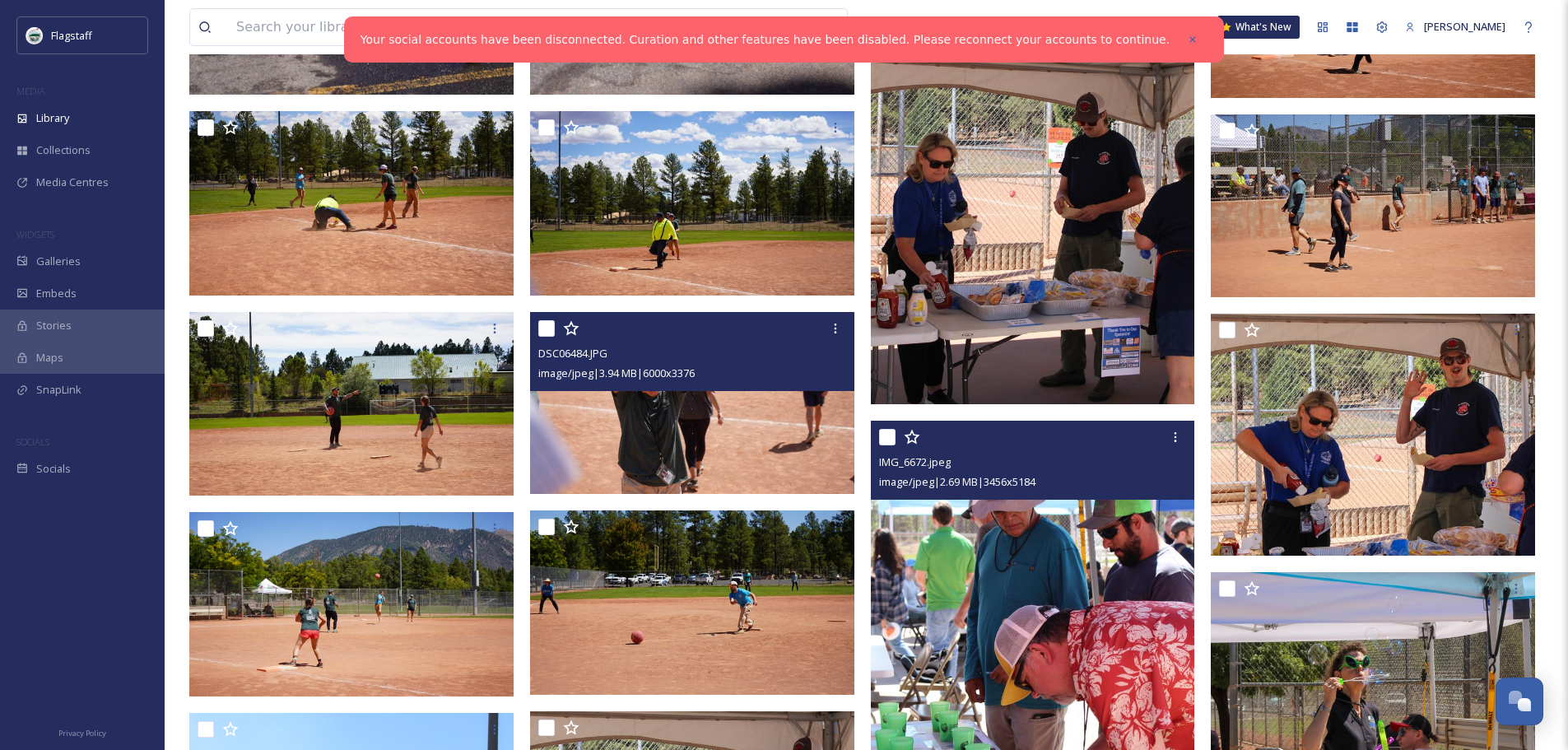
scroll to position [2288, 0]
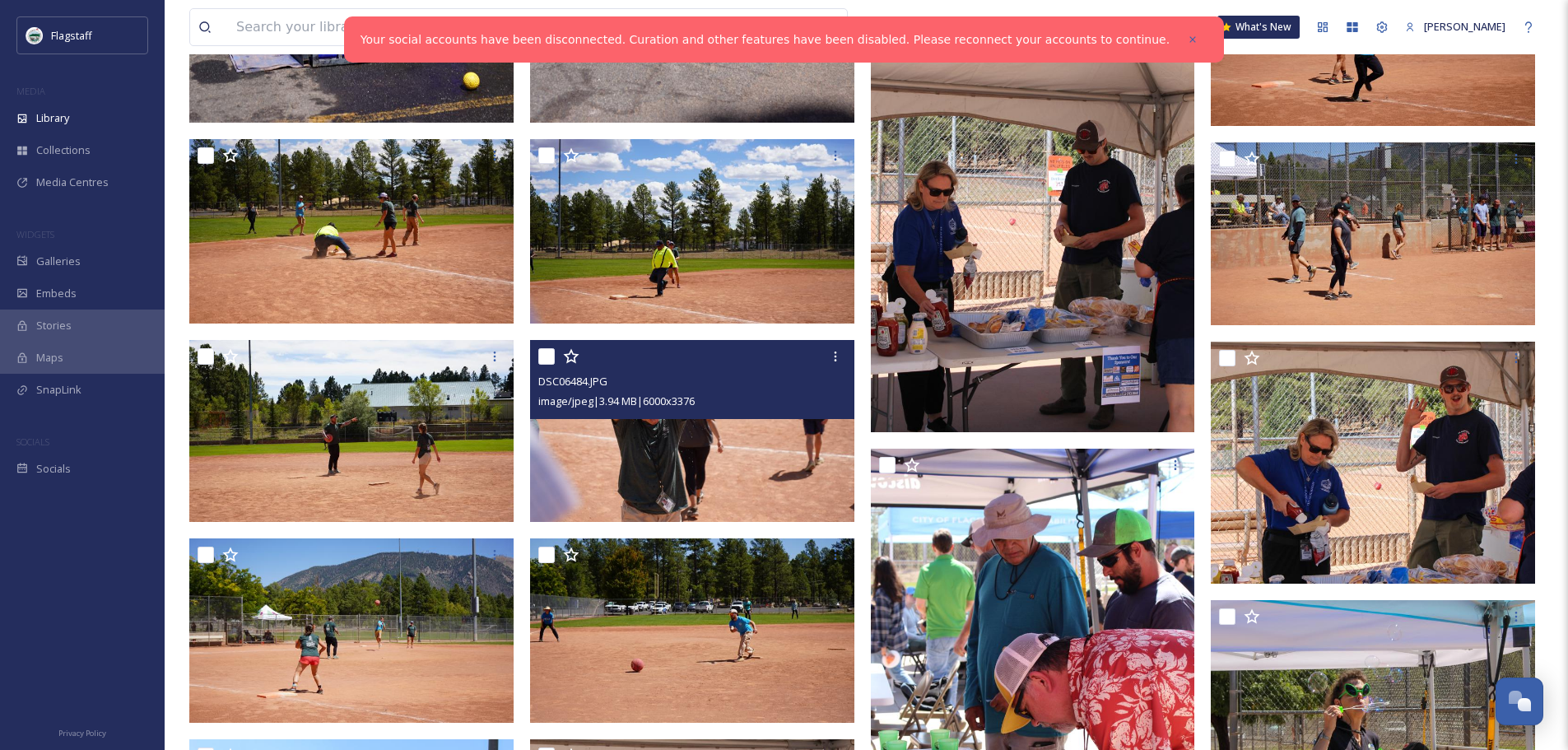
click at [638, 445] on img at bounding box center [692, 431] width 325 height 183
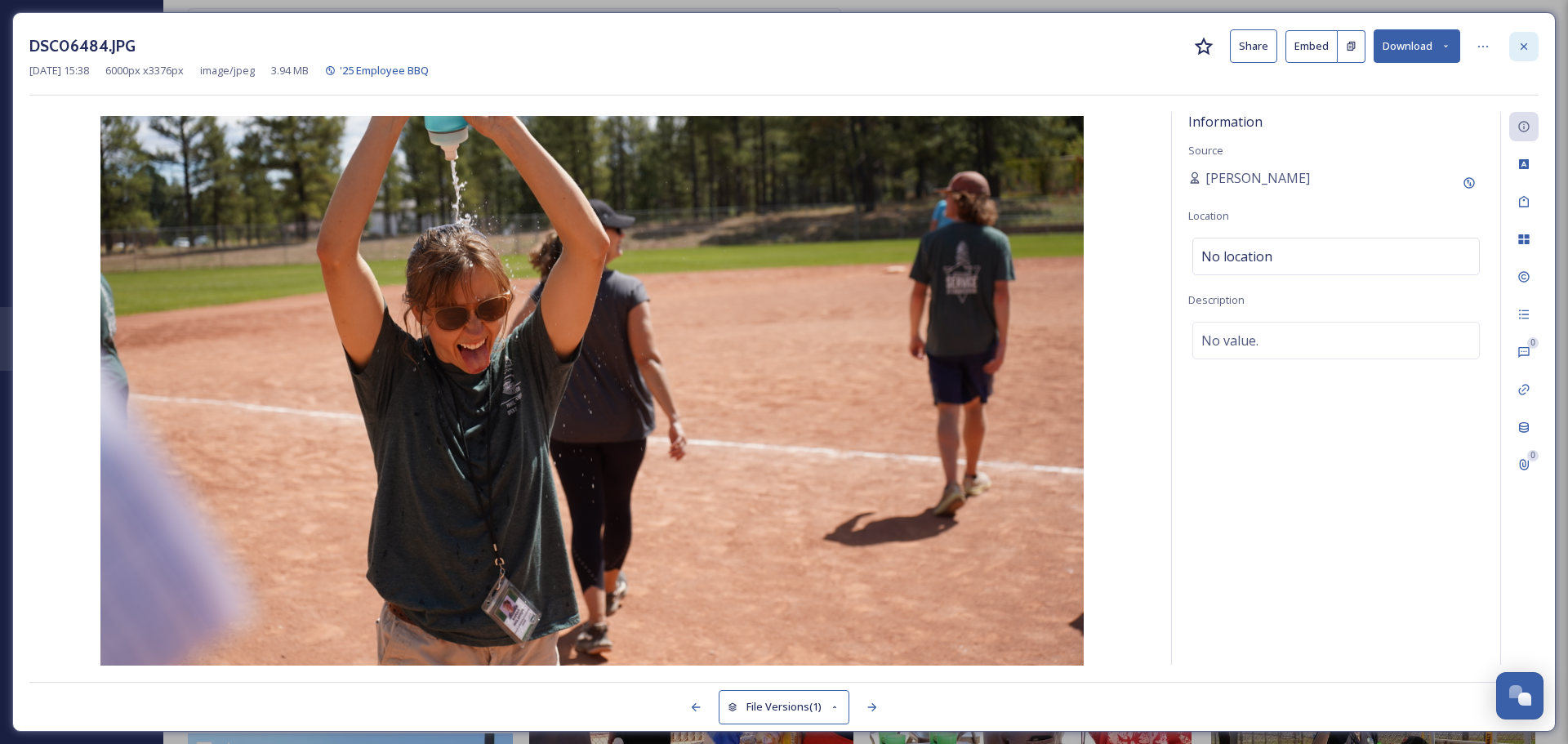
click at [1519, 43] on icon at bounding box center [1524, 46] width 13 height 13
